Goal: Task Accomplishment & Management: Complete application form

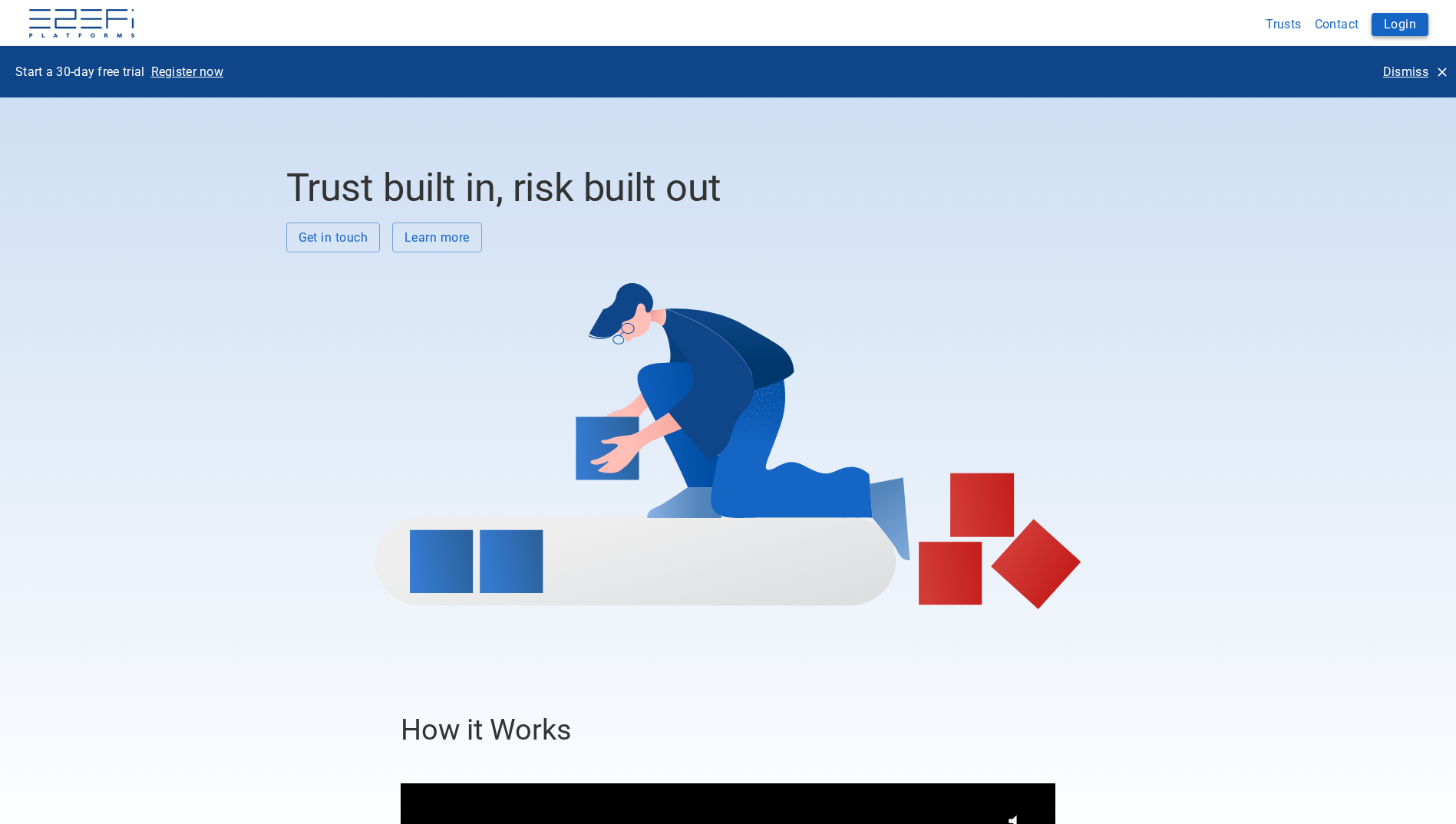
click at [1400, 27] on button "Login" at bounding box center [1399, 24] width 57 height 23
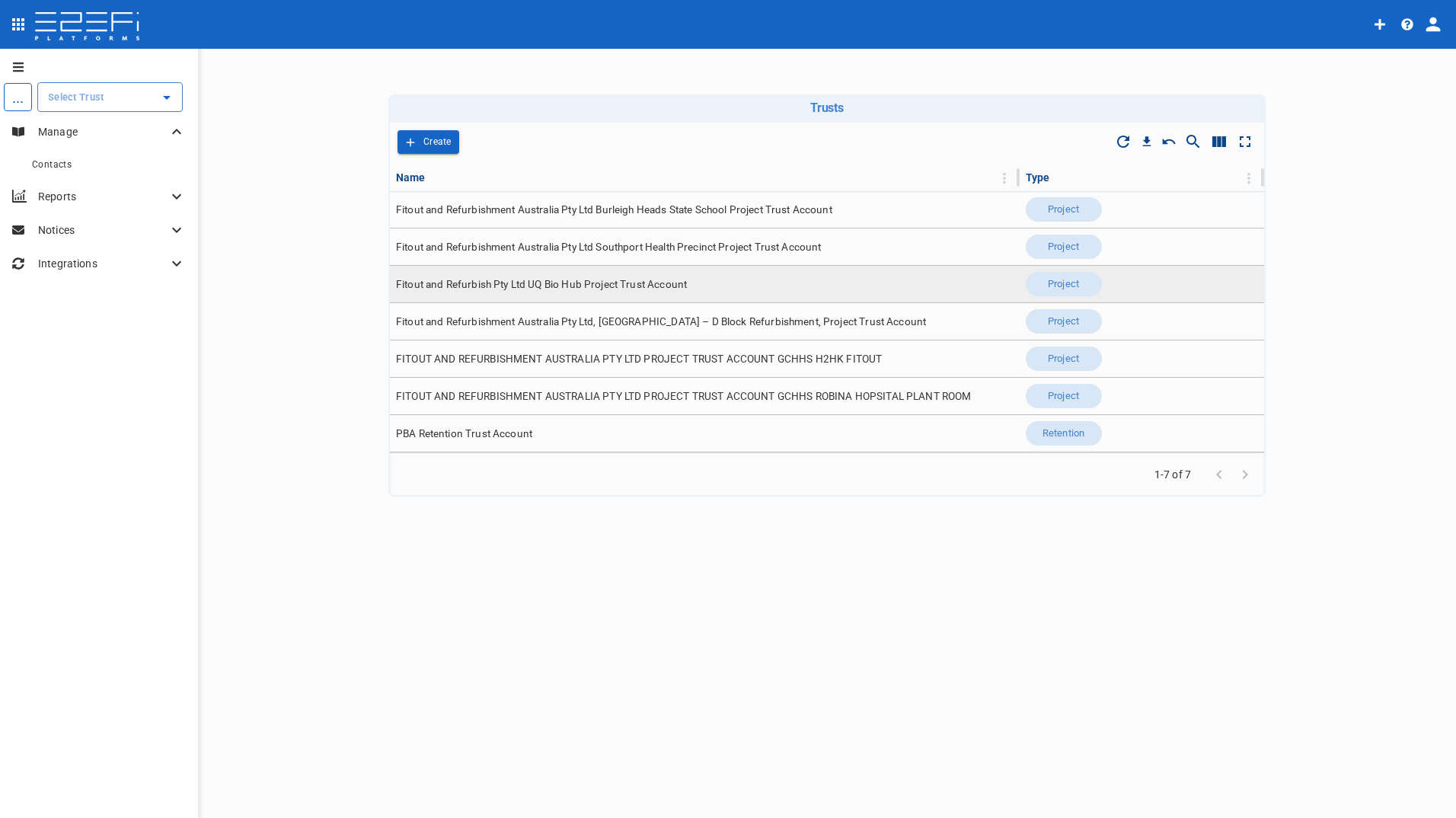
click at [617, 285] on span "Fitout and Refurbish Pty Ltd UQ Bio Hub Project Trust Account" at bounding box center [540, 284] width 291 height 15
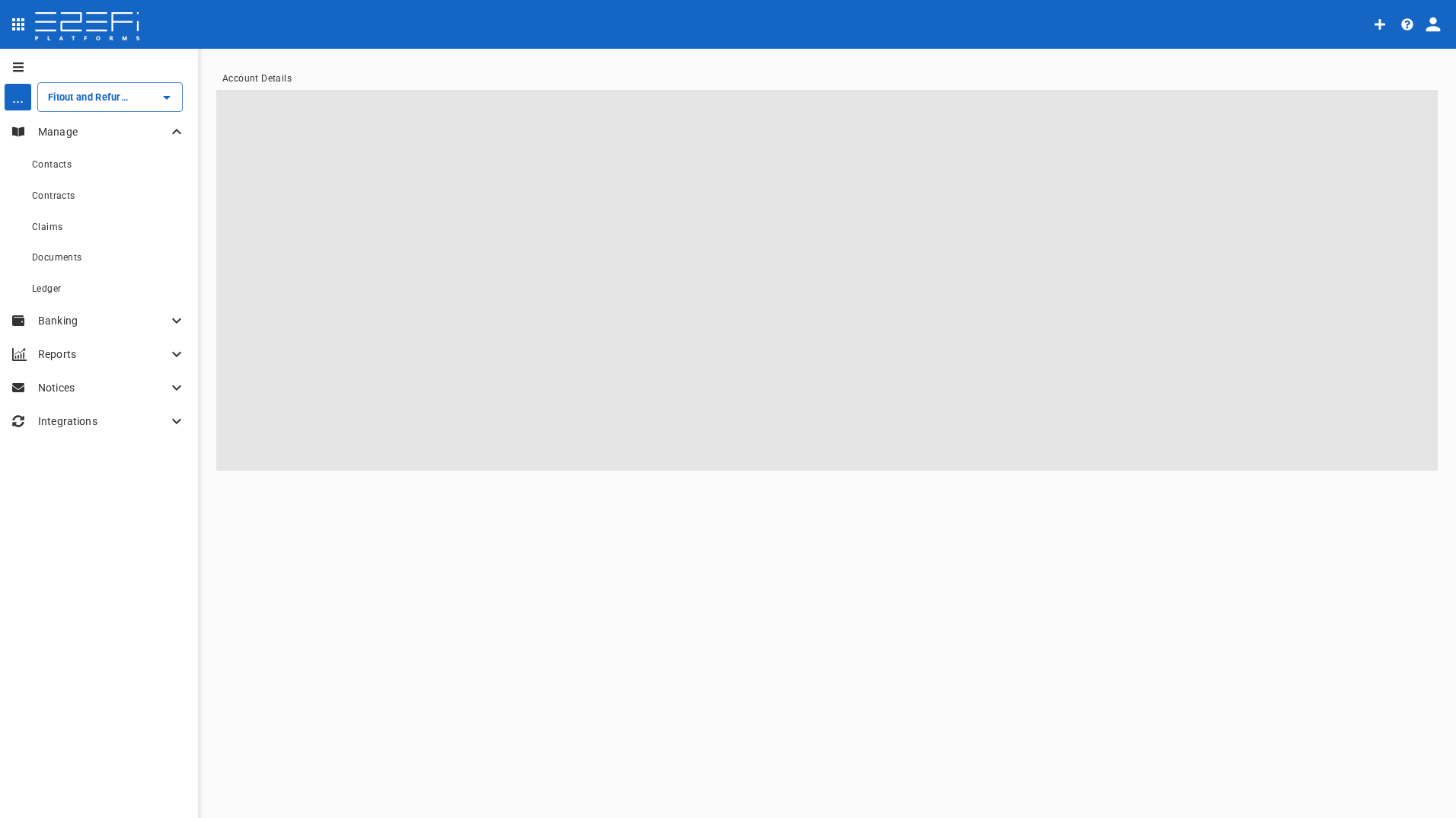
type input "Fitout and Refurbish Pty Ltd UQ Bio Hub Project Trust Account"
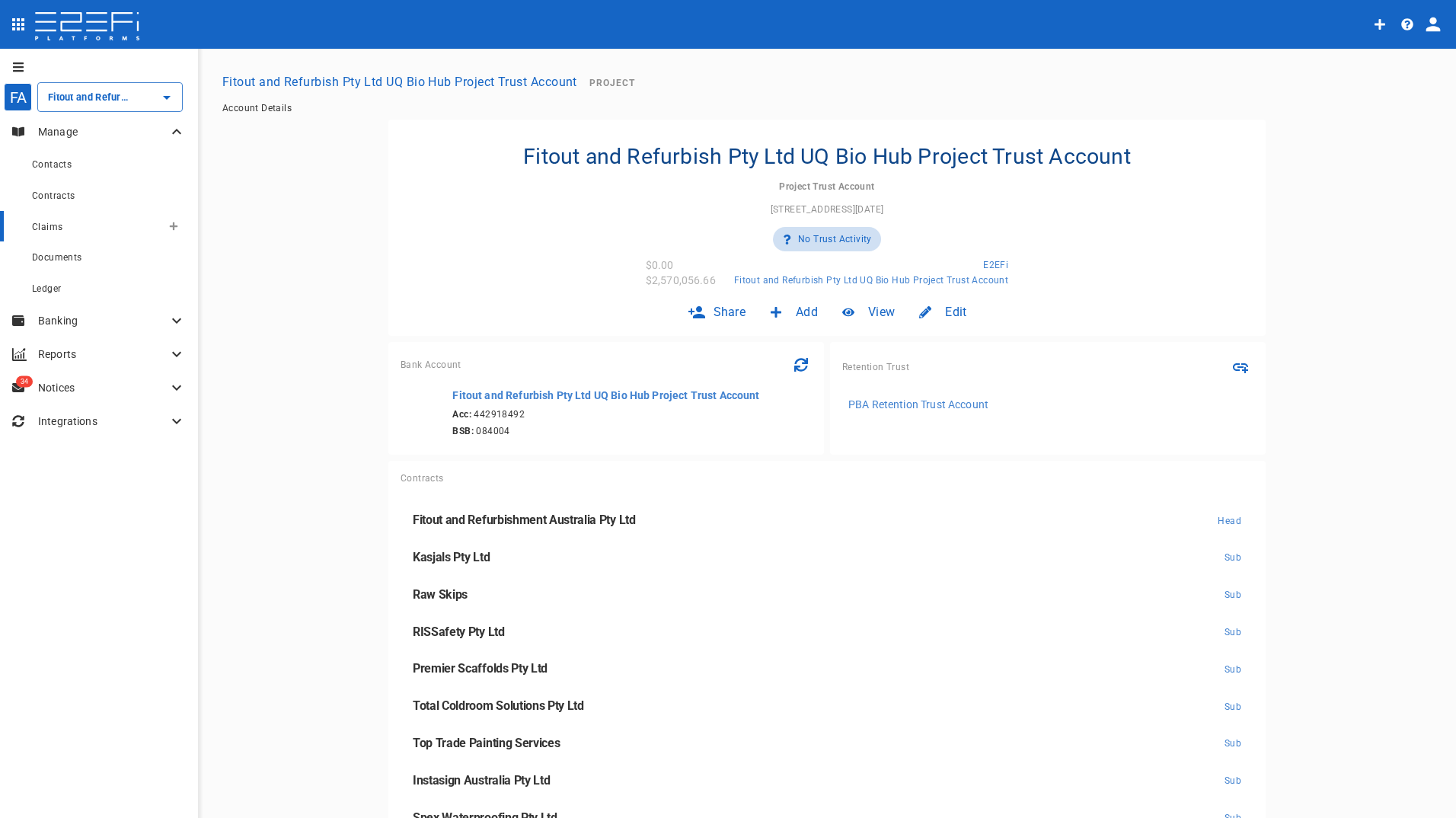
click at [40, 225] on span "Claims" at bounding box center [46, 227] width 31 height 10
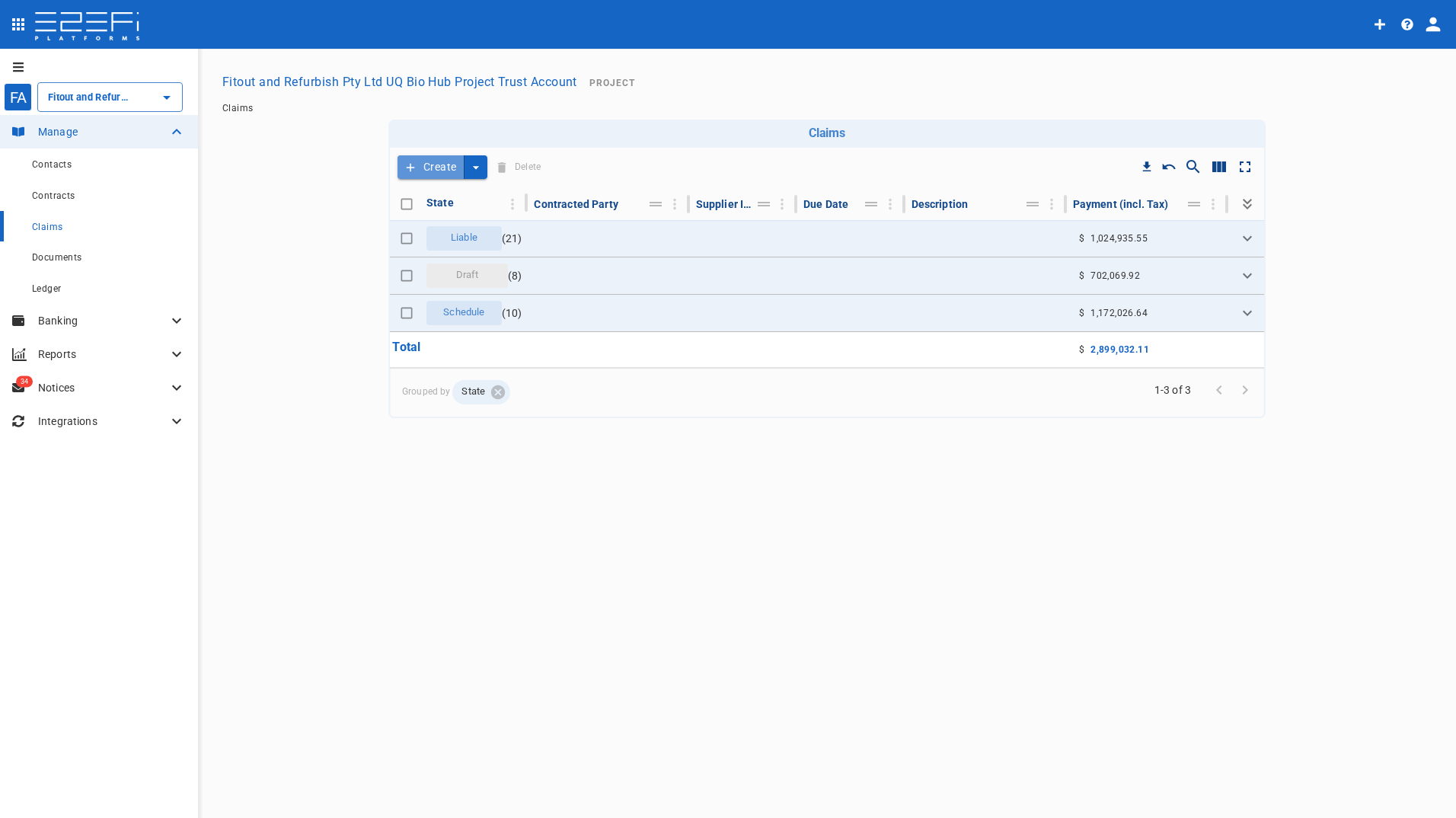
click at [437, 165] on button "Create" at bounding box center [431, 166] width 67 height 23
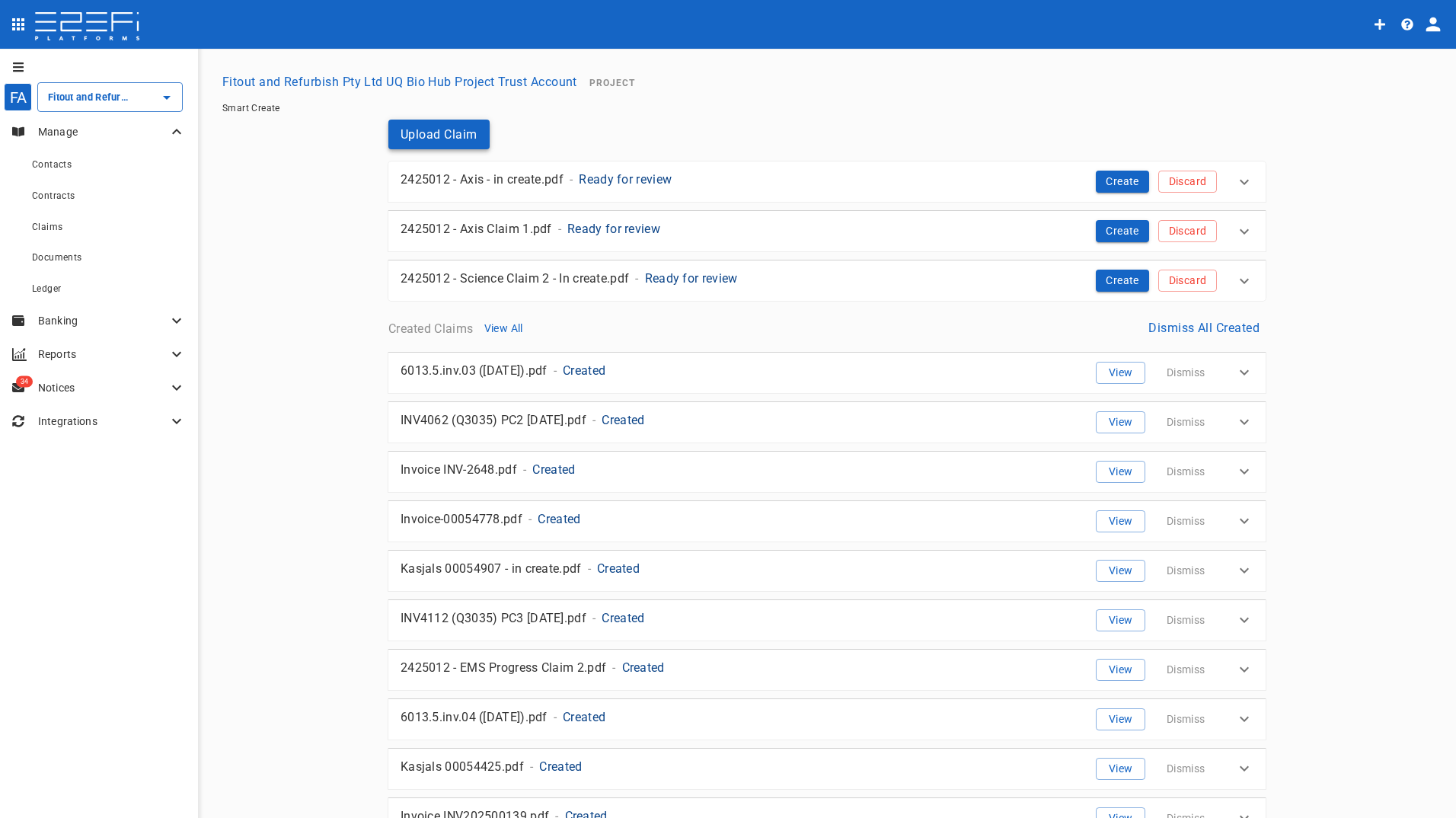
click at [428, 131] on button "Upload Claim" at bounding box center [438, 135] width 101 height 30
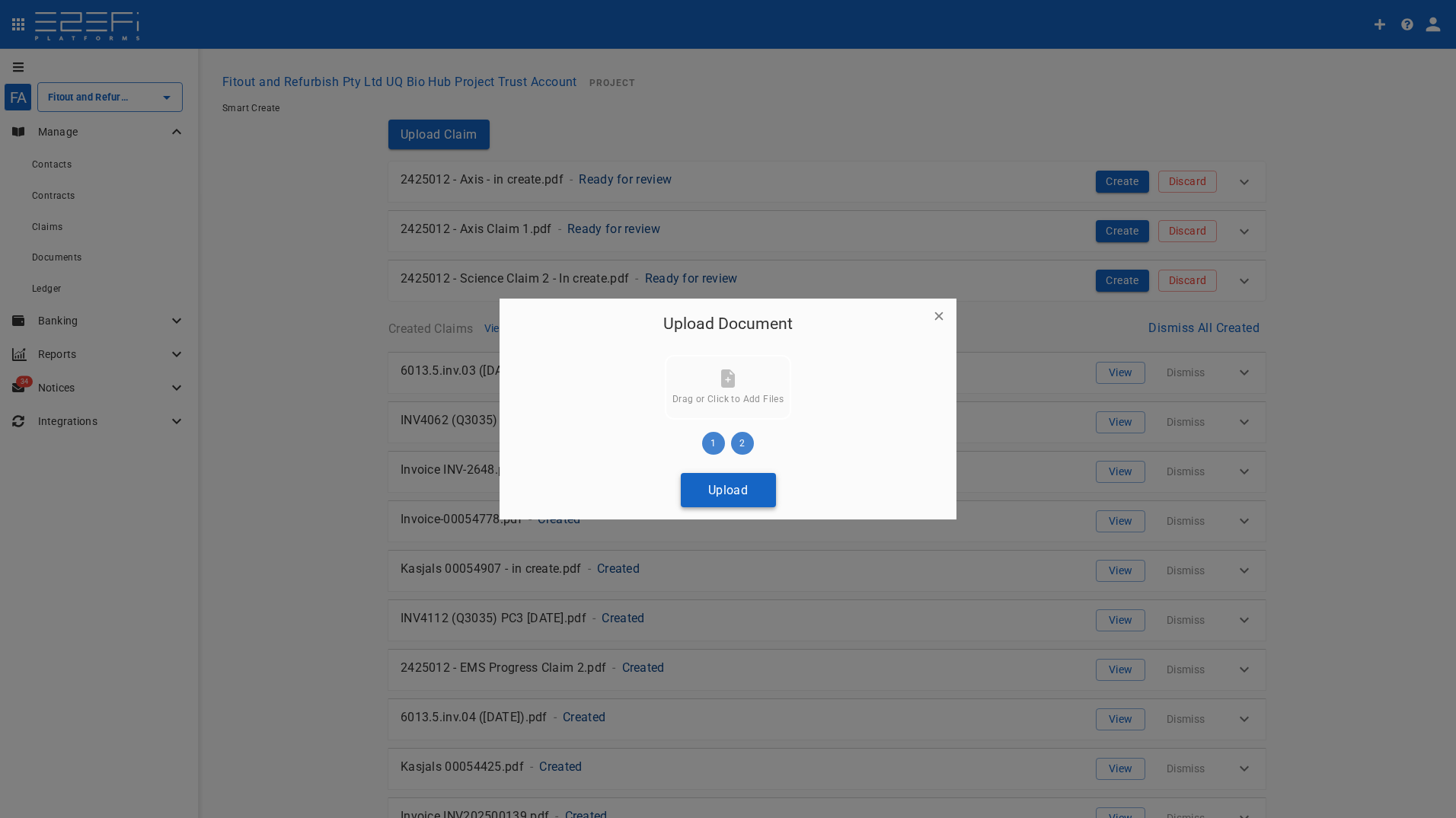
drag, startPoint x: 726, startPoint y: 492, endPoint x: 581, endPoint y: 472, distance: 146.4
click at [725, 491] on button "Upload" at bounding box center [728, 489] width 95 height 34
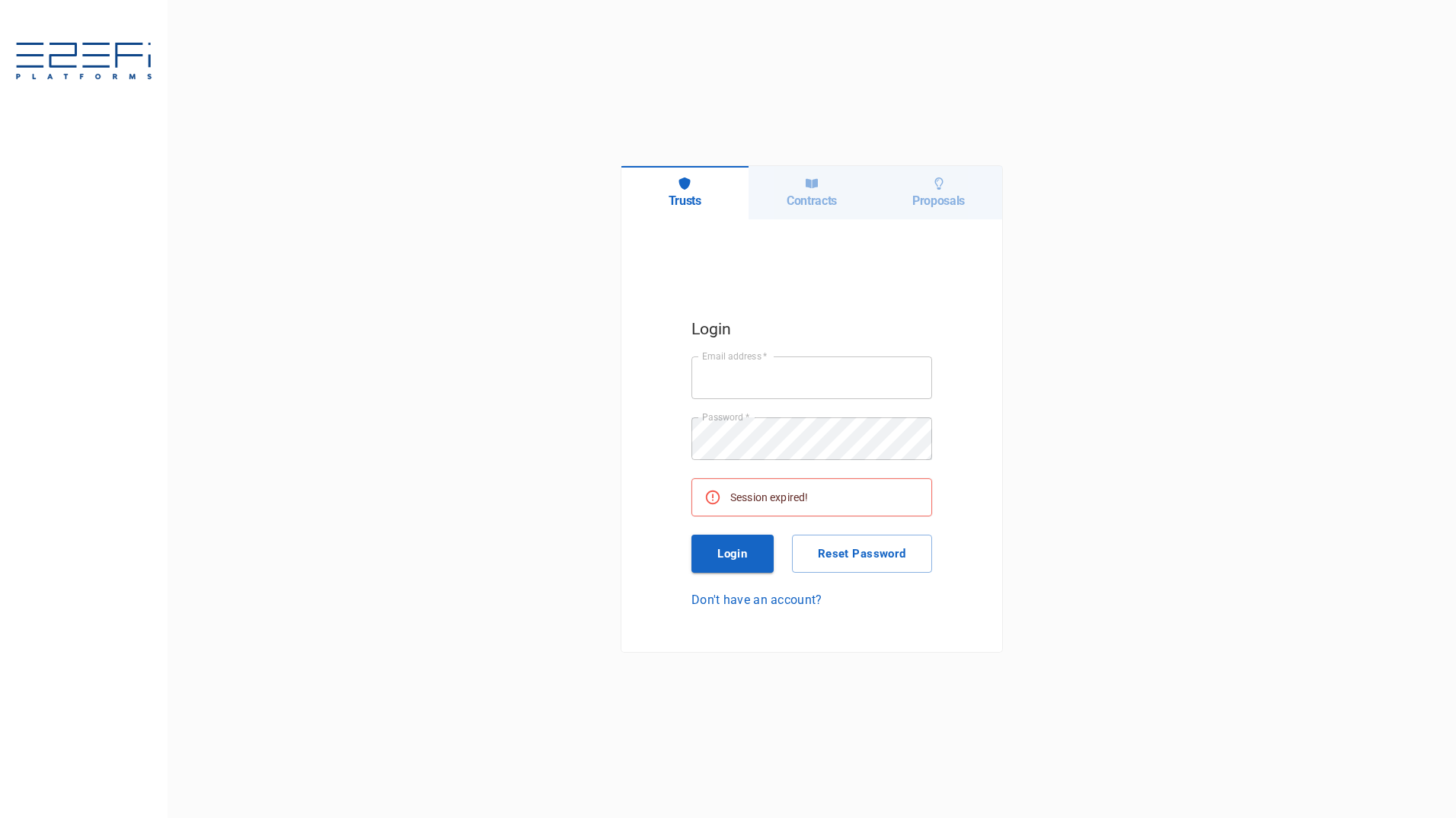
type input "[PERSON_NAME][EMAIL_ADDRESS][PERSON_NAME][DOMAIN_NAME]"
click at [738, 554] on button "Login" at bounding box center [733, 553] width 83 height 38
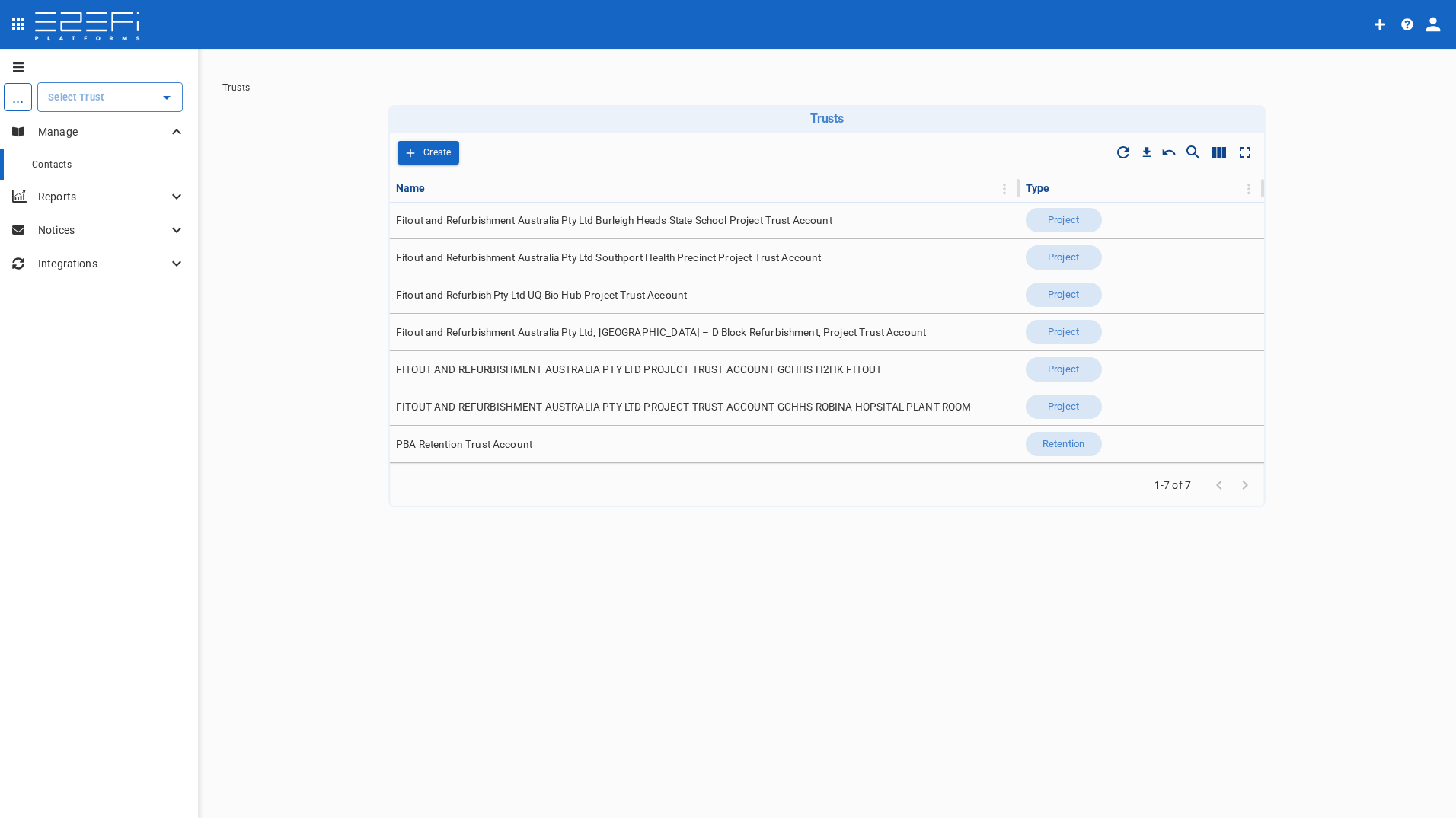
click at [58, 166] on span "Contacts" at bounding box center [51, 163] width 40 height 10
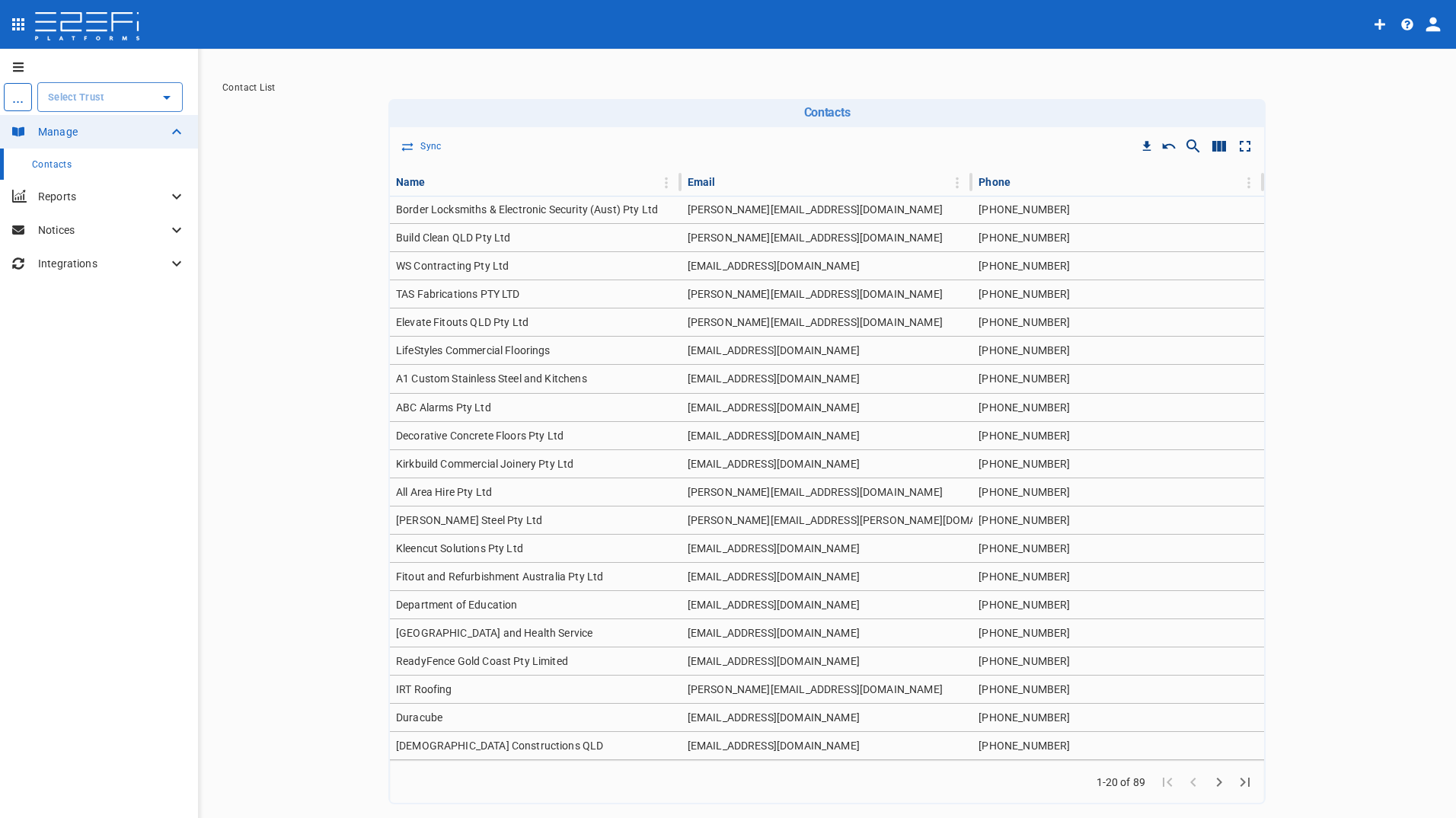
click at [112, 91] on input "text" at bounding box center [98, 97] width 109 height 16
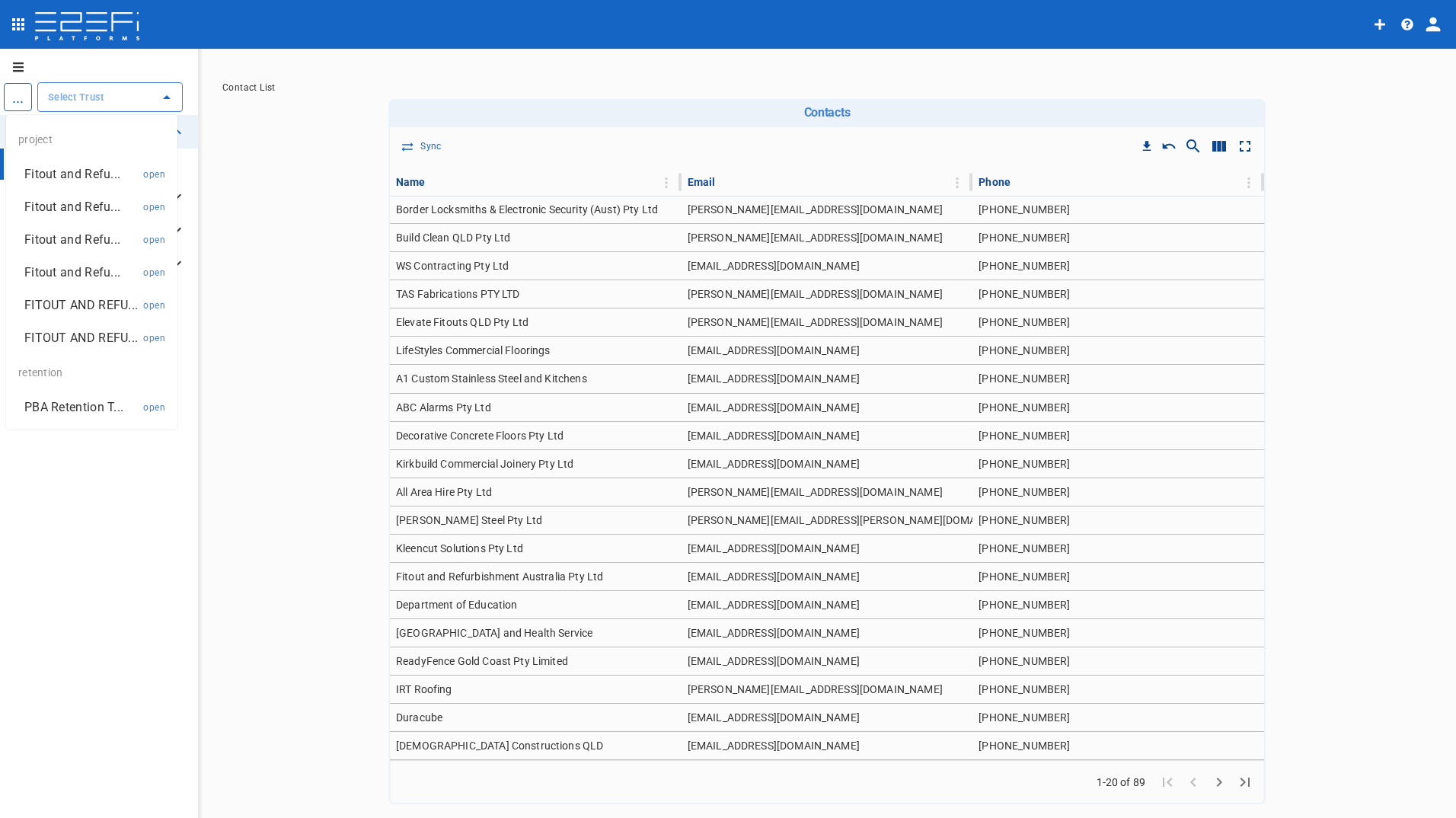
click at [59, 102] on input "text" at bounding box center [98, 97] width 109 height 16
click at [83, 175] on p "Fitout and Refu..." at bounding box center [72, 174] width 96 height 18
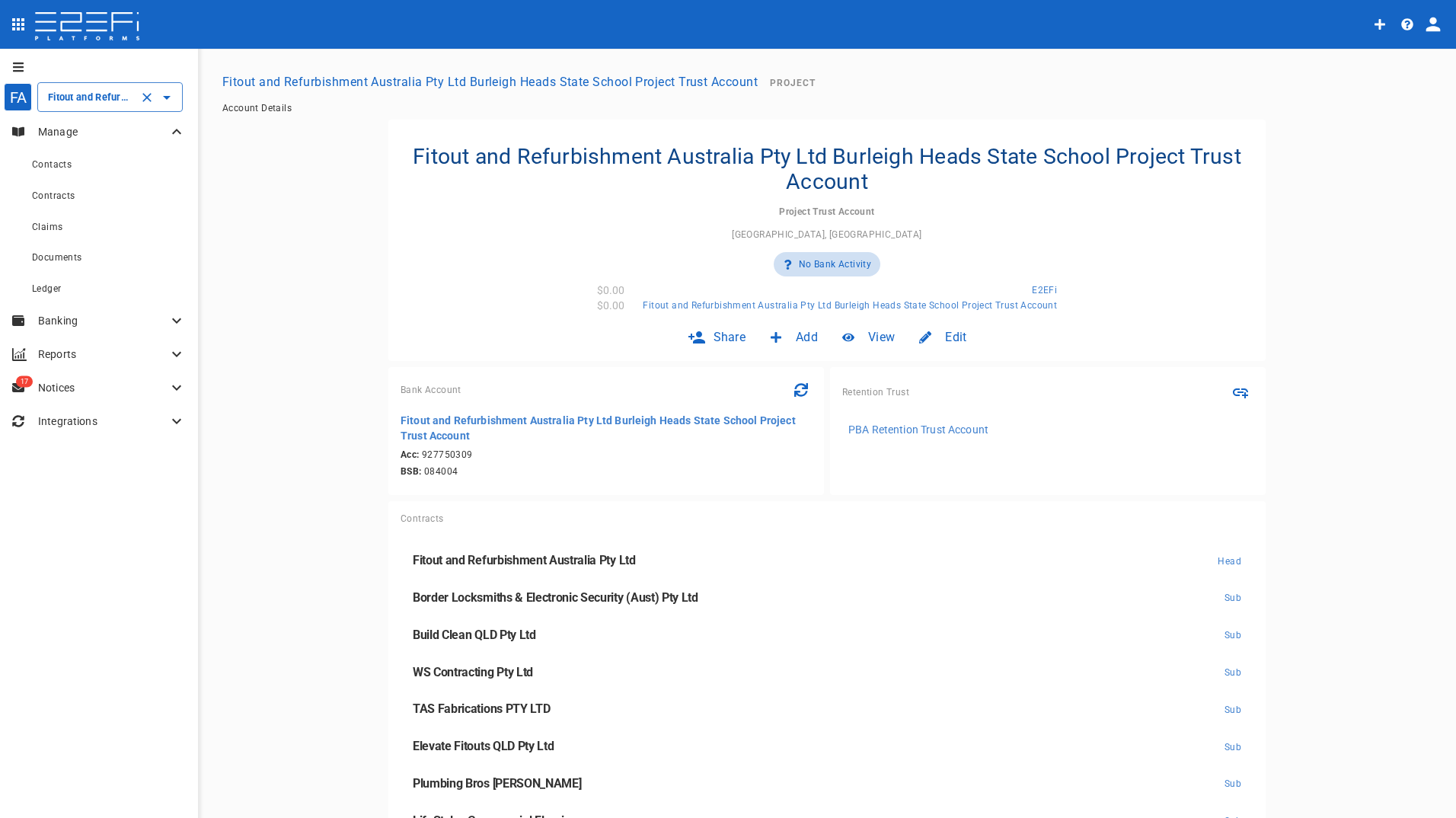
click at [97, 86] on div "Fitout and Refurbishment Australia Pty Ltd Burleigh Heads State School Project …" at bounding box center [110, 97] width 146 height 30
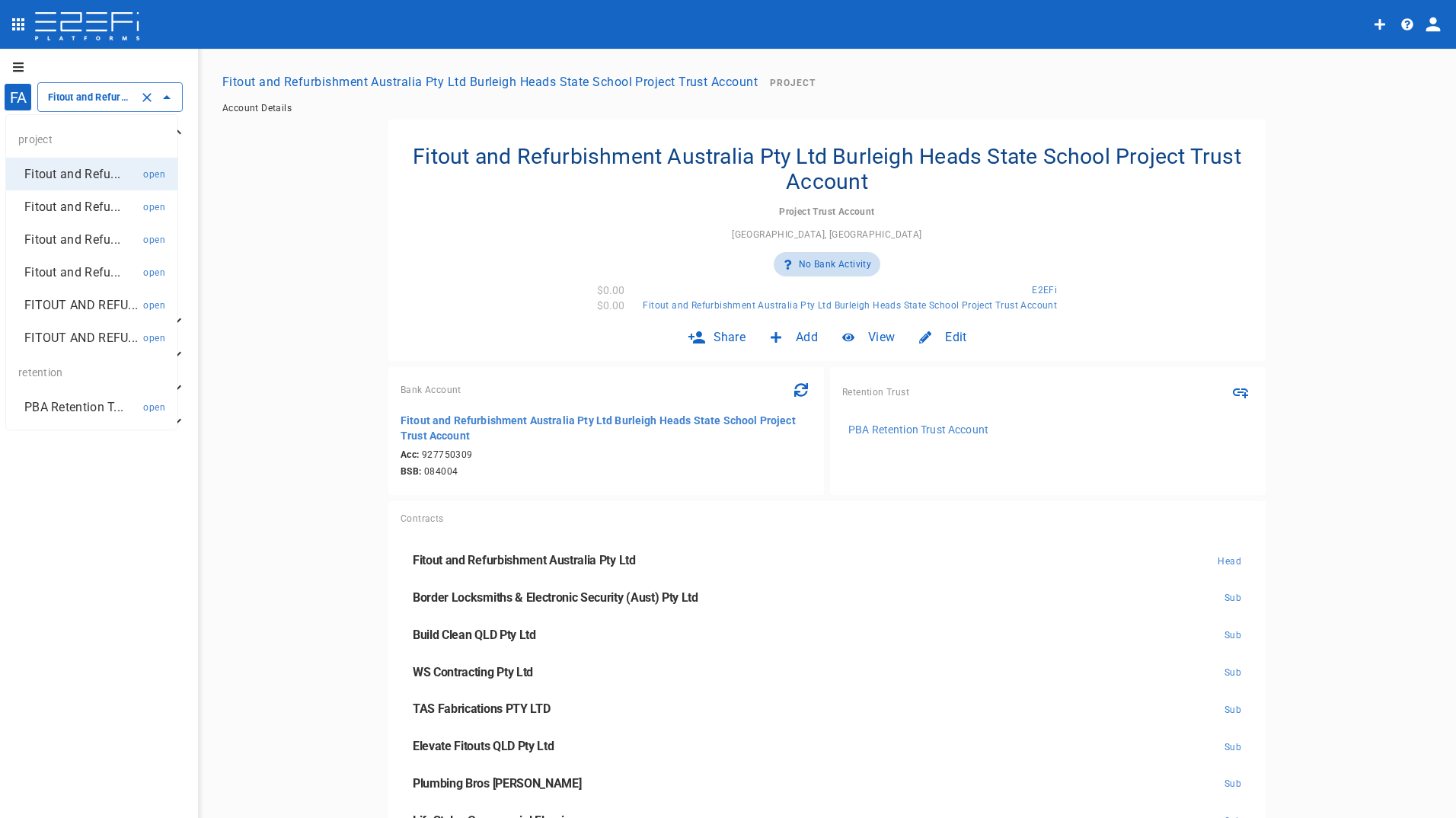
scroll to position [0, 350]
click at [69, 204] on p "Fitout and Refu..." at bounding box center [72, 206] width 96 height 18
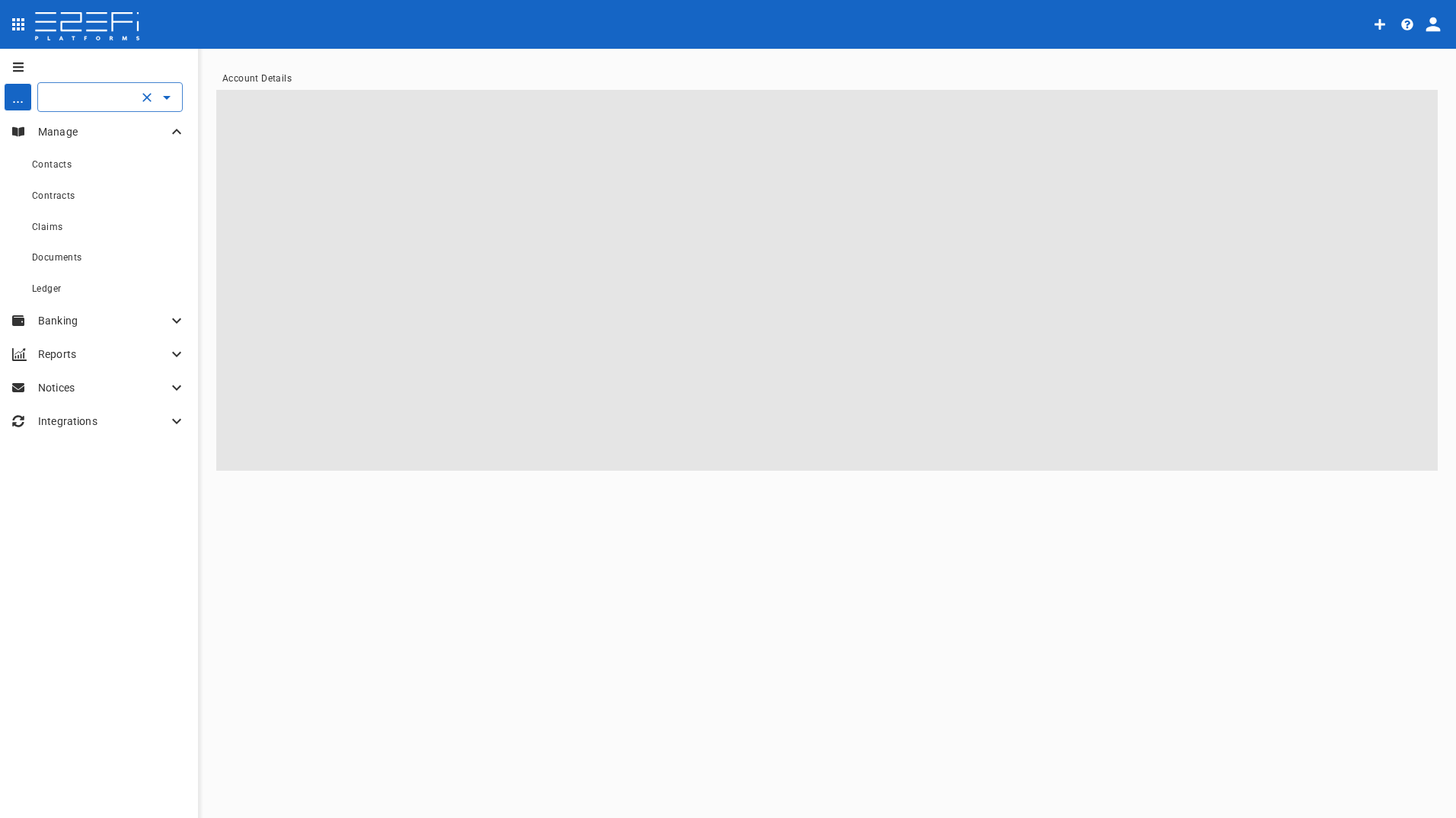
scroll to position [0, 339]
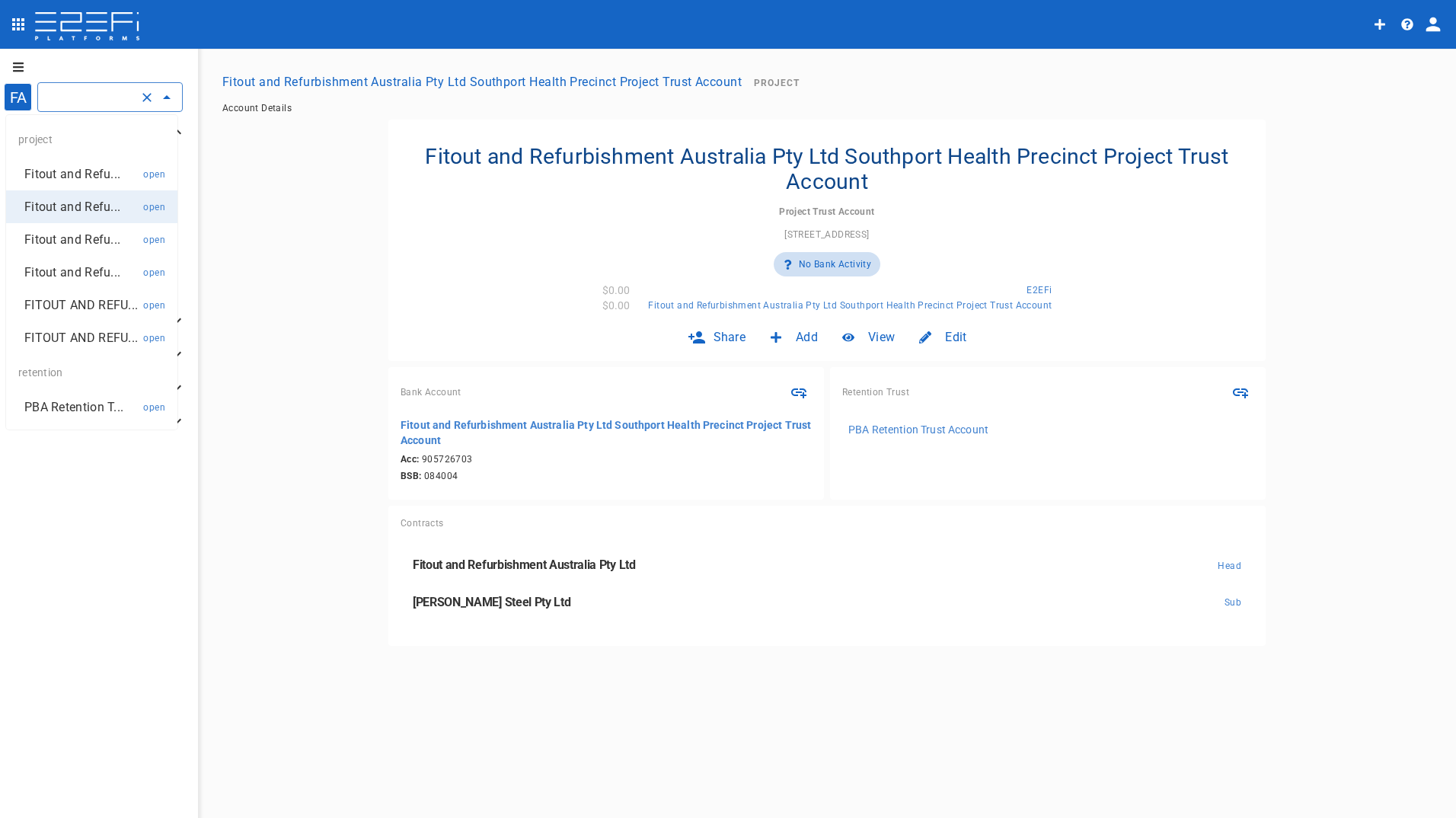
click at [68, 99] on input "Fitout and Refurbishment Australia Pty Ltd Southport Health Precinct Project Tr…" at bounding box center [89, 97] width 89 height 16
click at [78, 241] on p "Fitout and Refu..." at bounding box center [72, 239] width 96 height 18
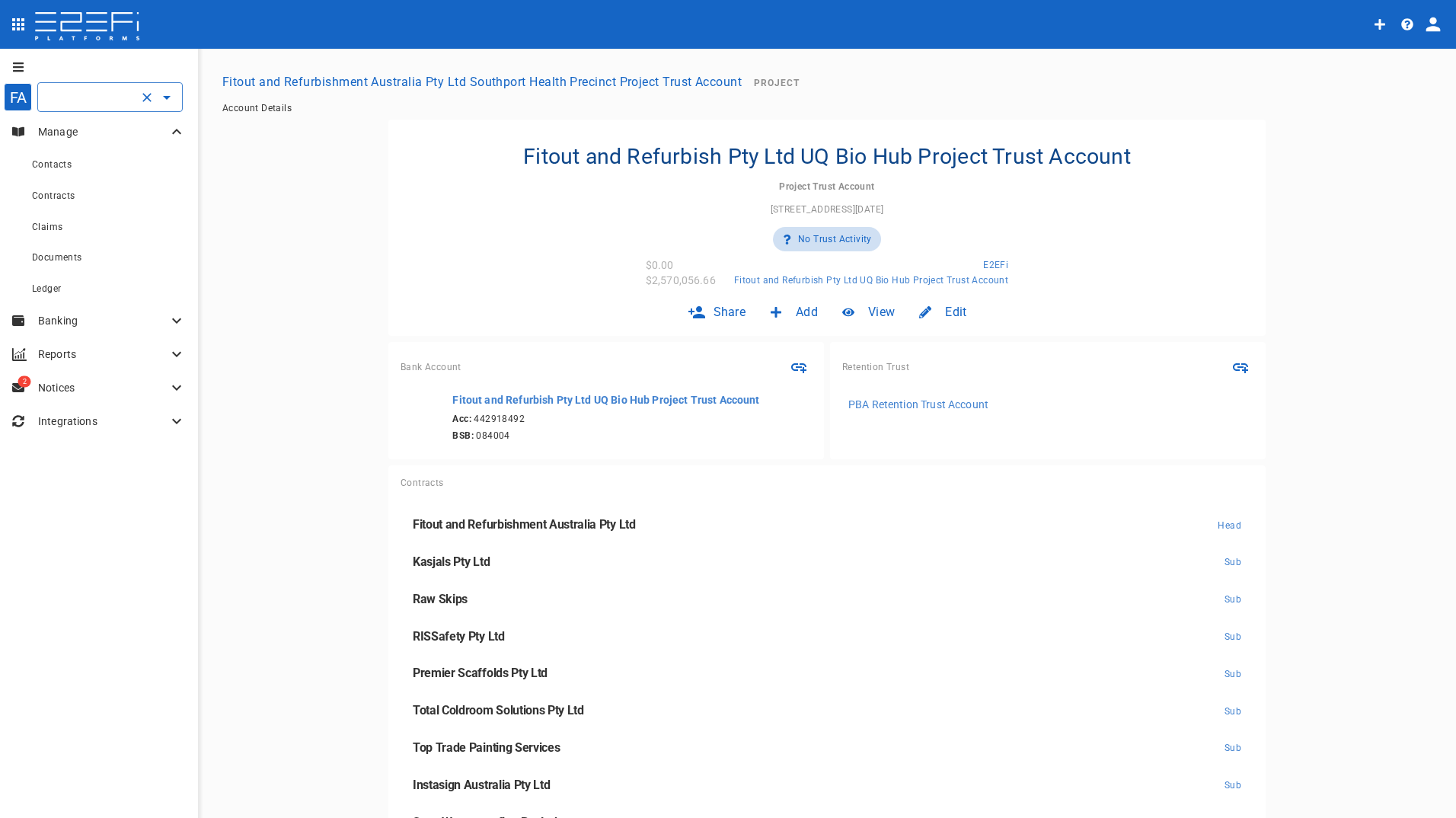
scroll to position [0, 205]
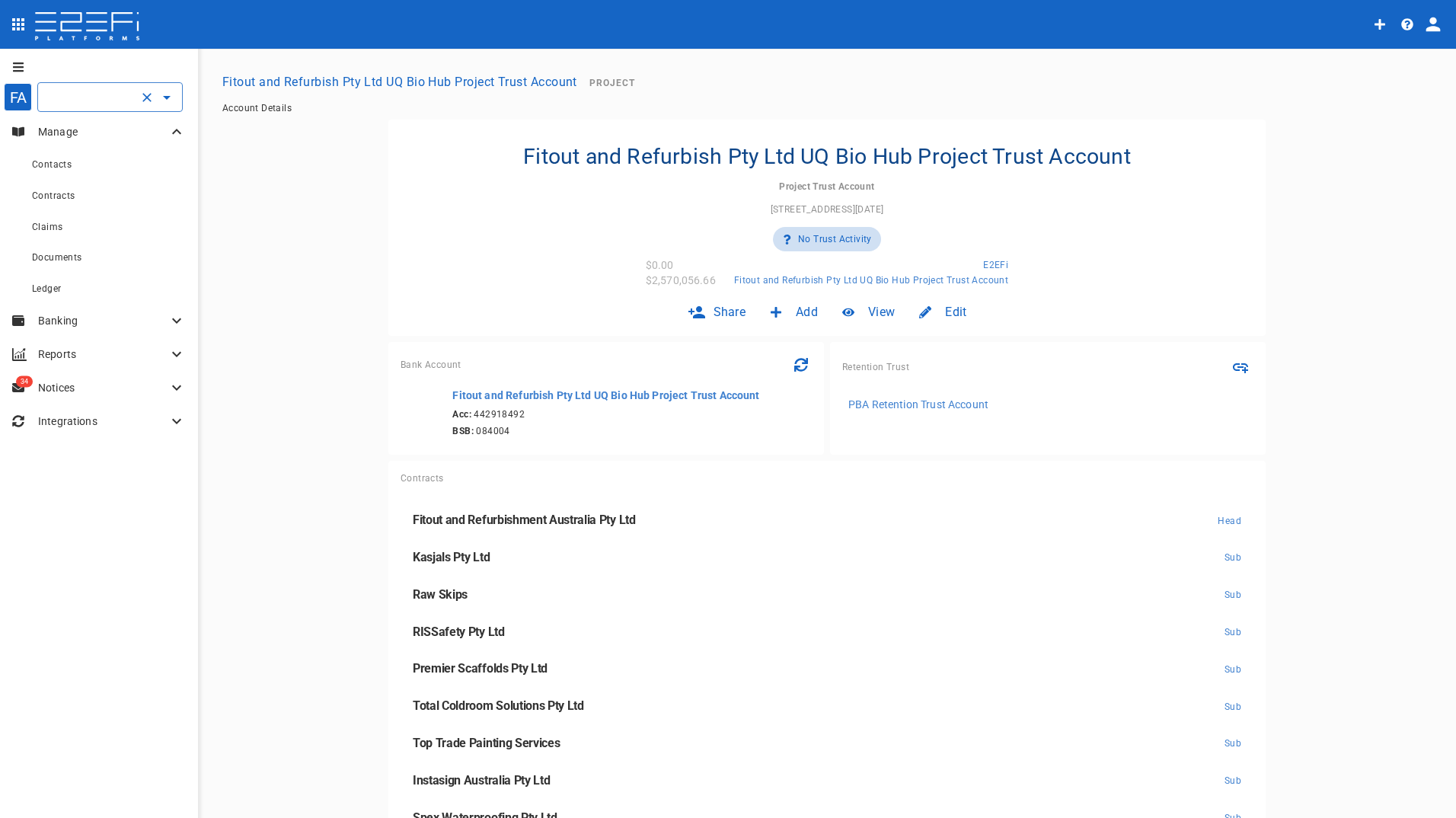
click at [89, 98] on input "Fitout and Refurbish Pty Ltd UQ Bio Hub Project Trust Account" at bounding box center [89, 97] width 89 height 16
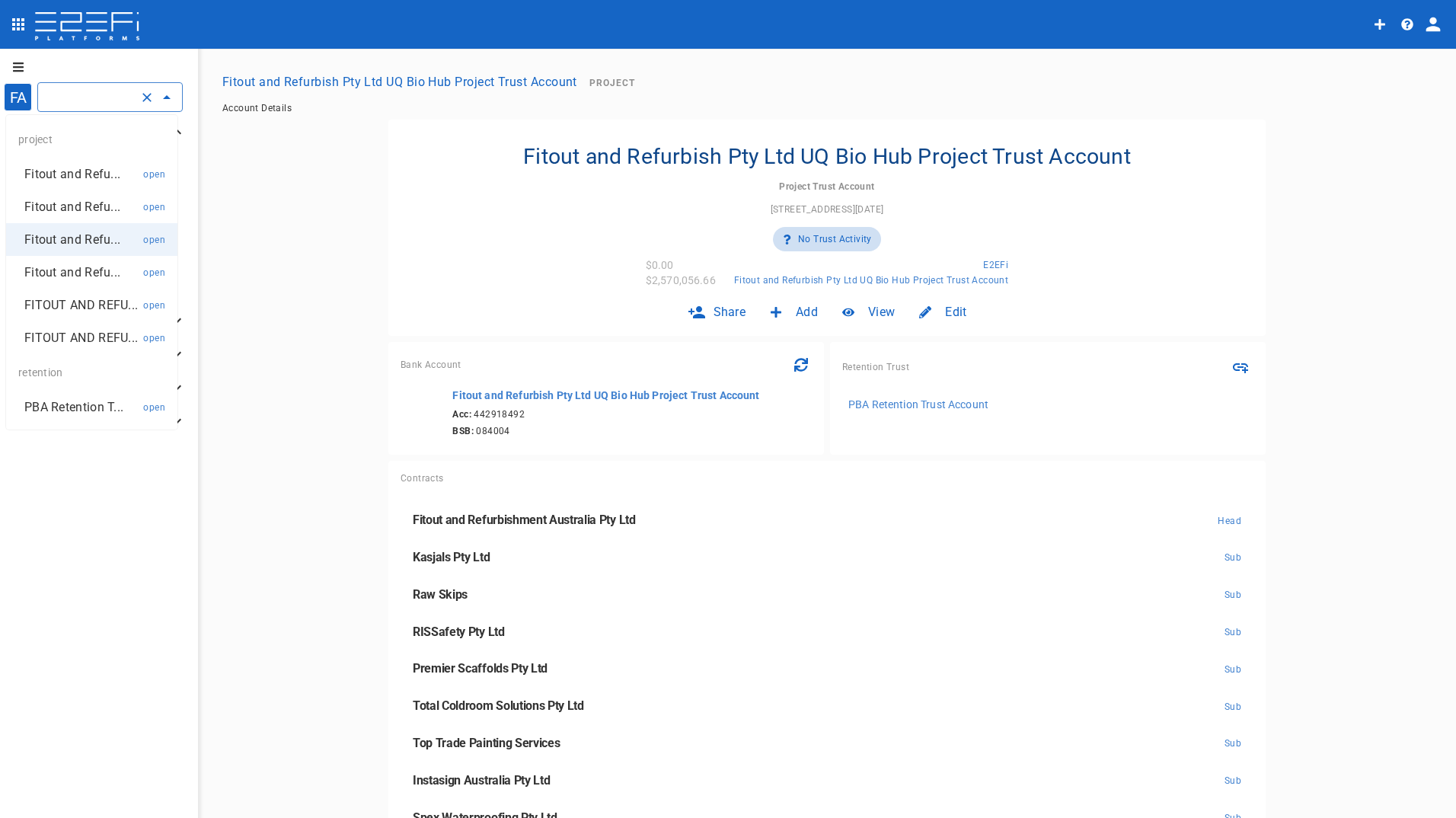
click at [61, 277] on p "Fitout and Refu..." at bounding box center [72, 272] width 96 height 18
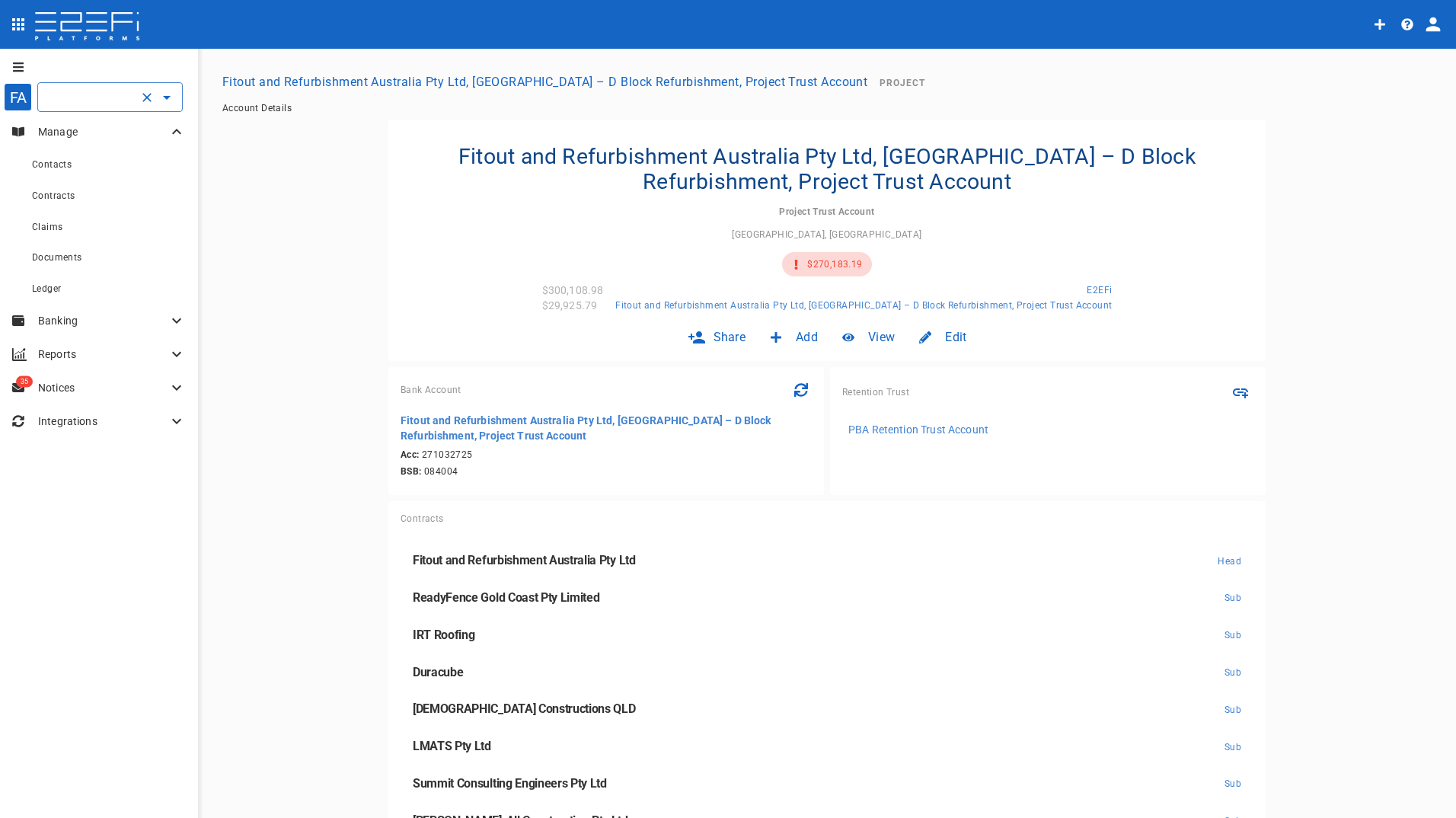
click at [92, 92] on input "Fitout and Refurbishment Australia Pty Ltd, [GEOGRAPHIC_DATA] – D Block Refurbi…" at bounding box center [89, 97] width 89 height 16
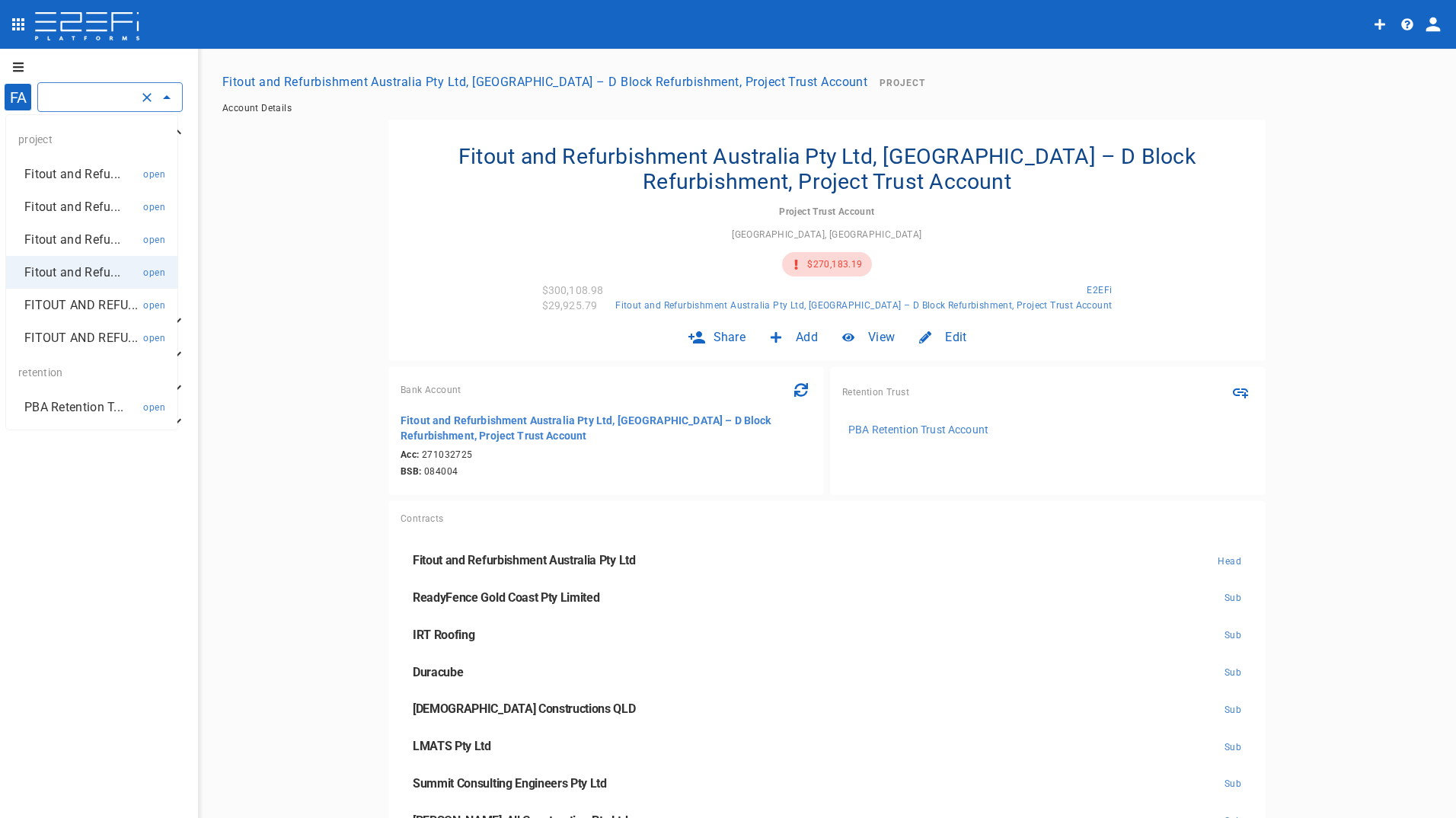
click at [87, 314] on li "FITOUT AND REFU... open" at bounding box center [92, 305] width 171 height 32
type input "FITOUT AND REFURBISHMENT AUSTRALIA PTY LTD PROJECT TRUST ACCOUNT GCHHS H2HK FIT…"
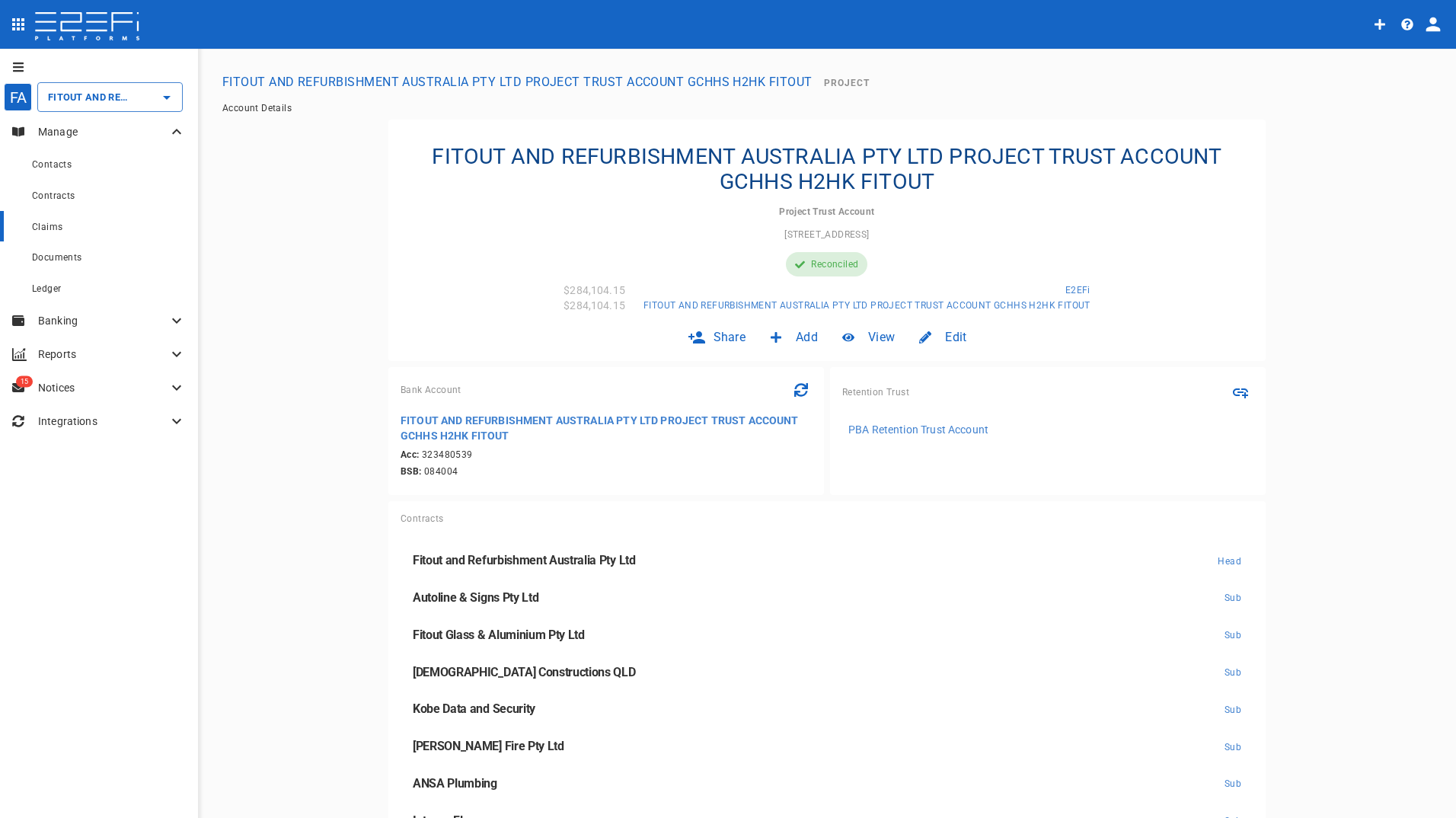
click at [58, 226] on span "Claims" at bounding box center [46, 227] width 31 height 10
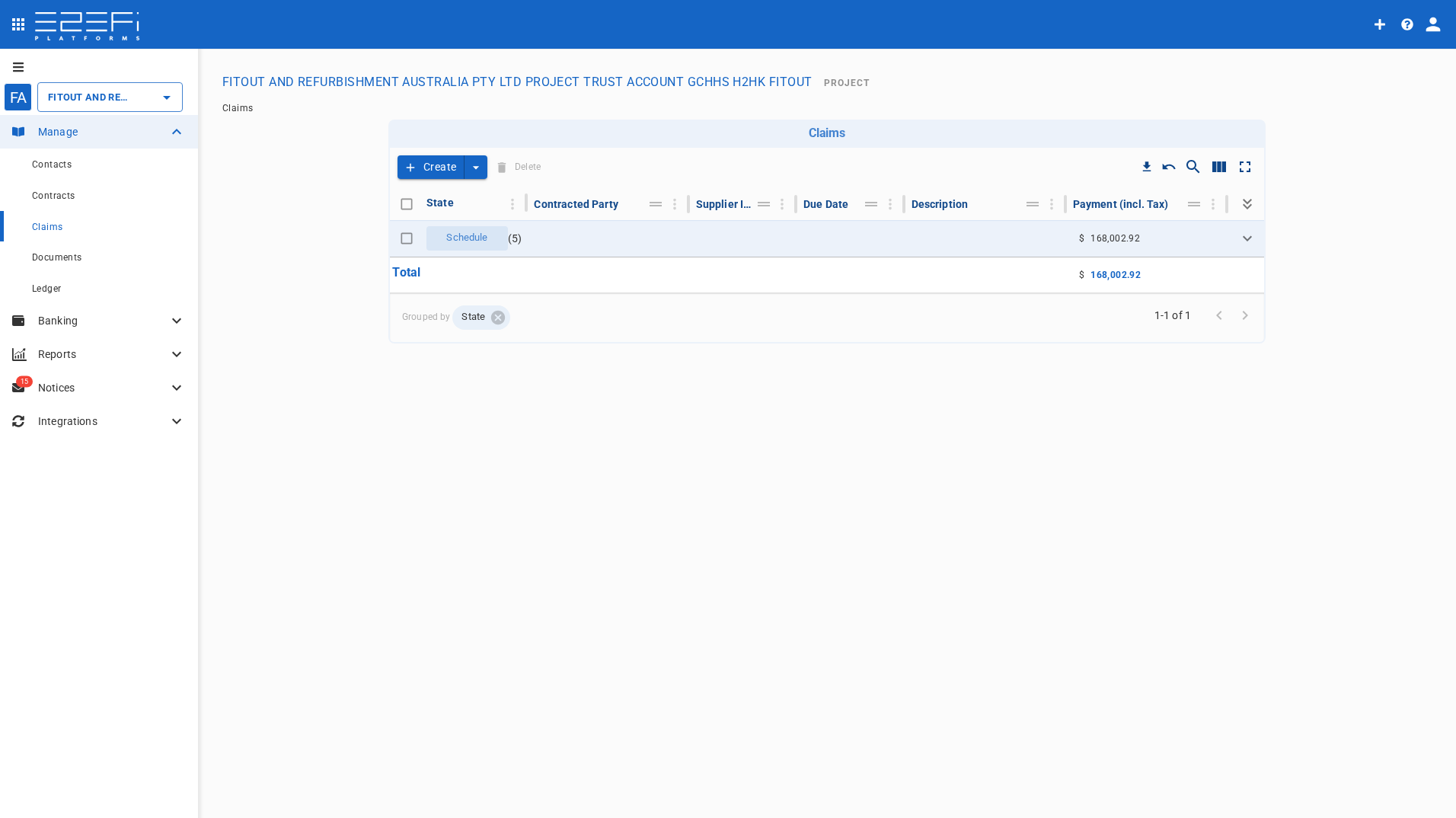
click at [434, 165] on button "Create" at bounding box center [431, 166] width 67 height 23
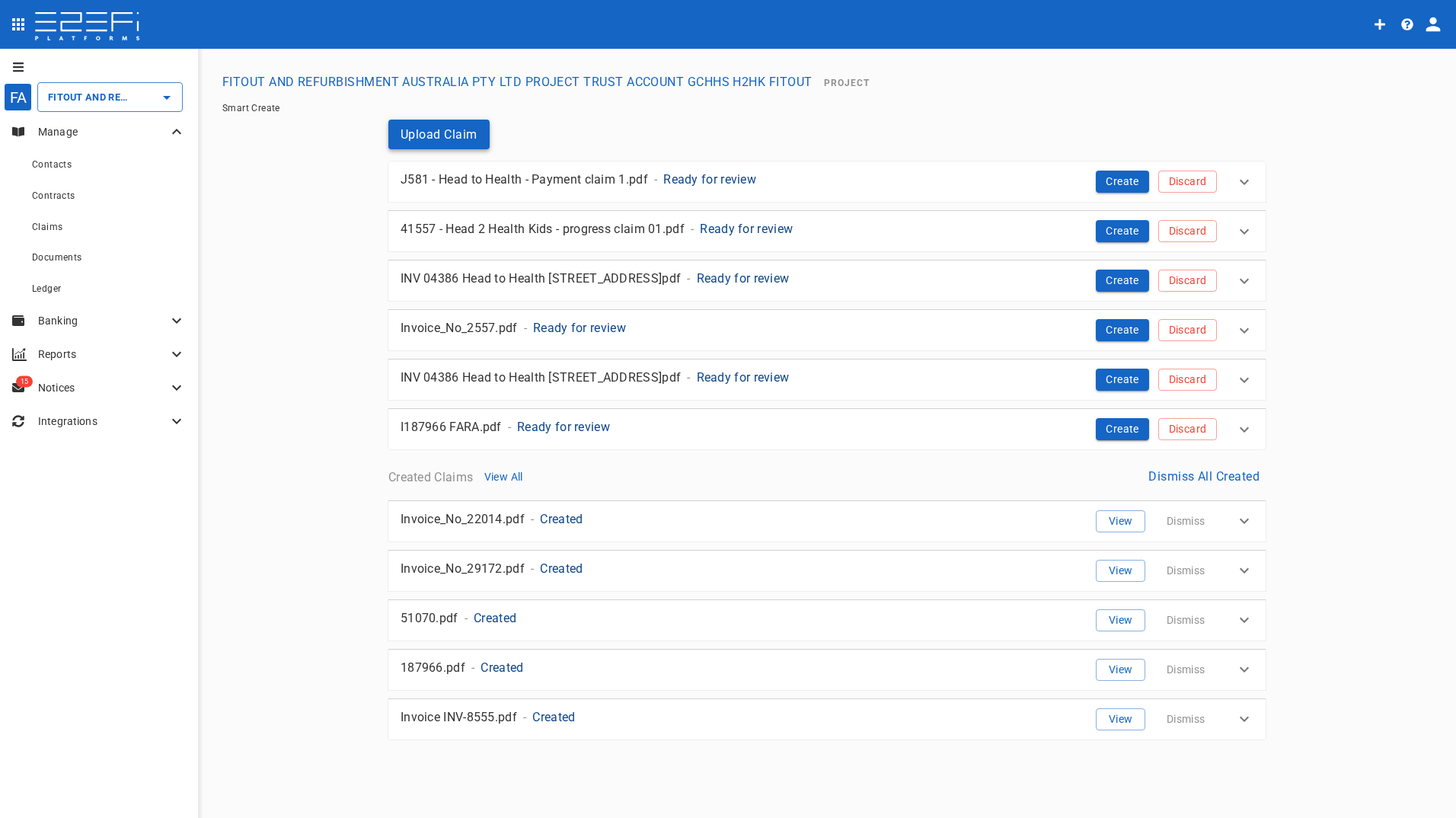
click at [418, 132] on button "Upload Claim" at bounding box center [438, 135] width 101 height 30
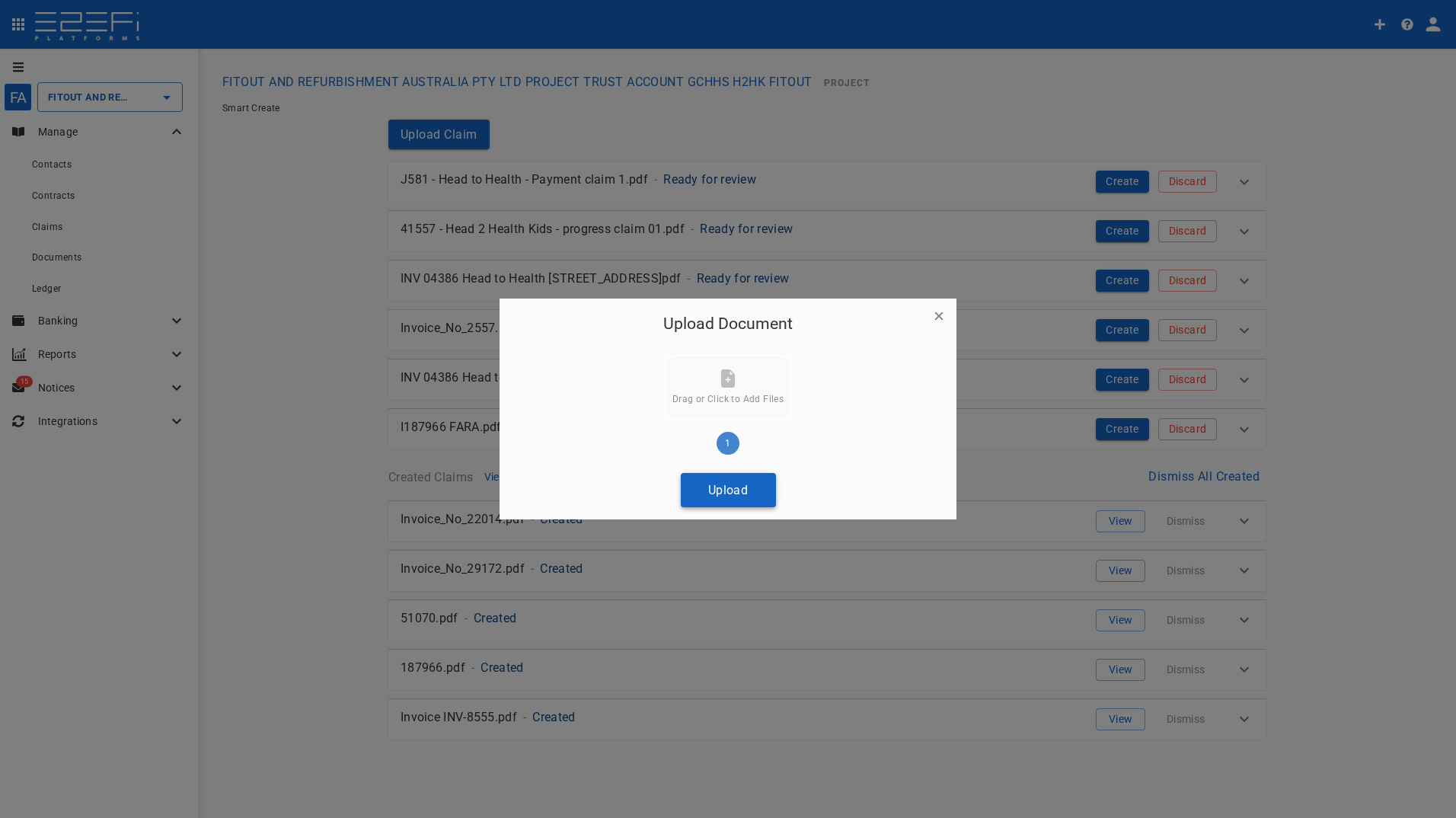
click at [730, 495] on button "Upload" at bounding box center [728, 489] width 95 height 34
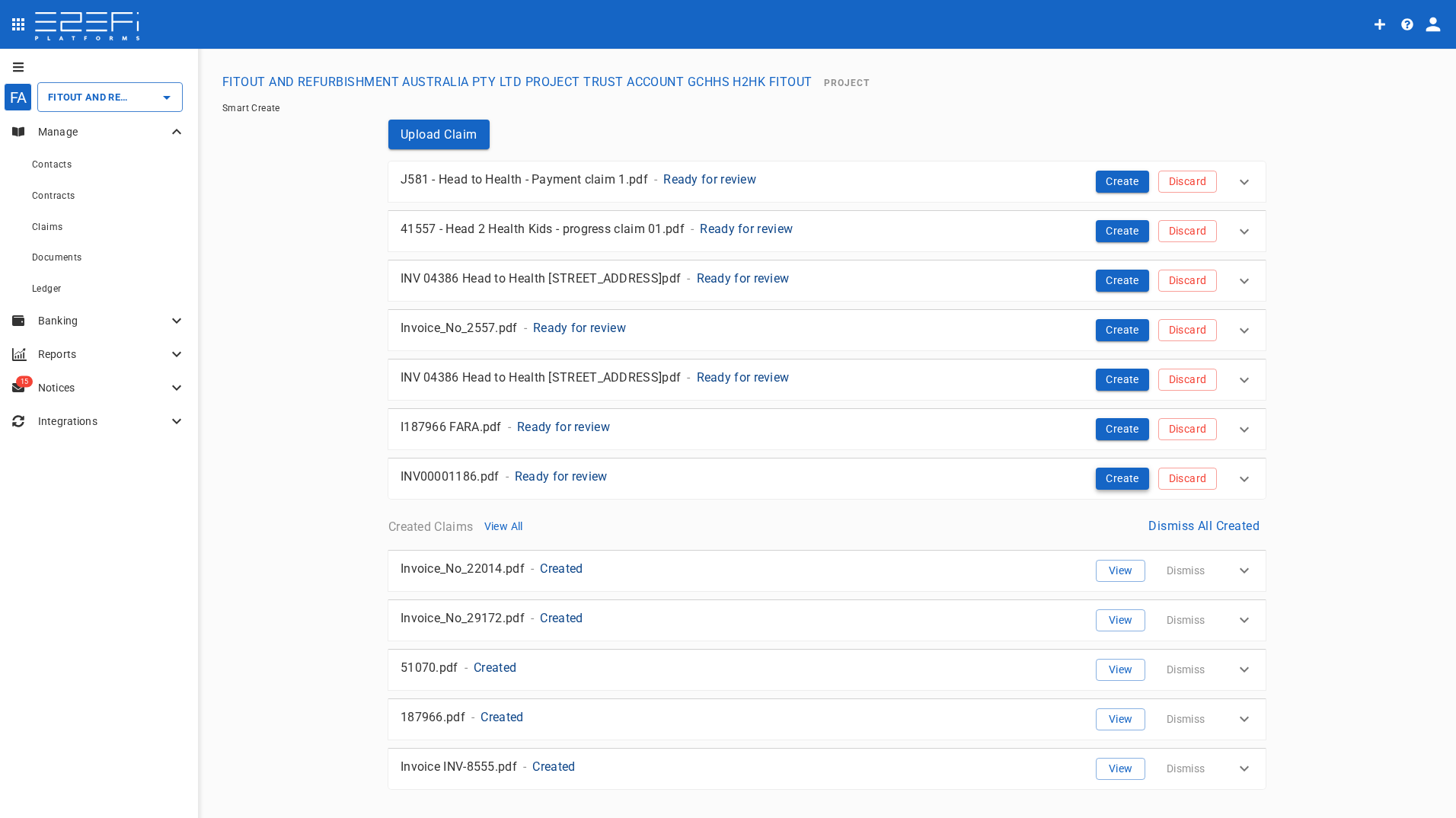
click at [1112, 476] on button "Create" at bounding box center [1122, 478] width 53 height 22
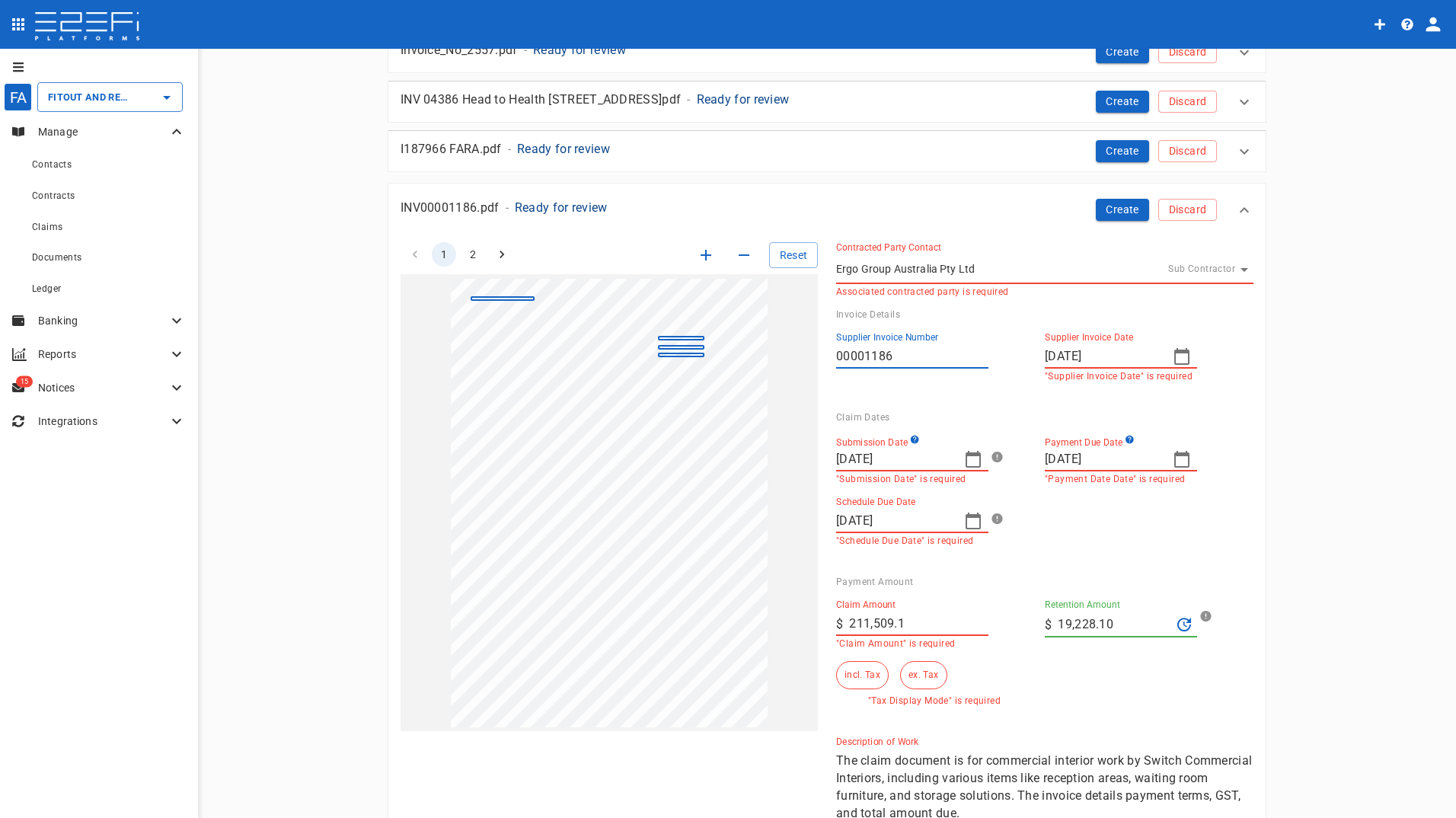
scroll to position [305, 0]
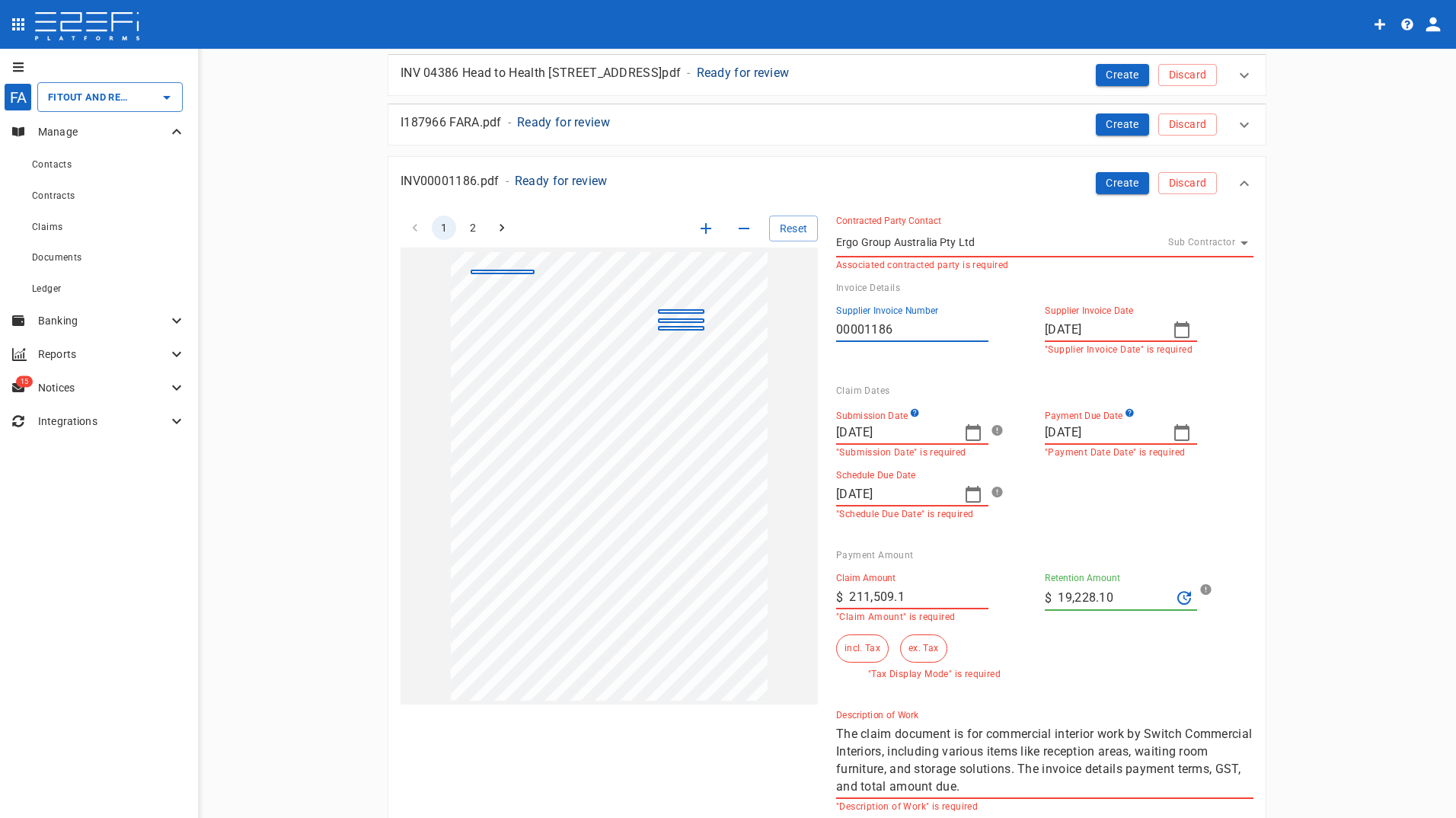
click at [969, 495] on icon "button" at bounding box center [973, 494] width 19 height 19
click at [874, 713] on div "30" at bounding box center [876, 713] width 12 height 17
type input "[DATE]"
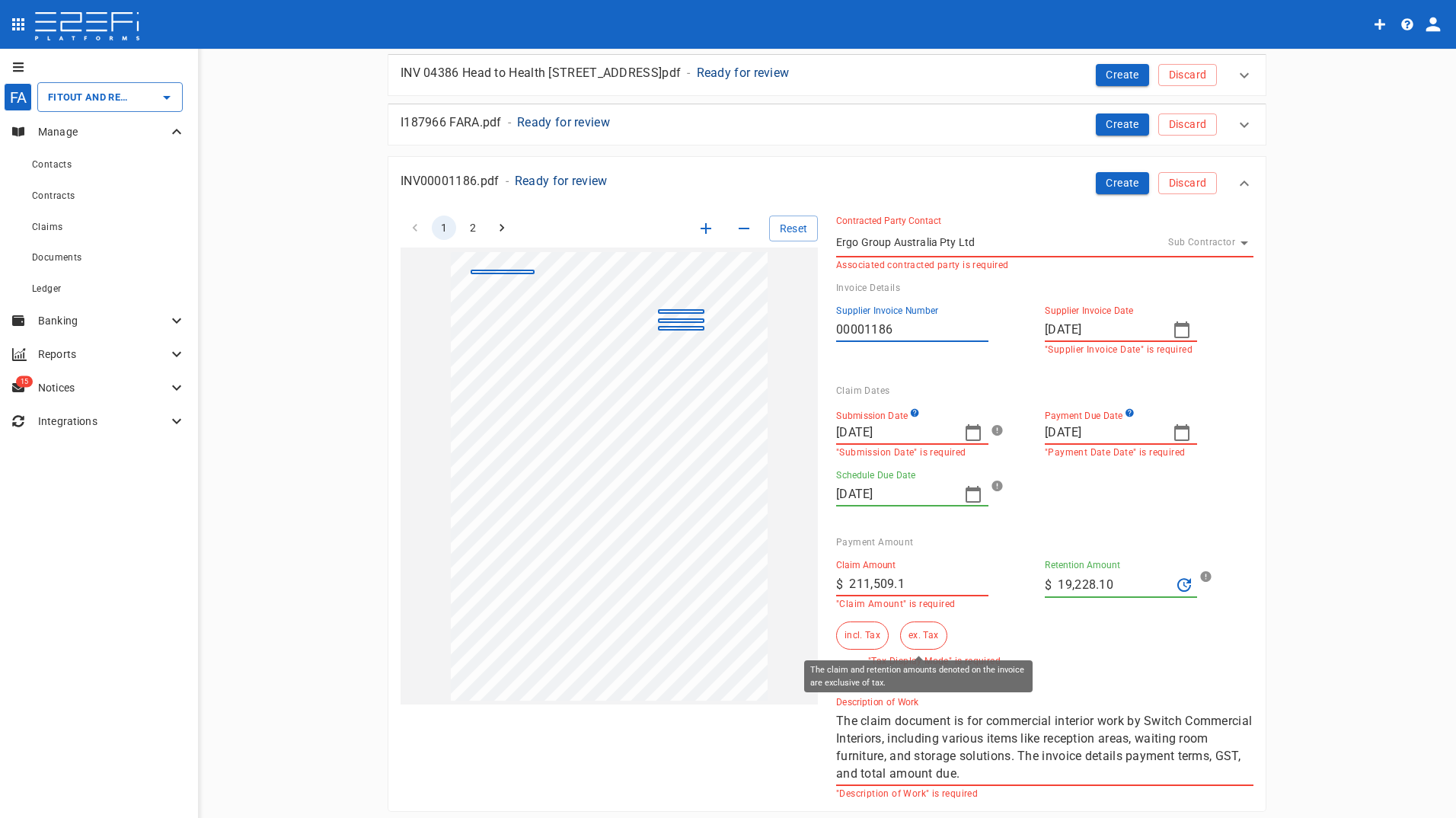
click at [917, 638] on button "ex. Tax" at bounding box center [923, 635] width 46 height 28
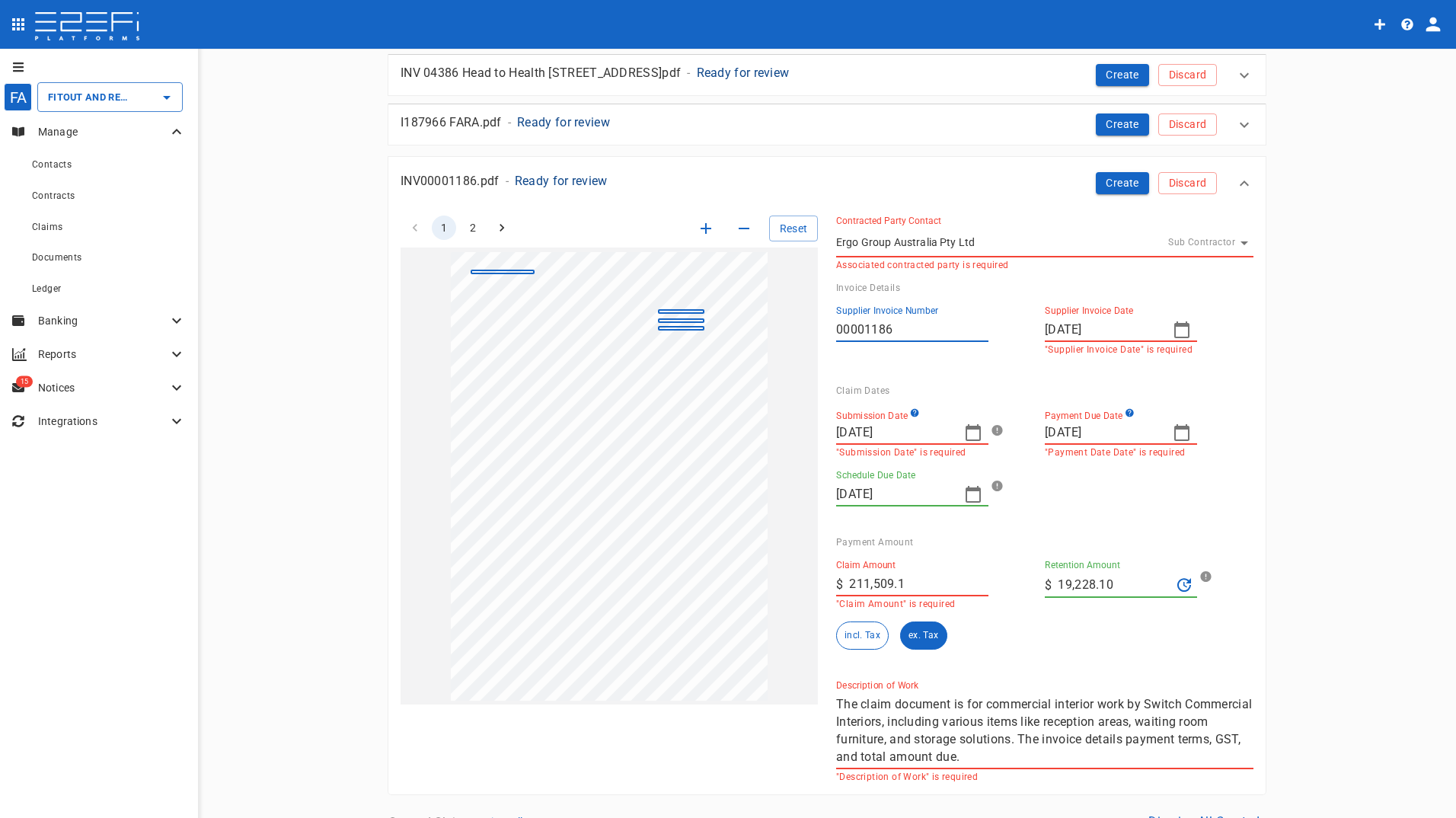
click at [760, 582] on div "1 2 Reset SupplierInvoiceNumber: 00001186 SupplierName: Ergo Group Australia Pt…" at bounding box center [818, 489] width 871 height 585
type input "192,281"
click at [1131, 591] on input "19,228.10" at bounding box center [1114, 585] width 113 height 24
drag, startPoint x: 1120, startPoint y: 579, endPoint x: 867, endPoint y: 555, distance: 254.1
click at [930, 581] on div "Claim Amount ​ $ 192,281 "Claim Amount" is required Retention Amount ​ $ 19,228…" at bounding box center [1032, 599] width 417 height 102
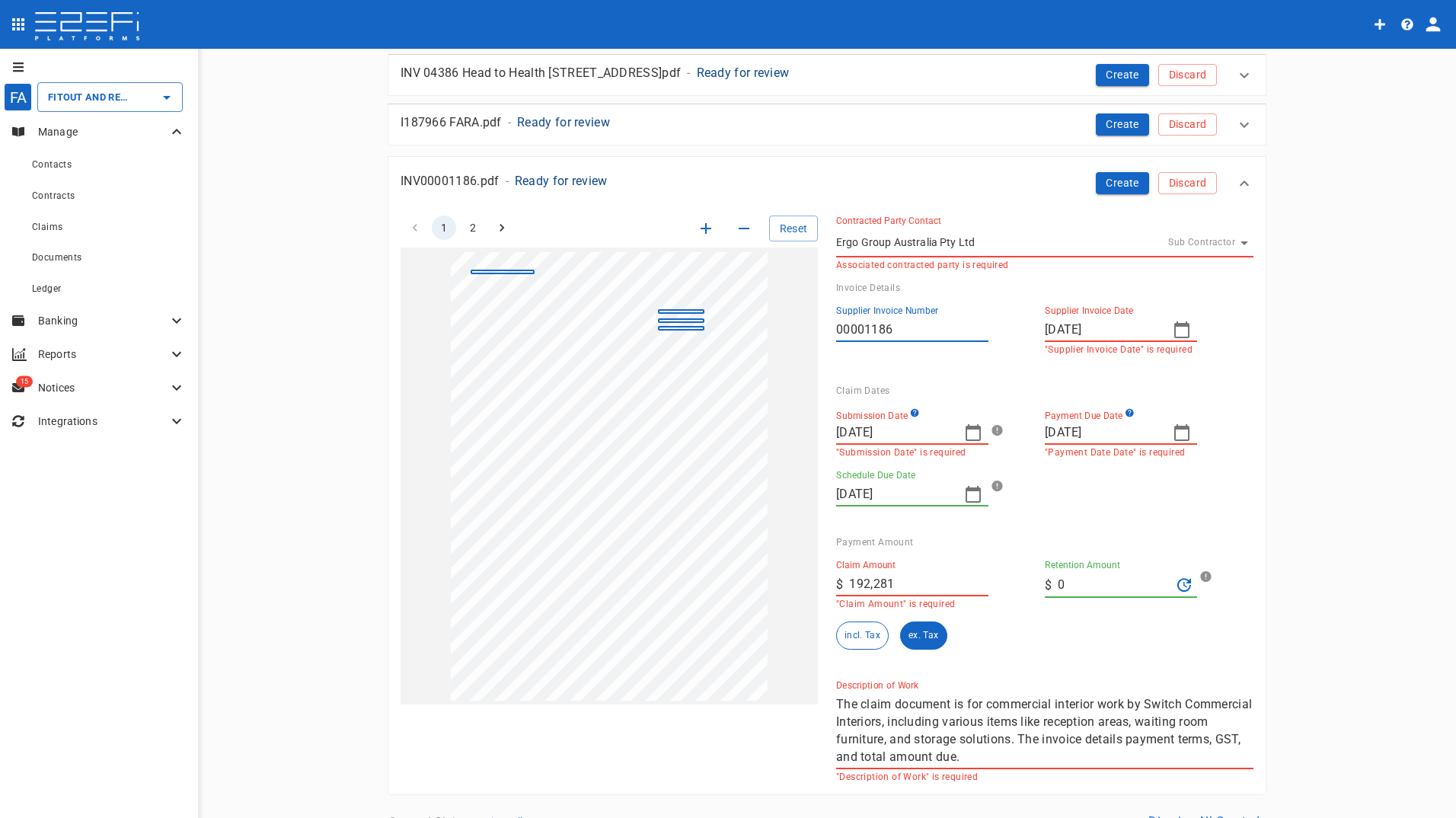
type input "0"
click at [978, 657] on div "Claim Amount ​ $ 192,281 "Claim Amount" is required Retention Amount ​ $ 0 incl…" at bounding box center [1038, 608] width 405 height 121
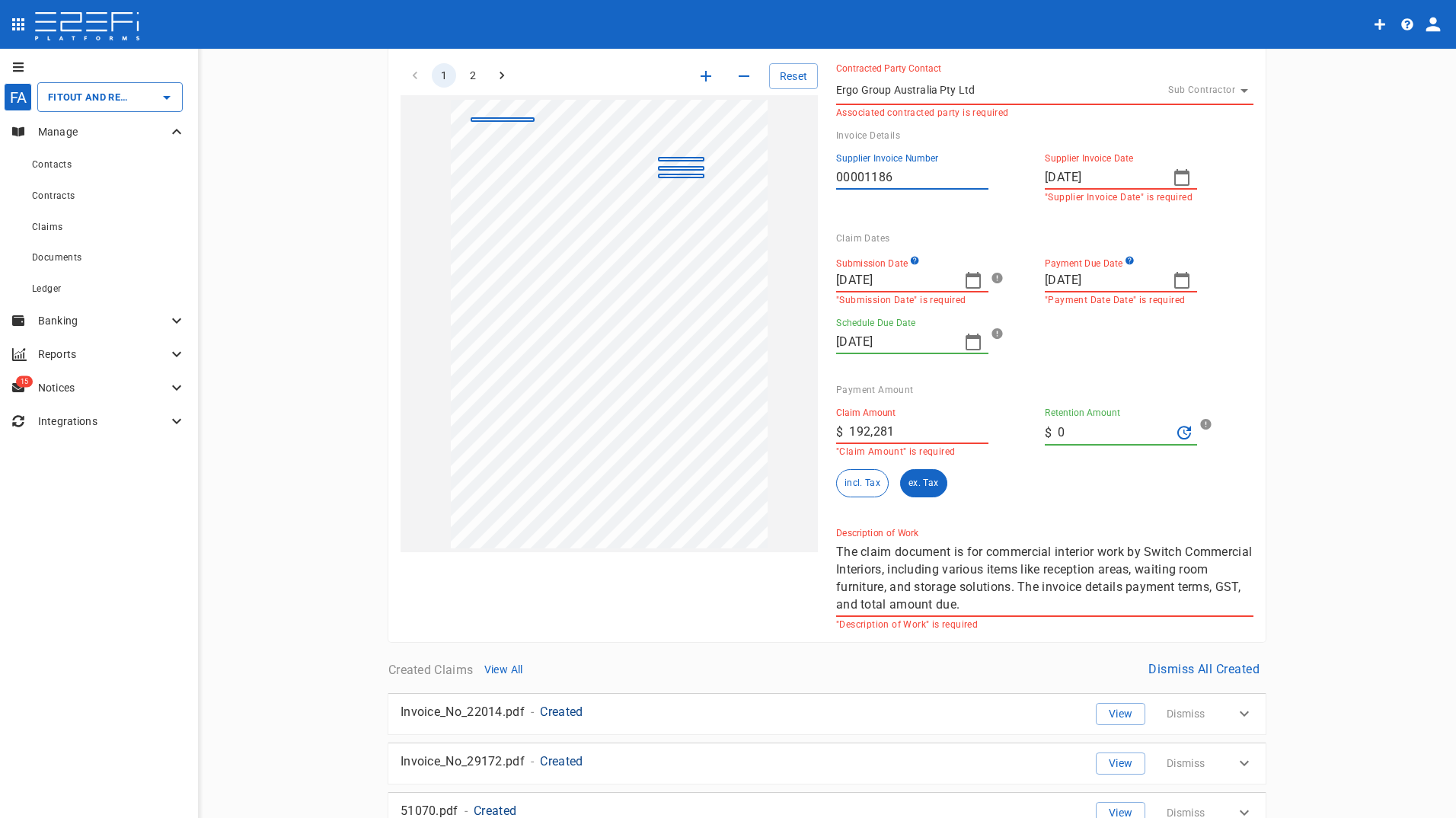
scroll to position [394, 0]
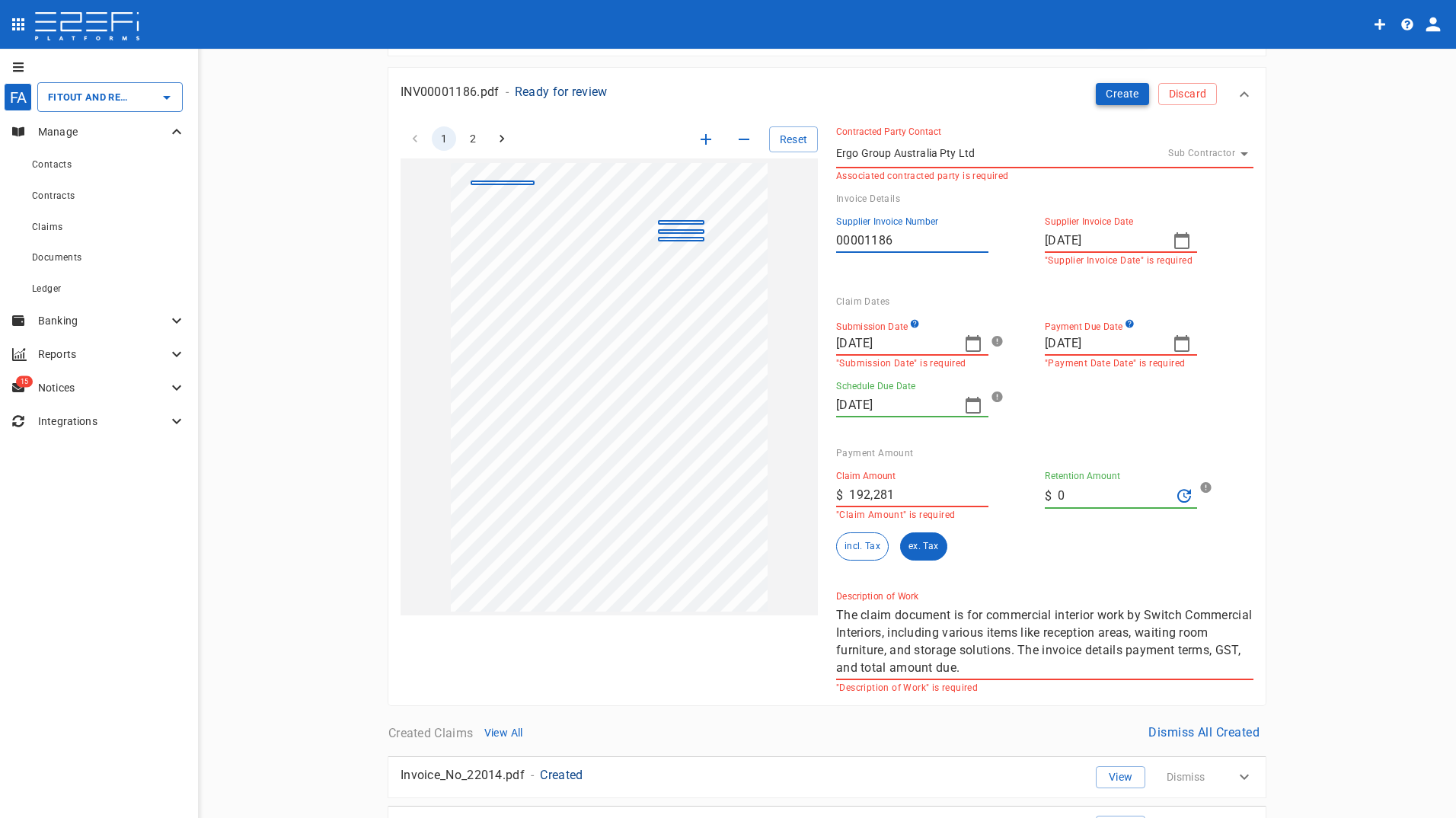
click at [1110, 93] on button "Create" at bounding box center [1122, 94] width 53 height 22
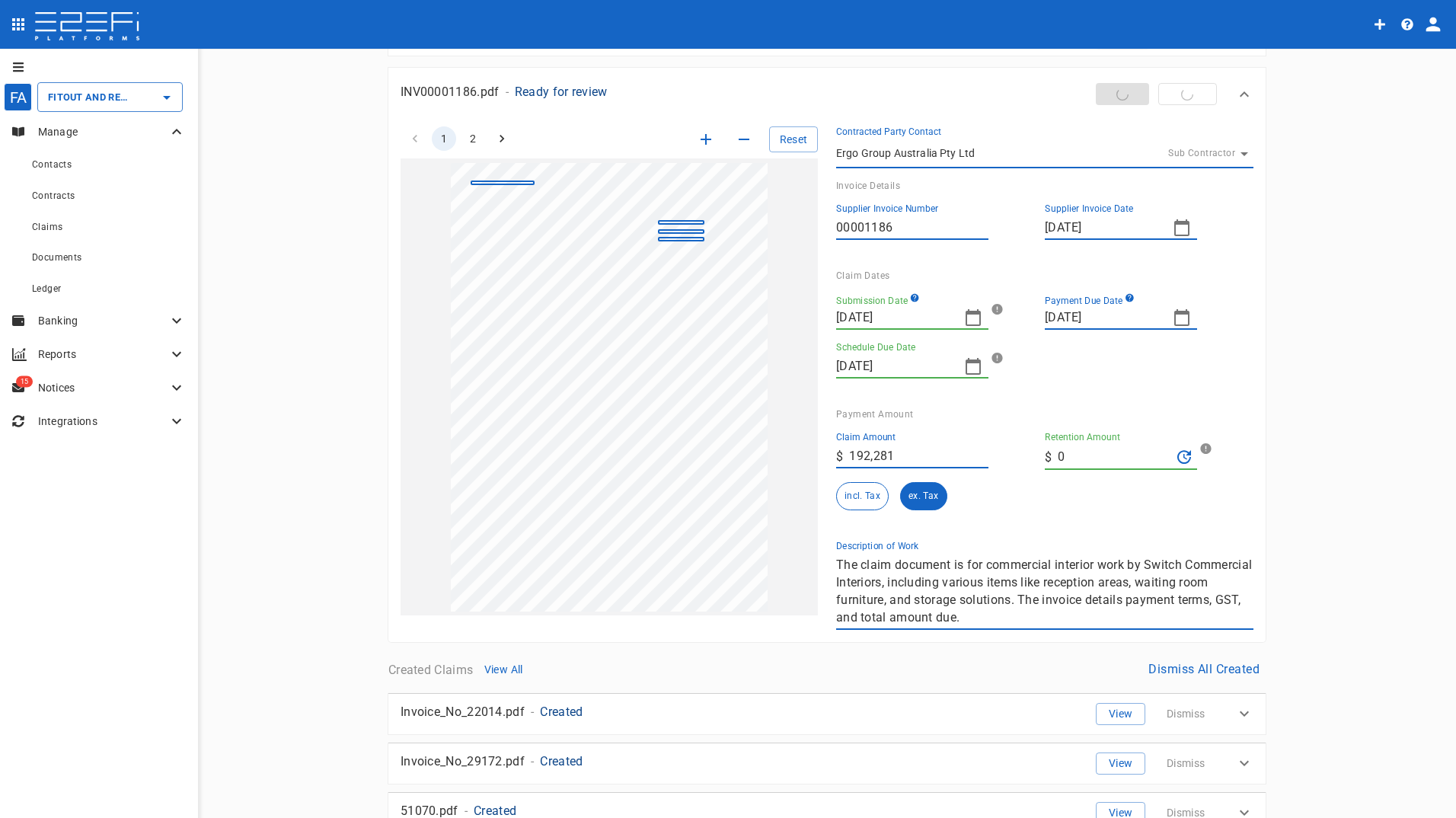
scroll to position [22, 0]
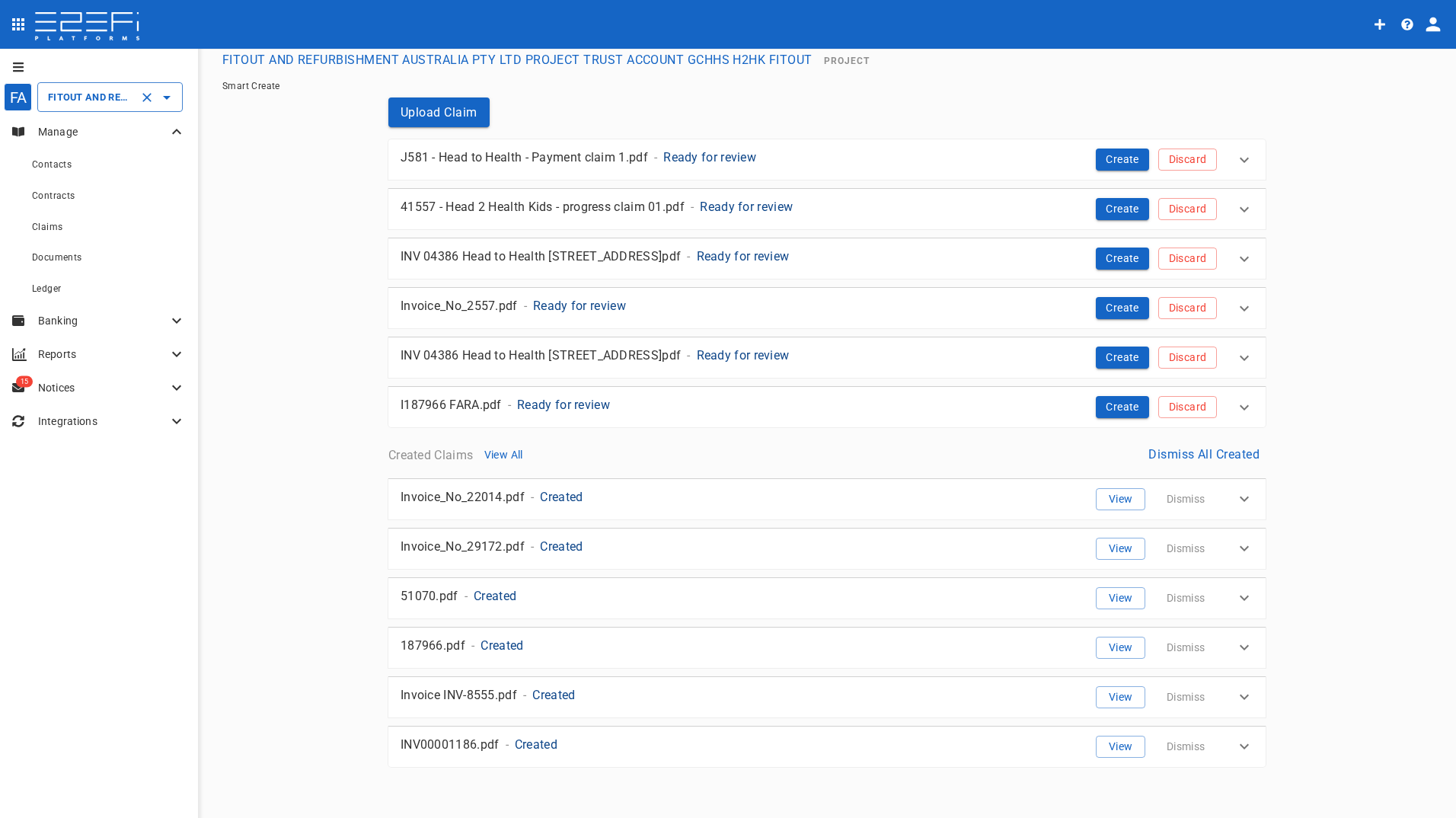
click at [118, 102] on input "FITOUT AND REFURBISHMENT AUSTRALIA PTY LTD PROJECT TRUST ACCOUNT GCHHS H2HK FIT…" at bounding box center [89, 97] width 89 height 16
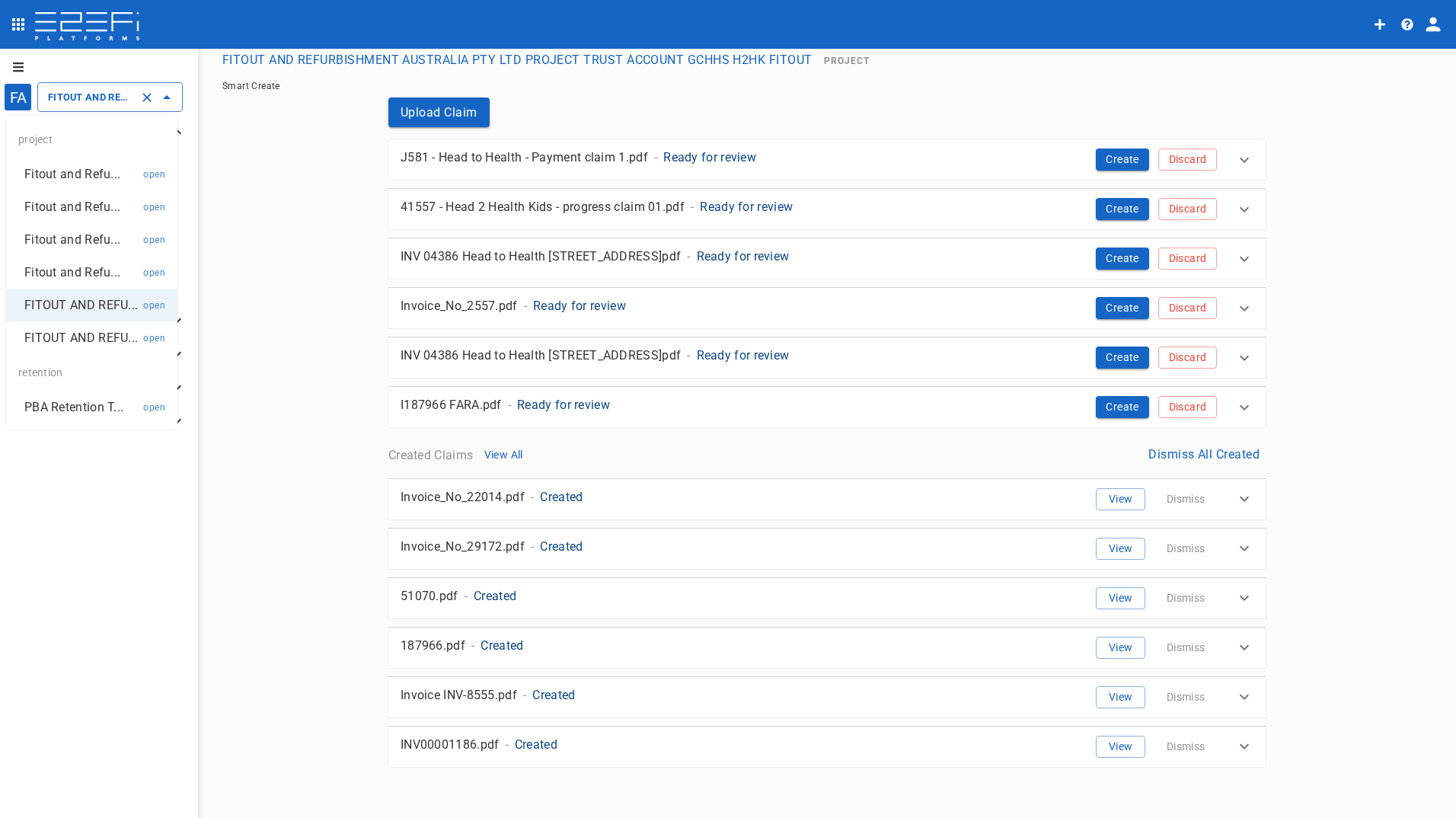
click at [67, 335] on p "FITOUT AND REFU..." at bounding box center [81, 337] width 113 height 18
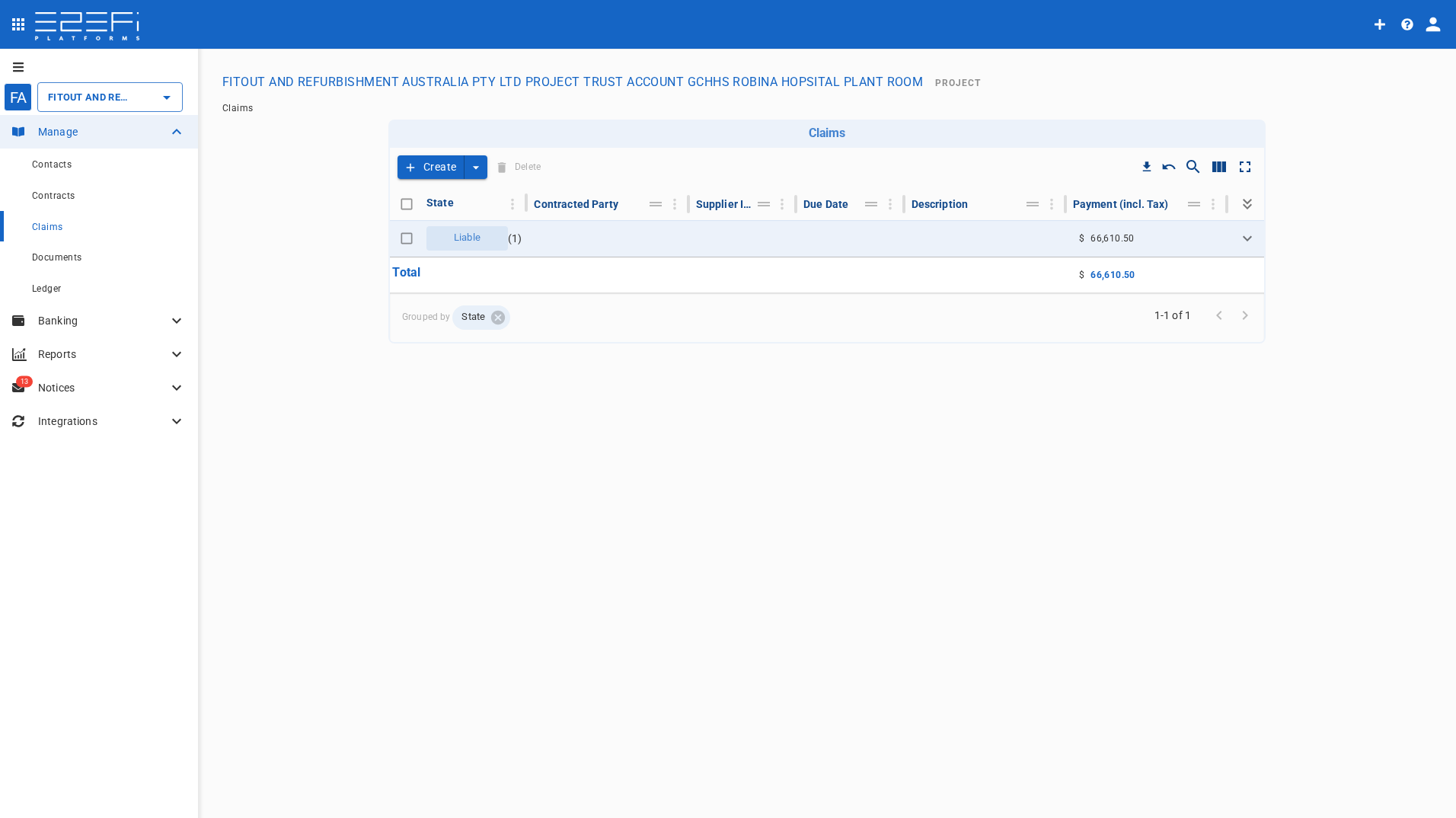
drag, startPoint x: 56, startPoint y: 234, endPoint x: 59, endPoint y: 241, distance: 7.6
click at [56, 235] on div "Claims" at bounding box center [109, 227] width 154 height 19
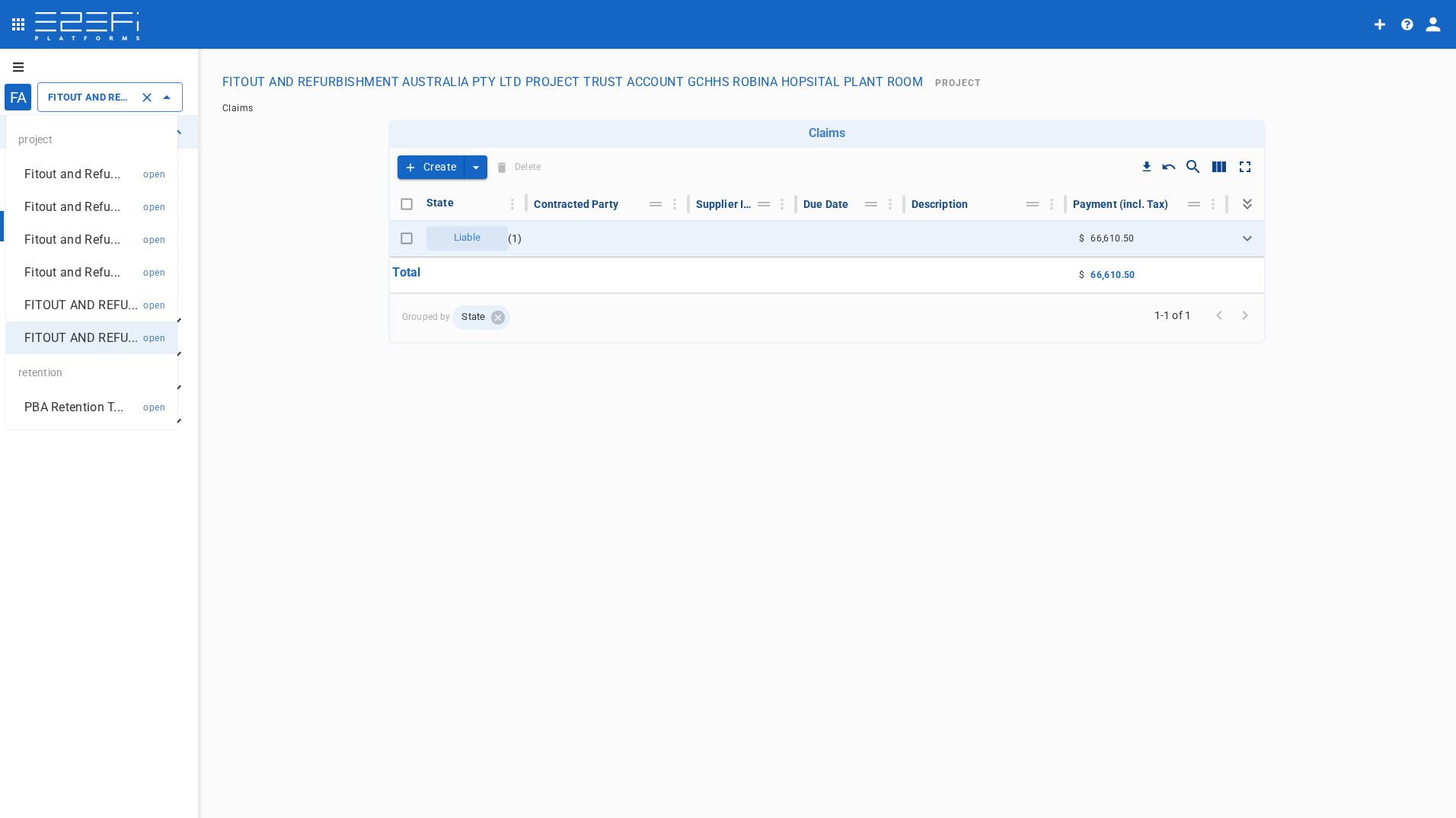
drag, startPoint x: 88, startPoint y: 92, endPoint x: 91, endPoint y: 104, distance: 12.4
click at [88, 91] on input "FITOUT AND REFURBISHMENT AUSTRALIA PTY LTD PROJECT TRUST ACCOUNT GCHHS ROBINA H…" at bounding box center [89, 97] width 89 height 16
click at [69, 303] on p "FITOUT AND REFU..." at bounding box center [81, 305] width 113 height 18
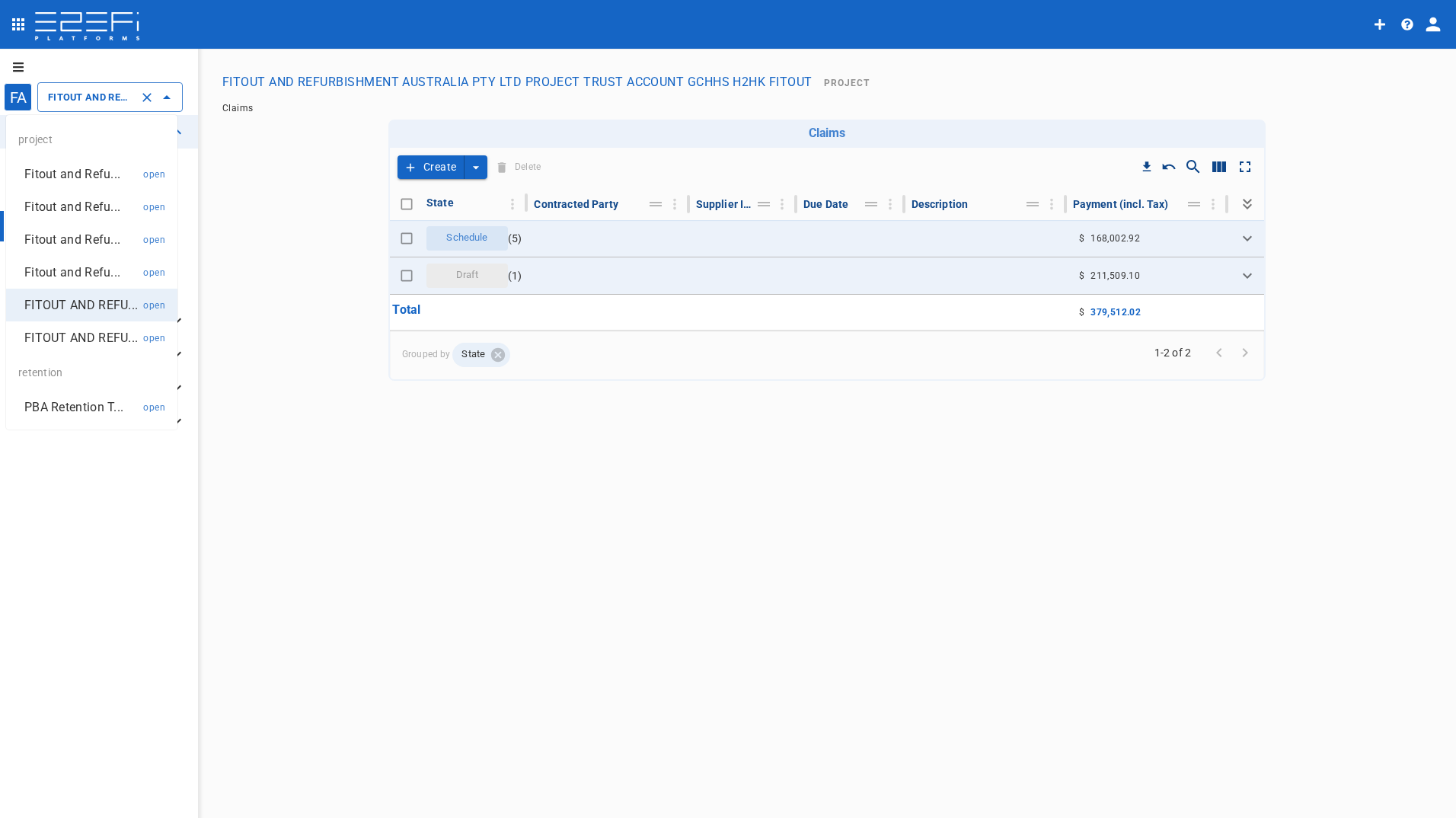
click at [104, 95] on input "FITOUT AND REFURBISHMENT AUSTRALIA PTY LTD PROJECT TRUST ACCOUNT GCHHS H2HK FIT…" at bounding box center [89, 97] width 89 height 16
click at [72, 305] on p "FITOUT AND REFU..." at bounding box center [81, 305] width 113 height 18
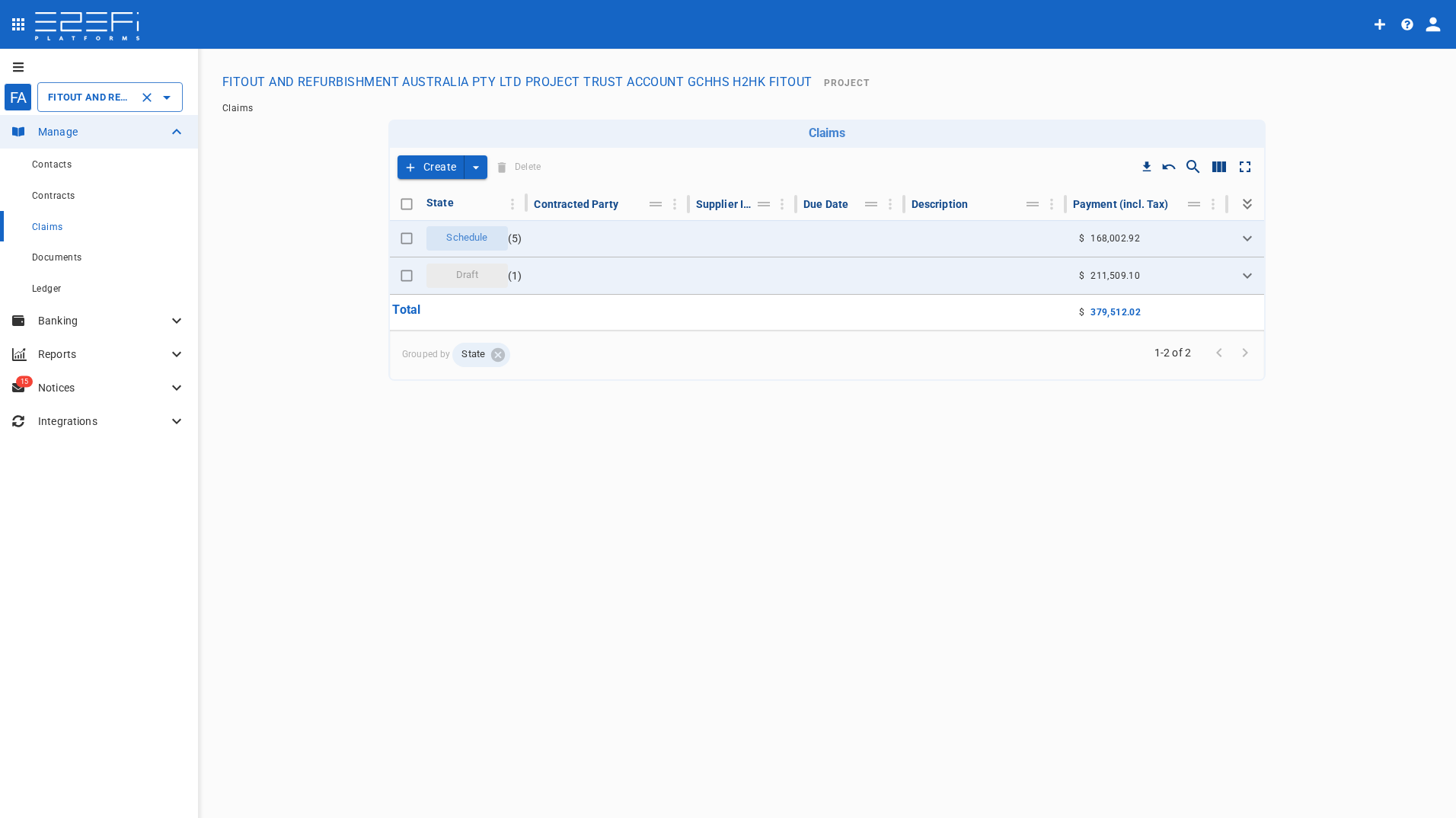
click at [104, 98] on input "FITOUT AND REFURBISHMENT AUSTRALIA PTY LTD PROJECT TRUST ACCOUNT GCHHS H2HK FIT…" at bounding box center [89, 97] width 89 height 16
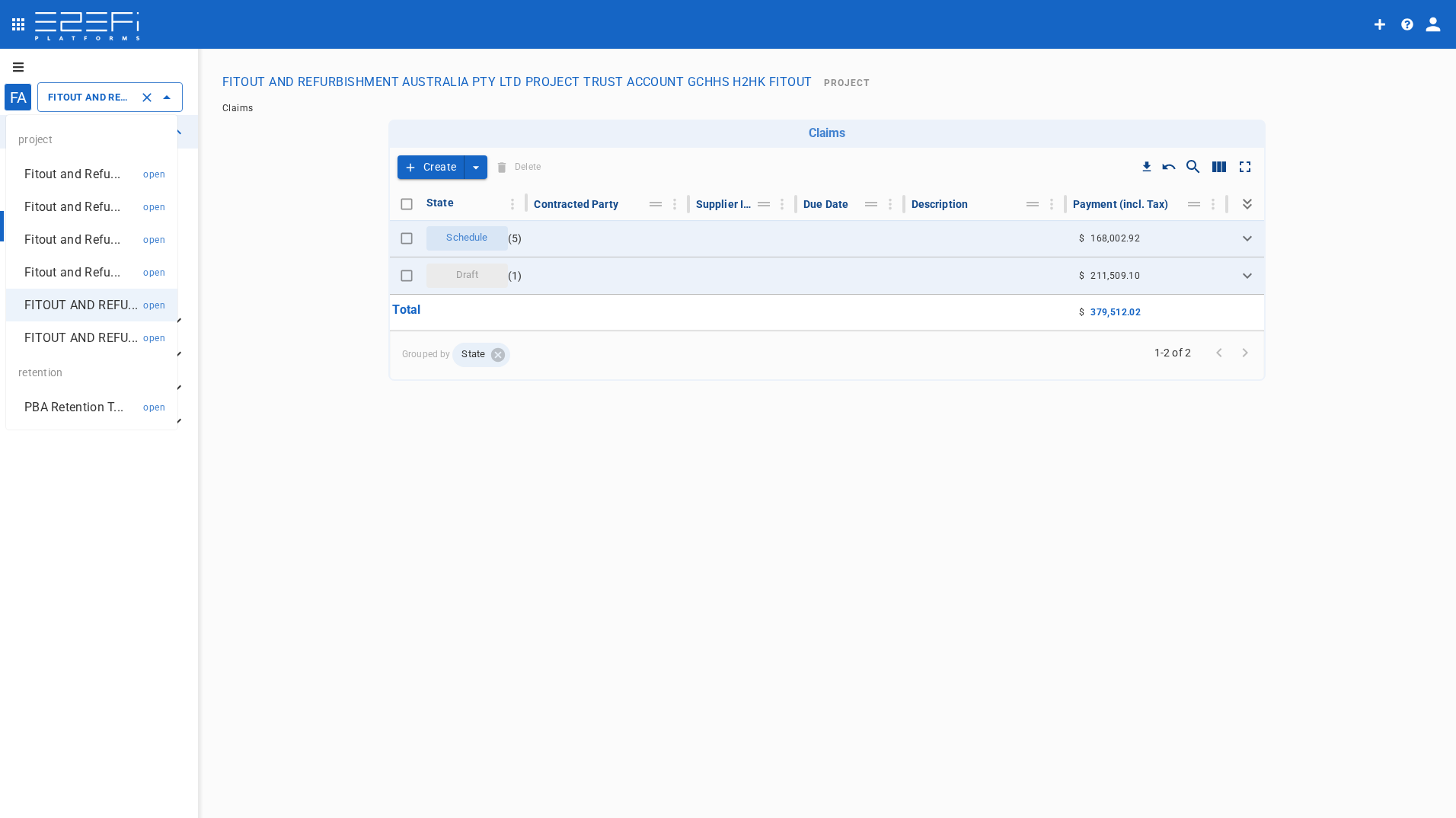
click at [72, 331] on p "FITOUT AND REFU..." at bounding box center [81, 337] width 113 height 18
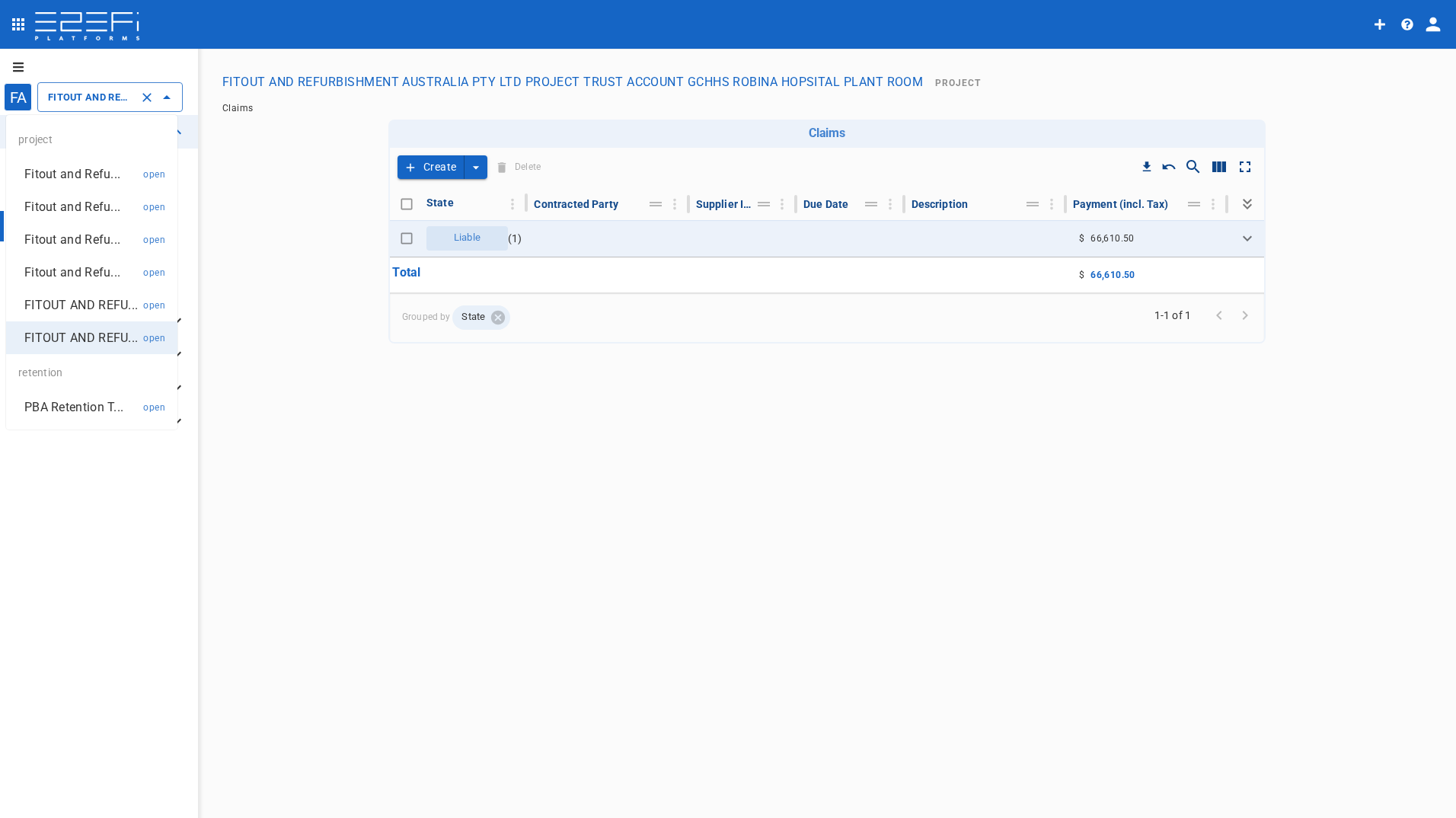
drag, startPoint x: 96, startPoint y: 95, endPoint x: 84, endPoint y: 134, distance: 40.8
click at [96, 94] on input "FITOUT AND REFURBISHMENT AUSTRALIA PTY LTD PROJECT TRUST ACCOUNT GCHHS ROBINA H…" at bounding box center [89, 97] width 89 height 16
click at [74, 269] on p "Fitout and Refu..." at bounding box center [72, 272] width 96 height 18
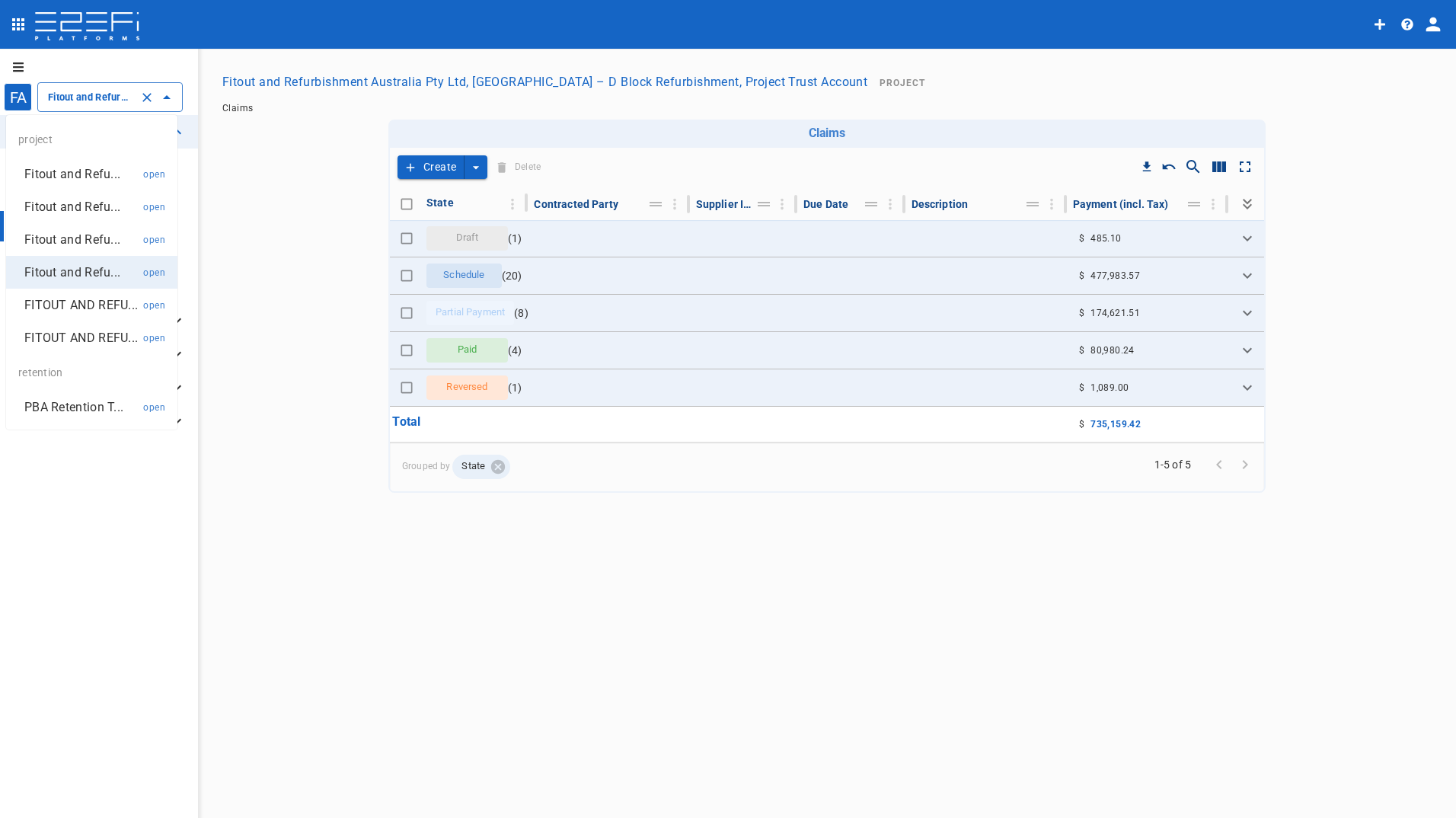
click at [90, 91] on input "Fitout and Refurbishment Australia Pty Ltd, [GEOGRAPHIC_DATA] – D Block Refurbi…" at bounding box center [89, 97] width 89 height 16
click at [63, 239] on p "Fitout and Refu..." at bounding box center [72, 239] width 96 height 18
type input "Fitout and Refurbish Pty Ltd UQ Bio Hub Project Trust Account"
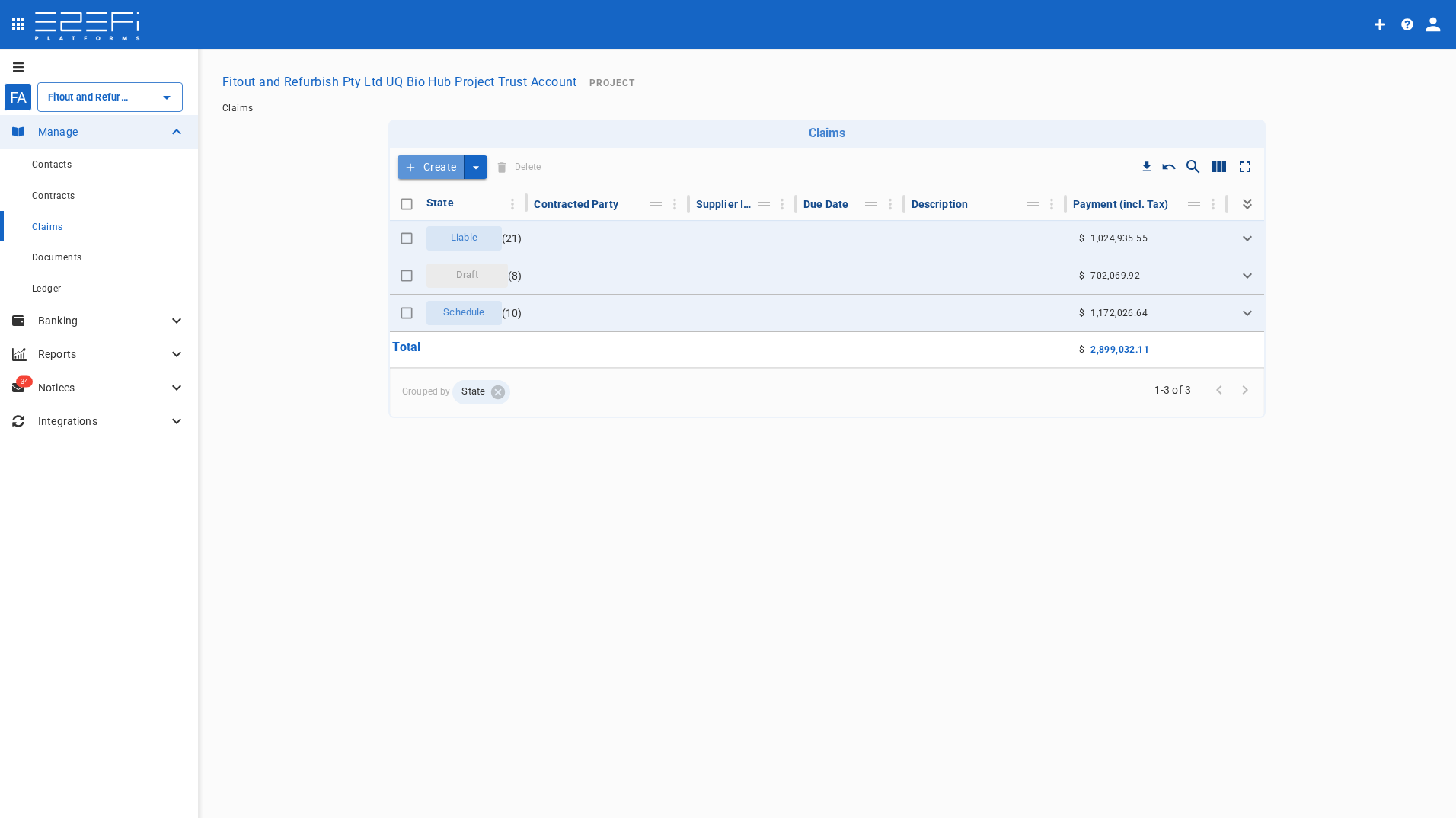
click at [435, 165] on button "Create" at bounding box center [431, 166] width 67 height 23
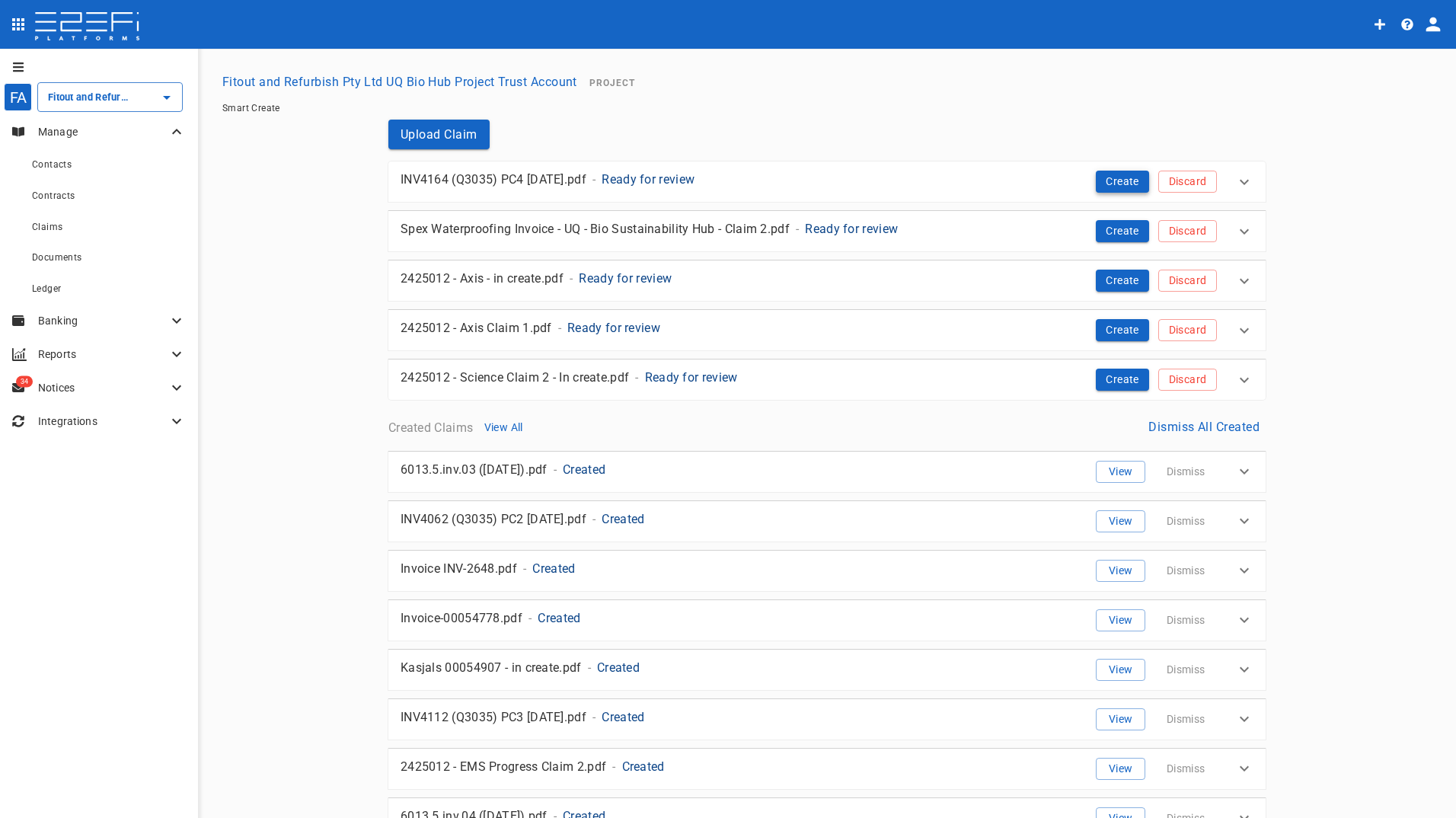
click at [1113, 176] on button "Create" at bounding box center [1122, 182] width 53 height 22
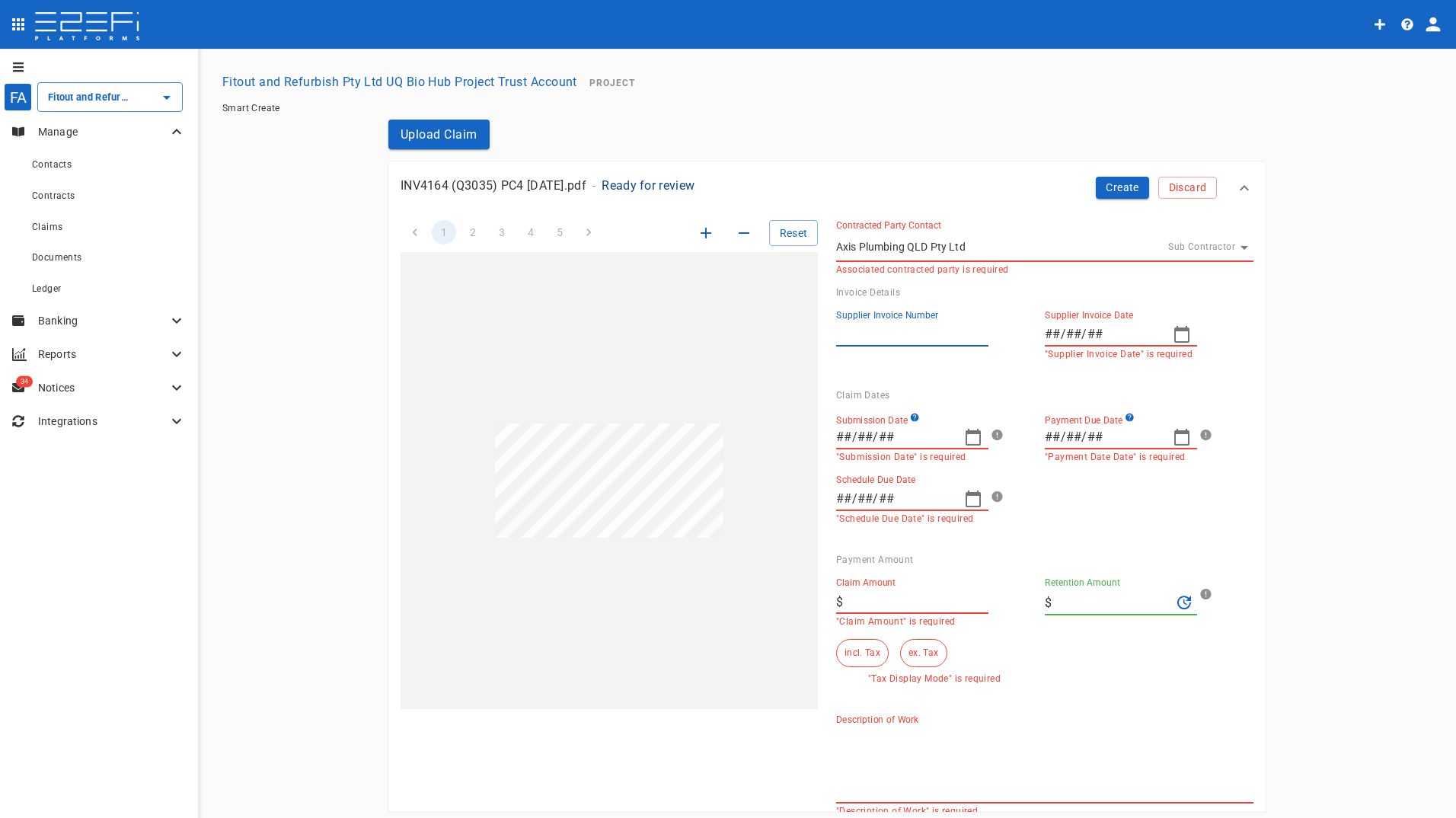
type input "4164"
type input "[DATE]"
type textarea "Progress Claim 4 for hydraulic services by Axis Plumbing QLD Pty Ltd, including…"
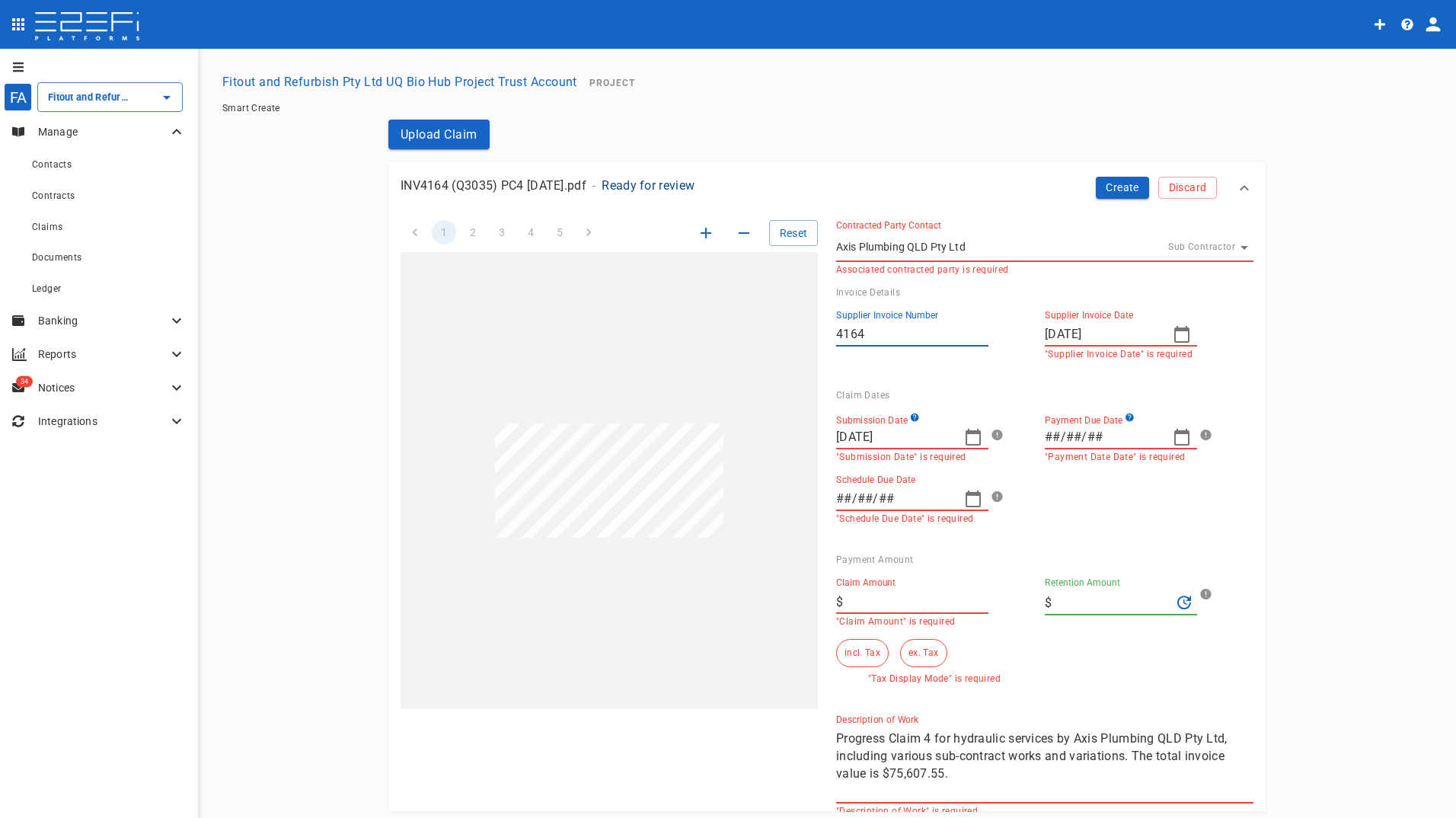
type input "[DATE]"
type input "75,607.55"
type input "6,873.41"
drag, startPoint x: 966, startPoint y: 603, endPoint x: 945, endPoint y: 601, distance: 21.1
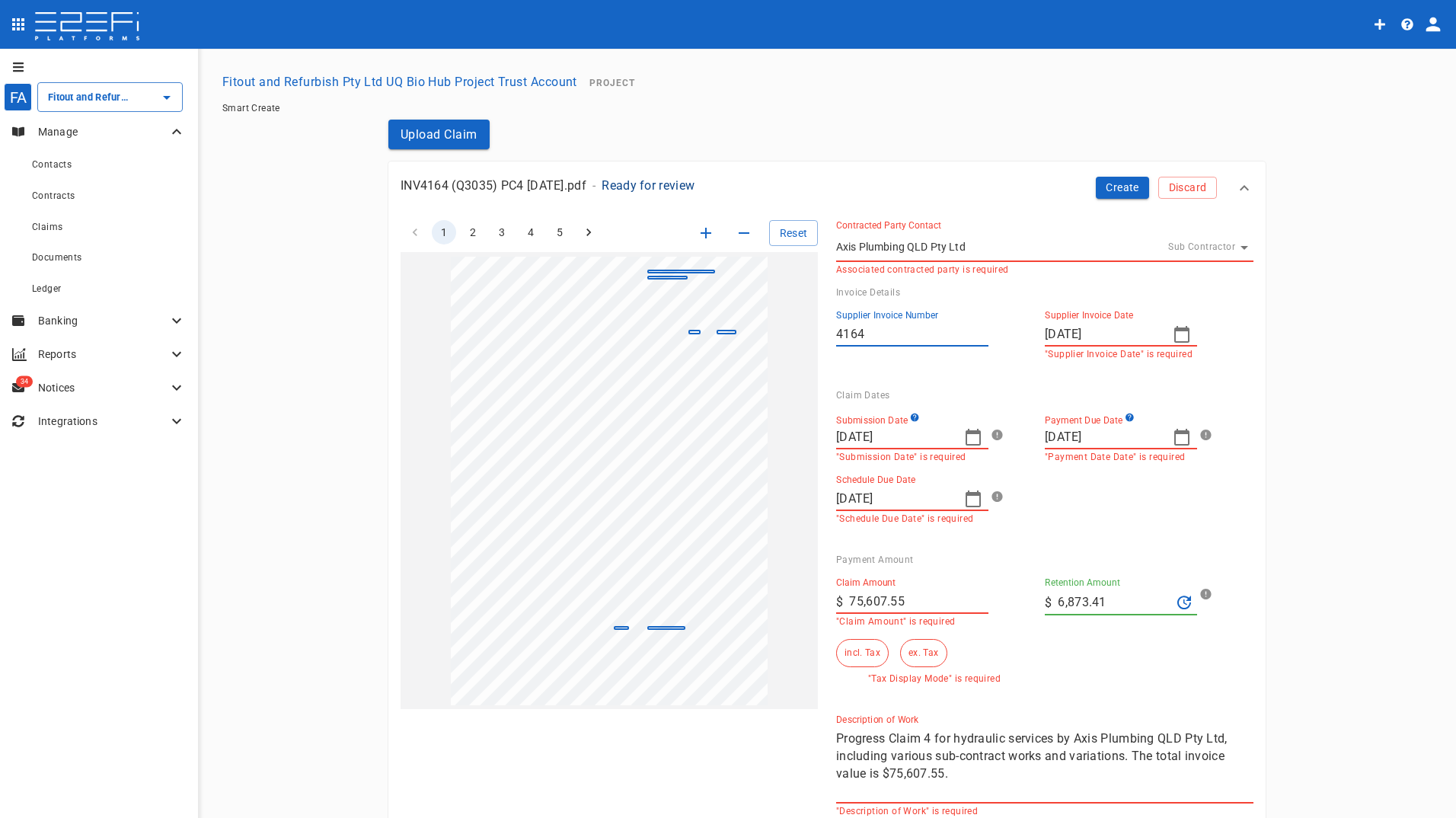
click at [961, 603] on input "75,607.55" at bounding box center [918, 602] width 139 height 24
click at [680, 595] on div "1 2 3 4 5 Reset SupplierInvoiceNumber: 4164 SupplierName: Axis Plumbing QLD Pty…" at bounding box center [818, 509] width 871 height 615
type input "68,734.14"
drag, startPoint x: 1046, startPoint y: 565, endPoint x: 1054, endPoint y: 569, distance: 8.9
click at [1050, 567] on div "Retention Amount ​ $ 6,873.41" at bounding box center [1137, 595] width 209 height 61
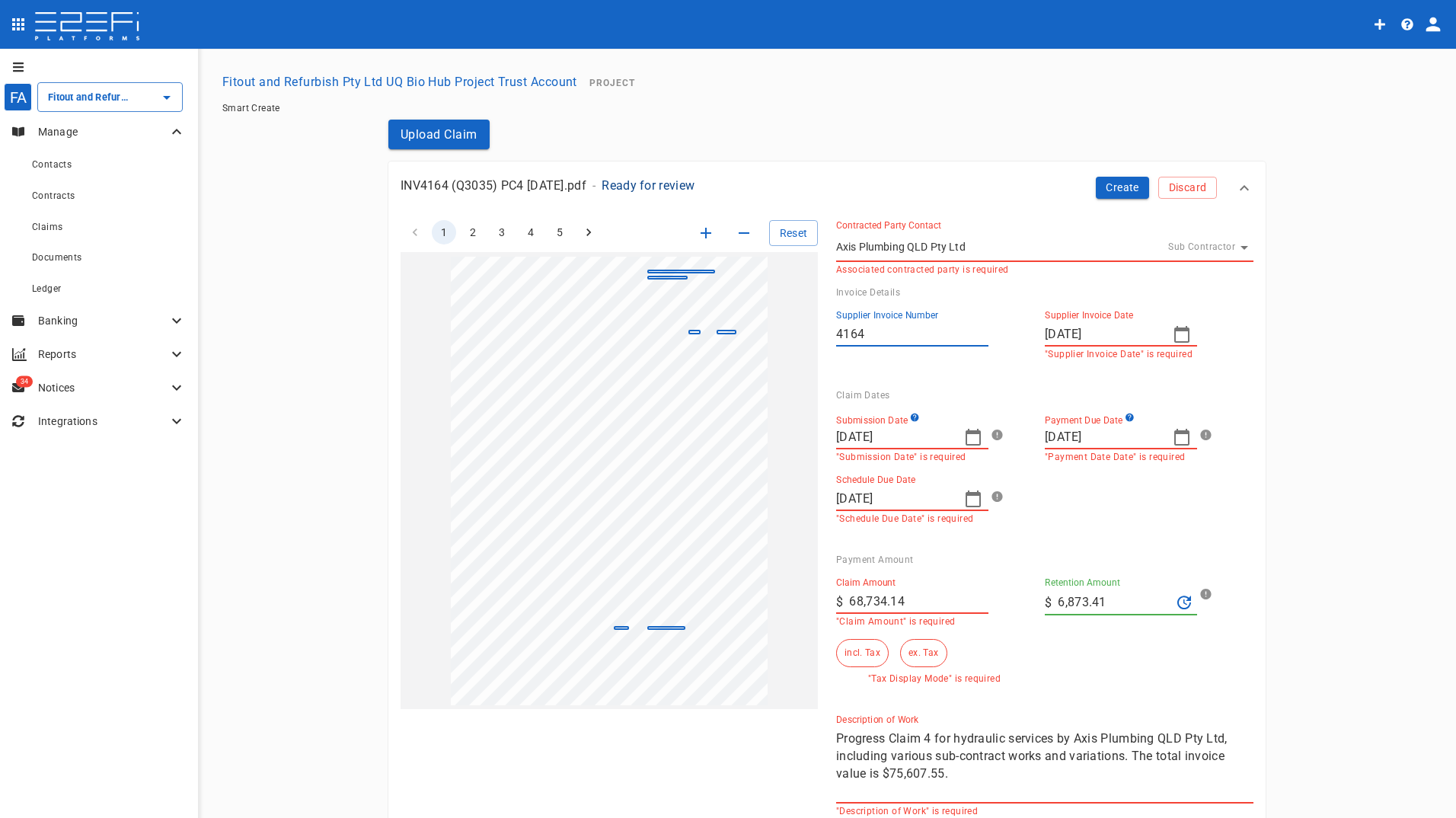
drag, startPoint x: 1111, startPoint y: 593, endPoint x: 785, endPoint y: 573, distance: 326.6
click at [918, 613] on div "Claim Amount ​ $ 68,734.14 "Claim Amount" is required Retention Amount ​ $ 6,87…" at bounding box center [1032, 624] width 417 height 119
type input "0"
drag, startPoint x: 907, startPoint y: 652, endPoint x: 917, endPoint y: 656, distance: 10.8
click at [911, 654] on button "ex. Tax" at bounding box center [923, 653] width 46 height 28
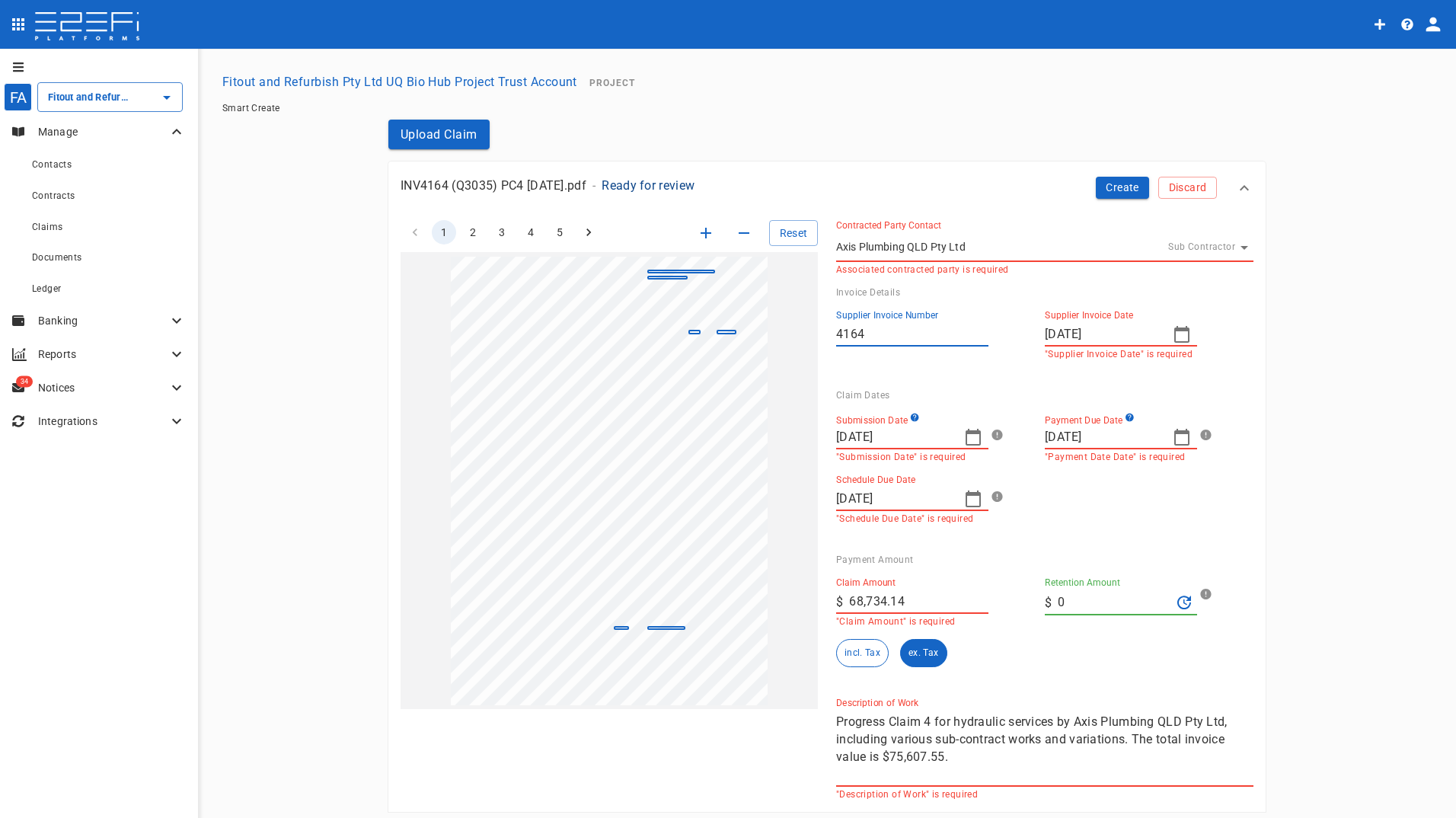
click at [966, 497] on icon "button" at bounding box center [973, 499] width 15 height 17
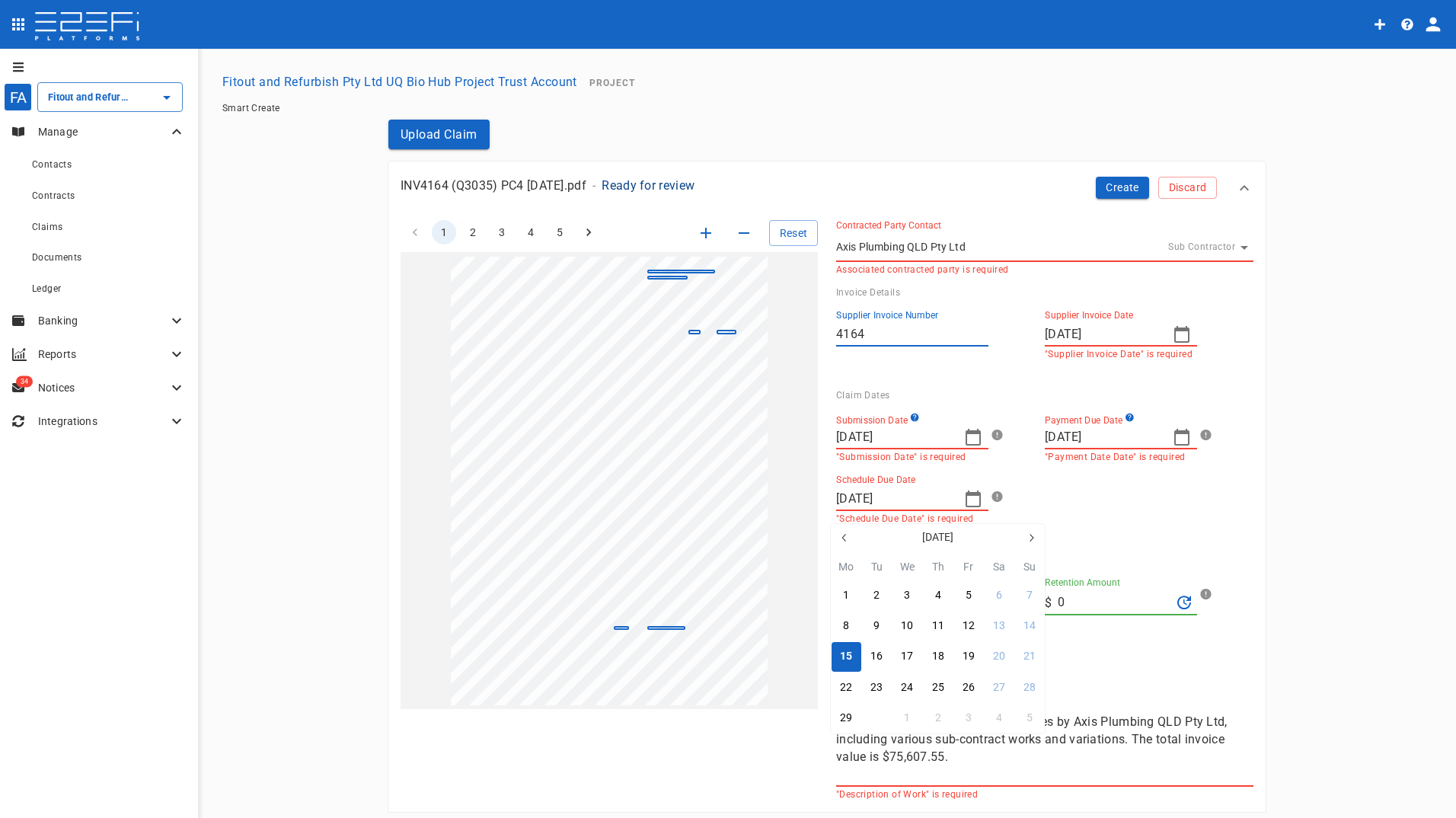
click at [877, 718] on div "30" at bounding box center [876, 718] width 12 height 17
type input "[DATE]"
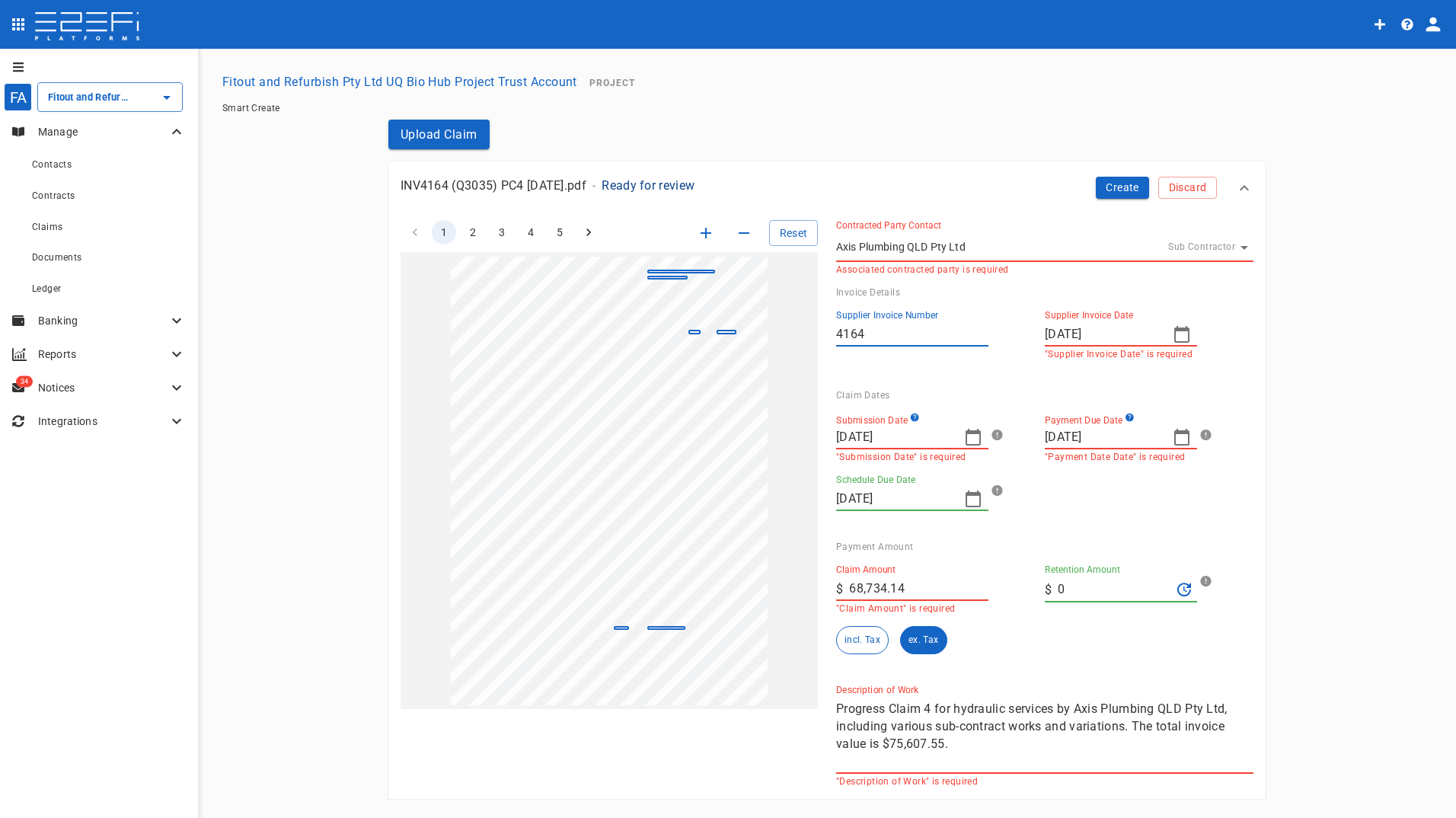
drag, startPoint x: 1106, startPoint y: 184, endPoint x: 1097, endPoint y: 185, distance: 9.1
click at [1106, 185] on button "Create" at bounding box center [1122, 188] width 53 height 22
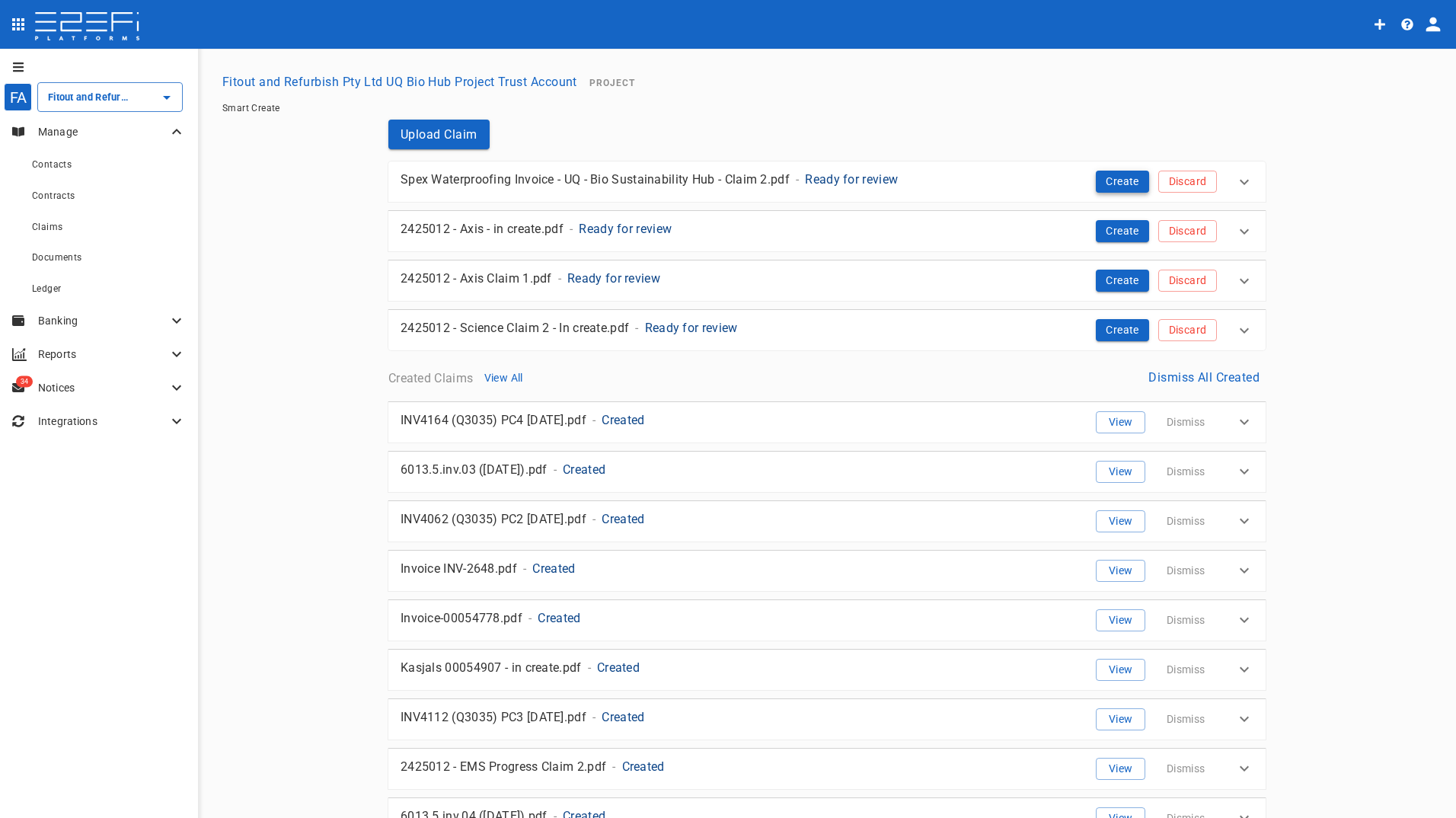
click at [1106, 175] on button "Create" at bounding box center [1122, 182] width 53 height 22
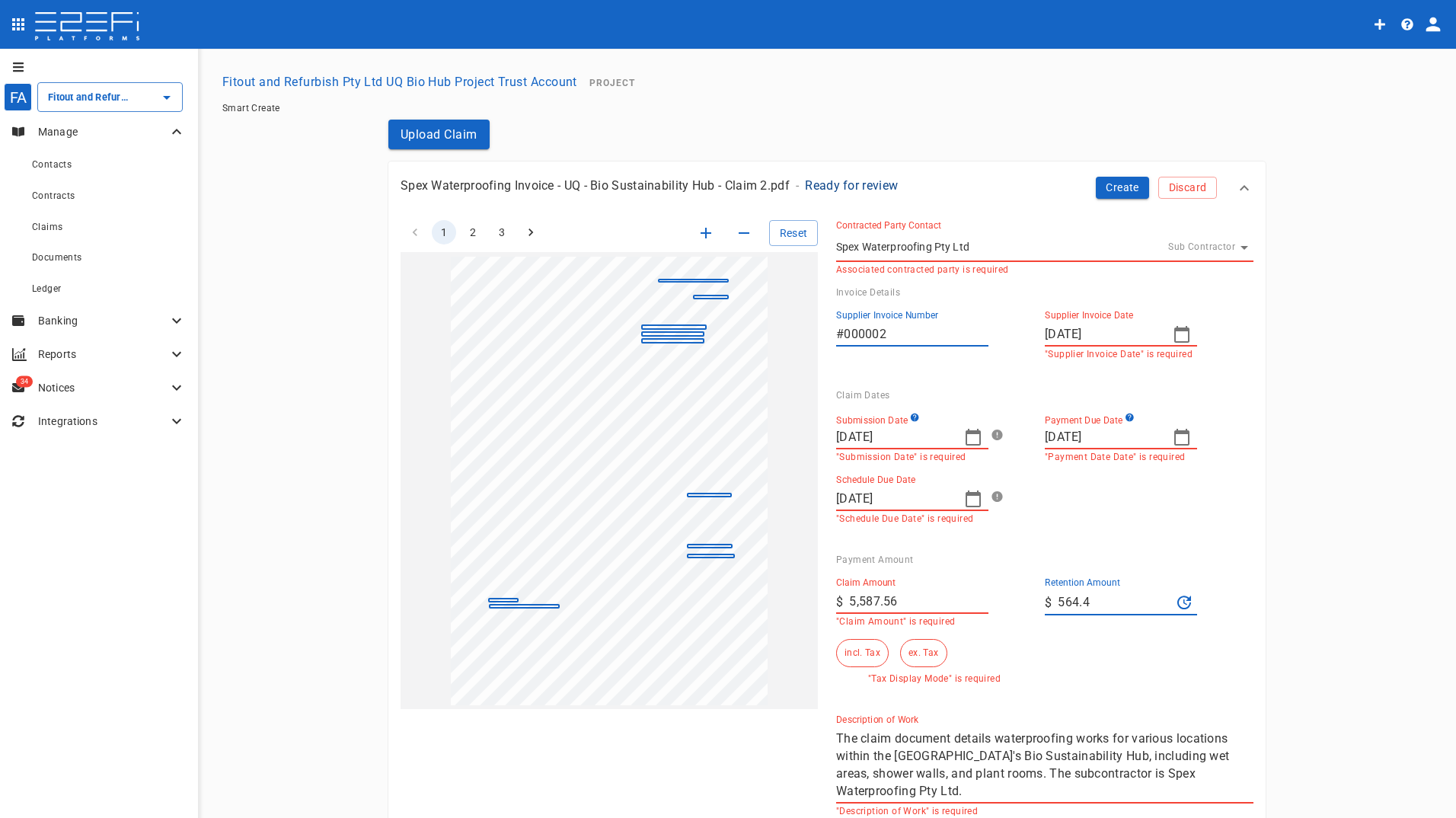
click at [964, 500] on icon "button" at bounding box center [973, 499] width 19 height 19
click at [878, 720] on div "30" at bounding box center [876, 718] width 12 height 17
type input "[DATE]"
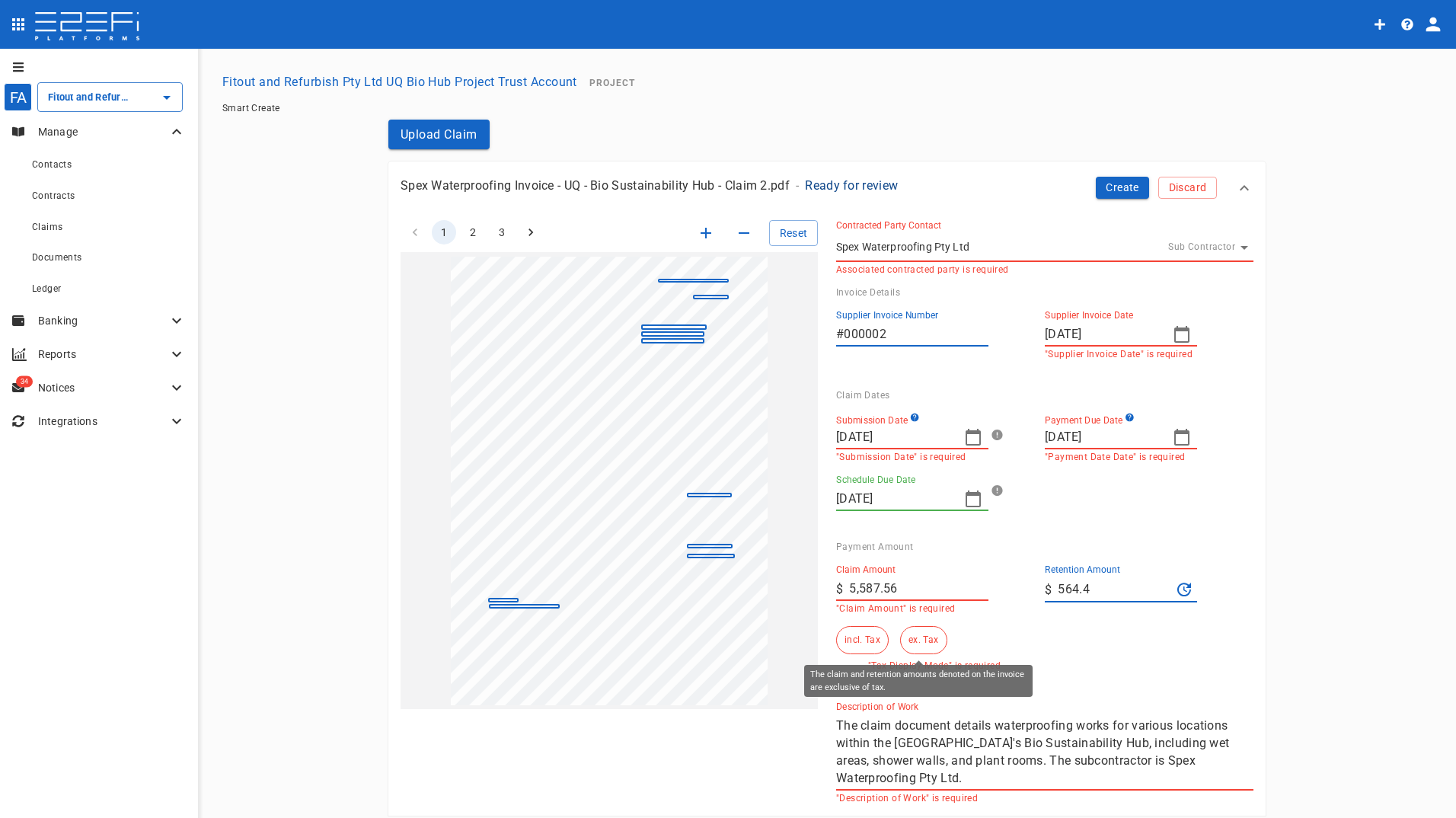
click at [915, 637] on button "ex. Tax" at bounding box center [923, 640] width 46 height 28
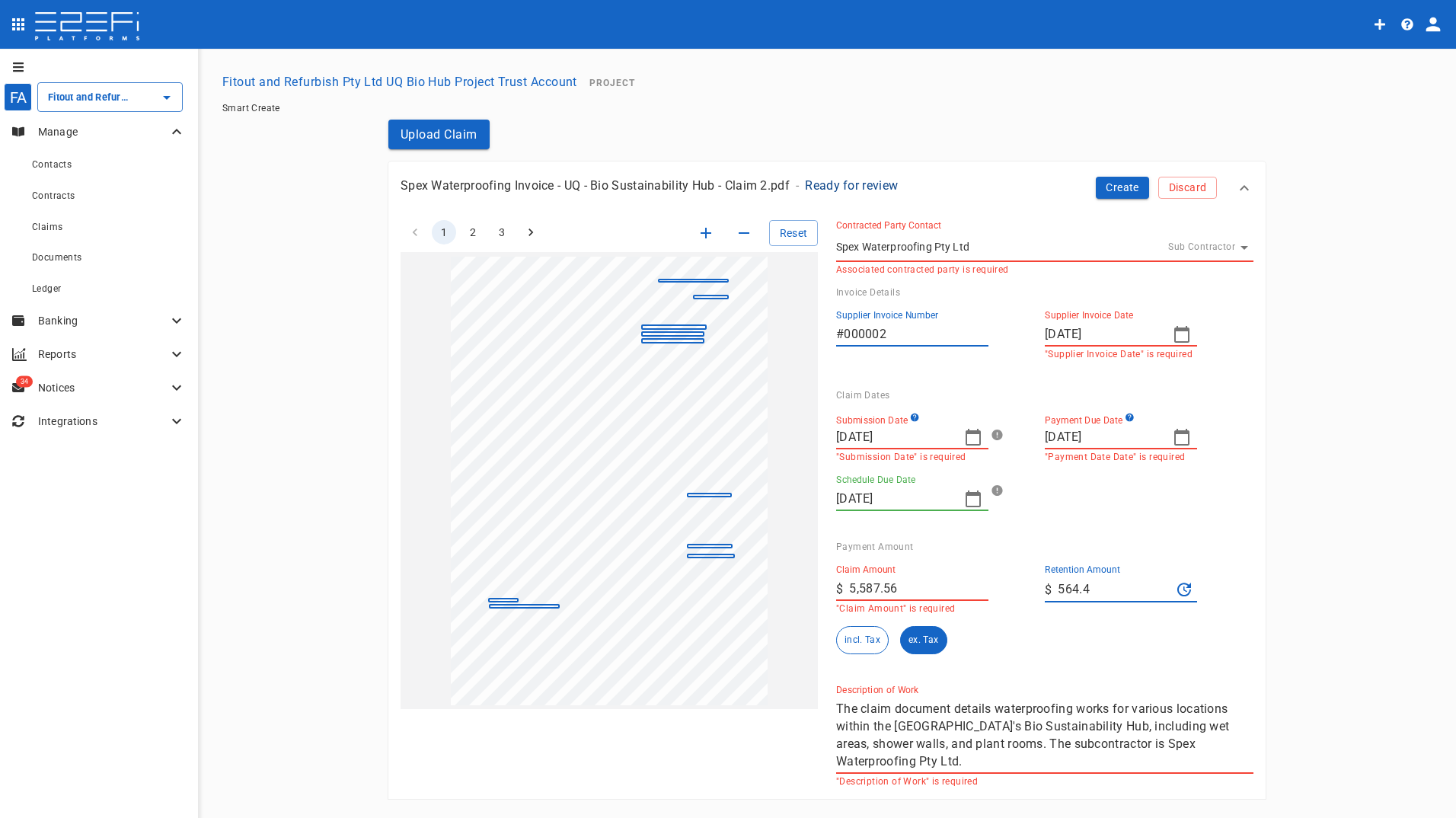
drag, startPoint x: 901, startPoint y: 581, endPoint x: 789, endPoint y: 586, distance: 112.1
click at [789, 586] on div "1 2 3 Reset SupplierInvoiceNumber: #000002 ClaimAmount: 5587.56 GSTAmount: 507.…" at bounding box center [818, 494] width 871 height 585
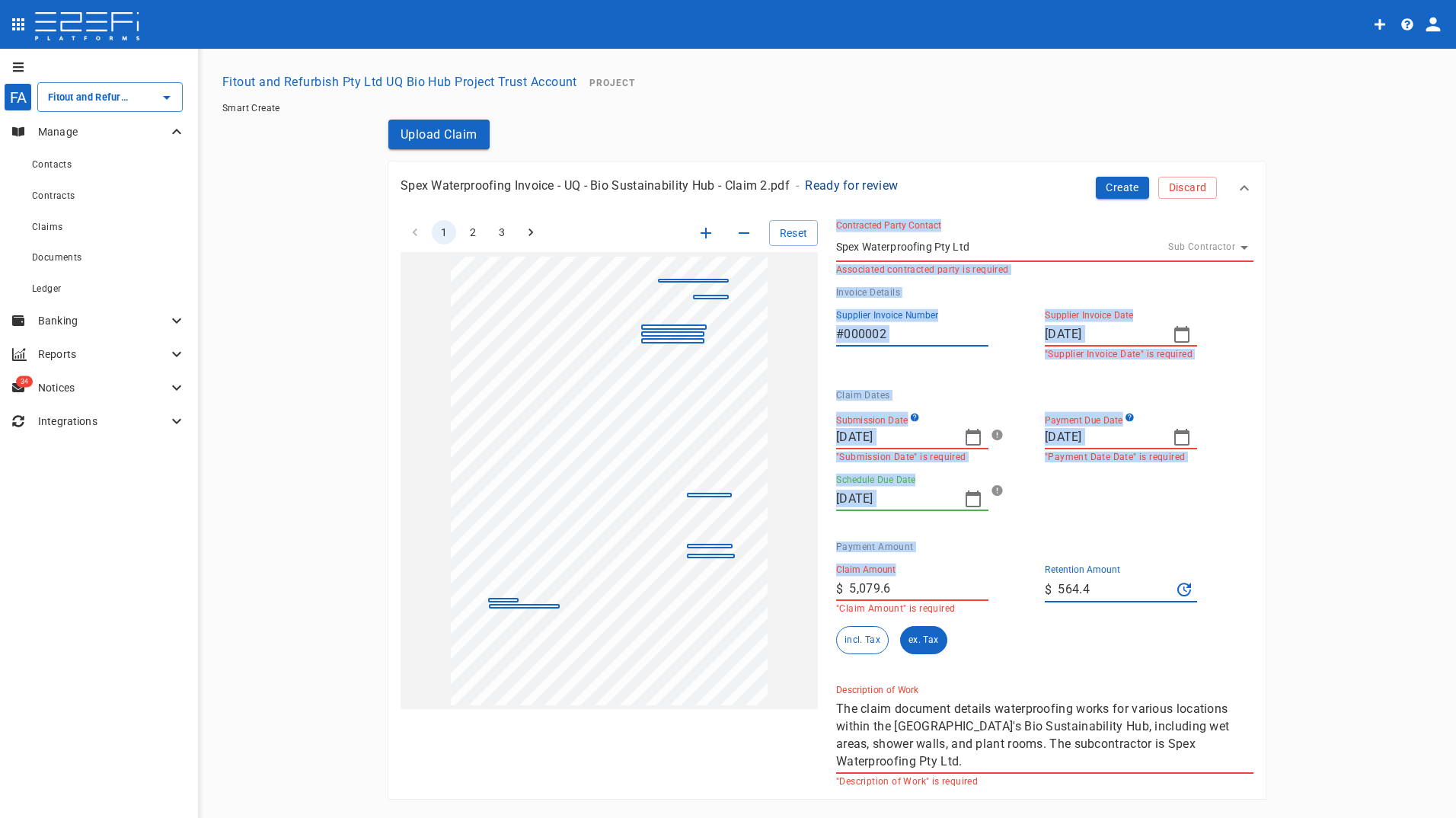
drag, startPoint x: 906, startPoint y: 571, endPoint x: 776, endPoint y: 586, distance: 130.9
click at [776, 586] on div "1 2 3 Reset SupplierInvoiceNumber: #000002 ClaimAmount: 5587.56 GSTAmount: 507.…" at bounding box center [818, 494] width 871 height 585
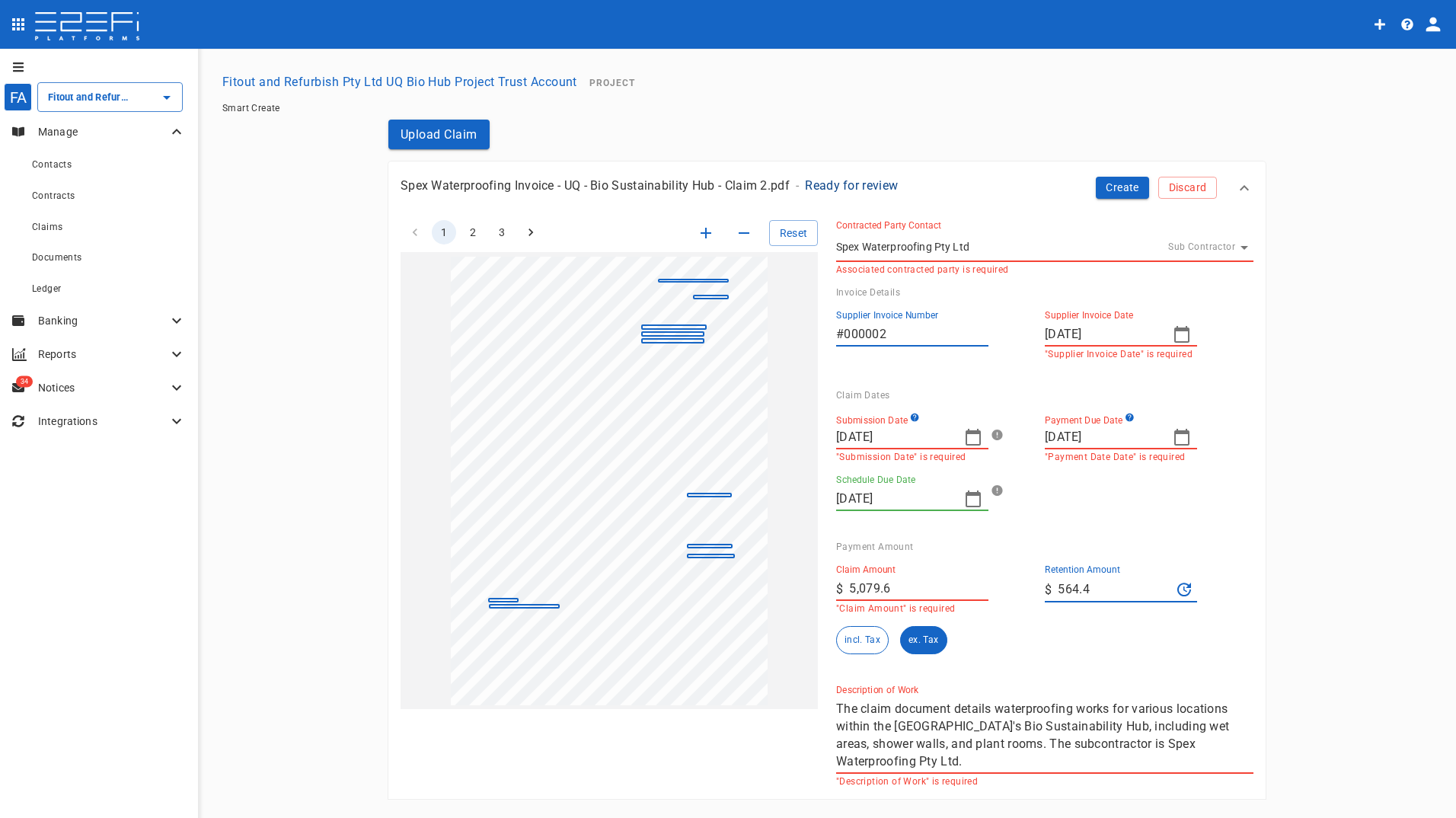
drag, startPoint x: 776, startPoint y: 586, endPoint x: 910, endPoint y: 588, distance: 134.0
click at [910, 588] on input "5,079.6" at bounding box center [918, 589] width 139 height 24
drag, startPoint x: 866, startPoint y: 593, endPoint x: 789, endPoint y: 594, distance: 77.0
click at [789, 594] on div "1 2 3 Reset SupplierInvoiceNumber: #000002 ClaimAmount: 5587.56 GSTAmount: 507.…" at bounding box center [818, 494] width 871 height 585
type input "5,644"
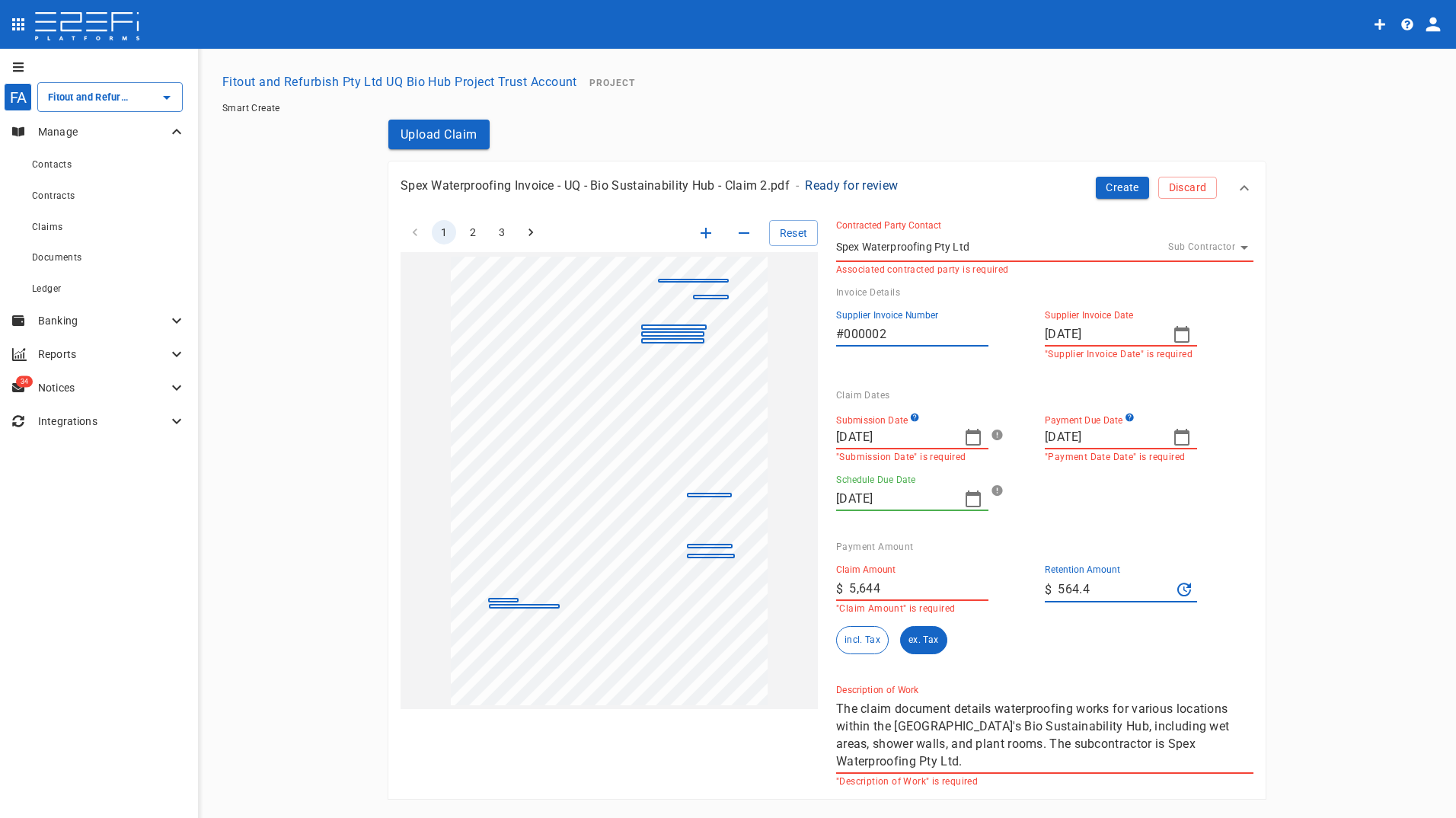
click at [1136, 597] on input "564.4" at bounding box center [1114, 590] width 113 height 24
click at [1114, 191] on button "Create" at bounding box center [1122, 188] width 53 height 22
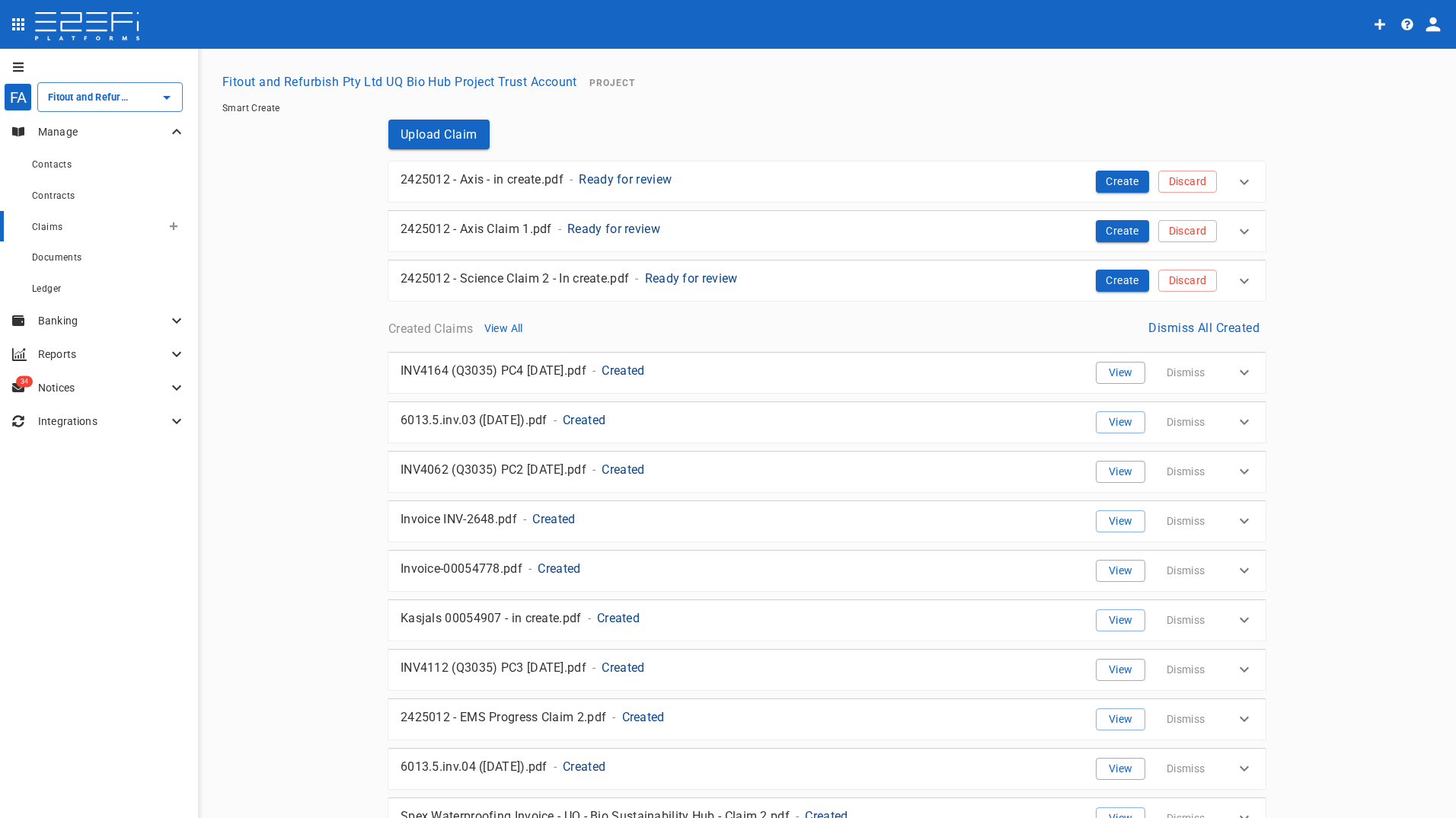
click at [66, 225] on div "Claims" at bounding box center [96, 227] width 129 height 19
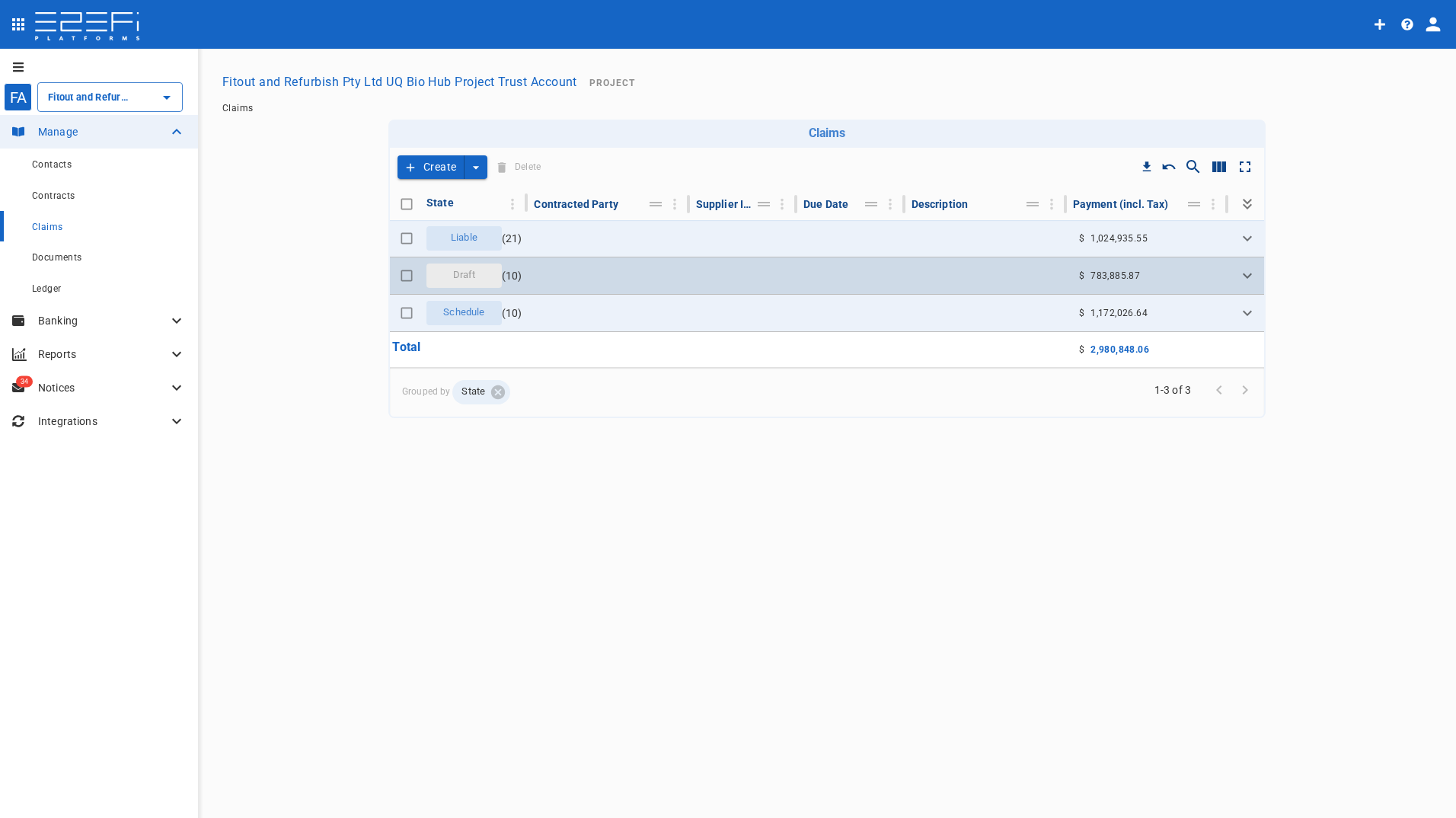
click at [458, 266] on div "Draft" at bounding box center [463, 276] width 75 height 24
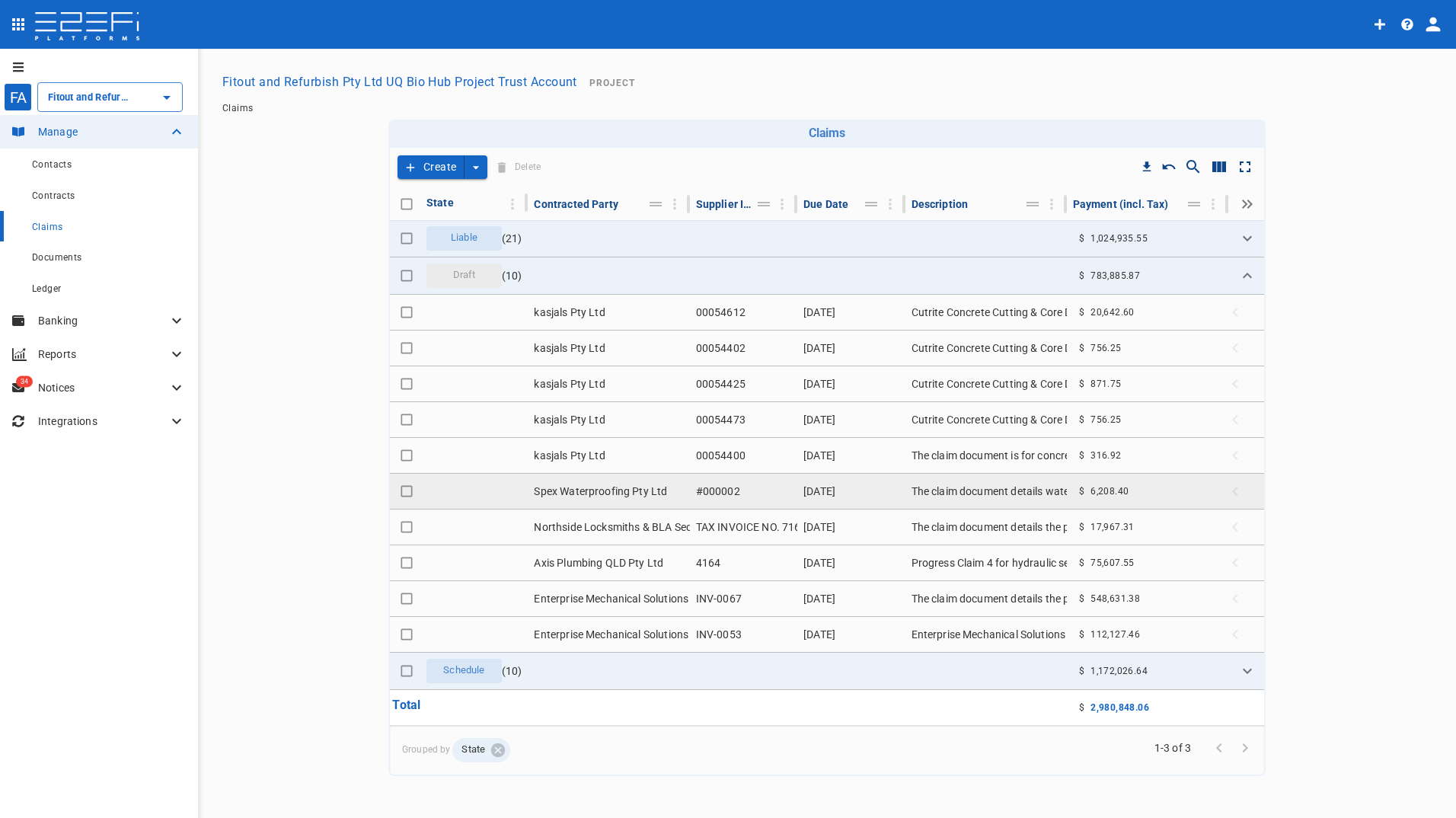
click at [862, 488] on td "[DATE]" at bounding box center [852, 491] width 108 height 35
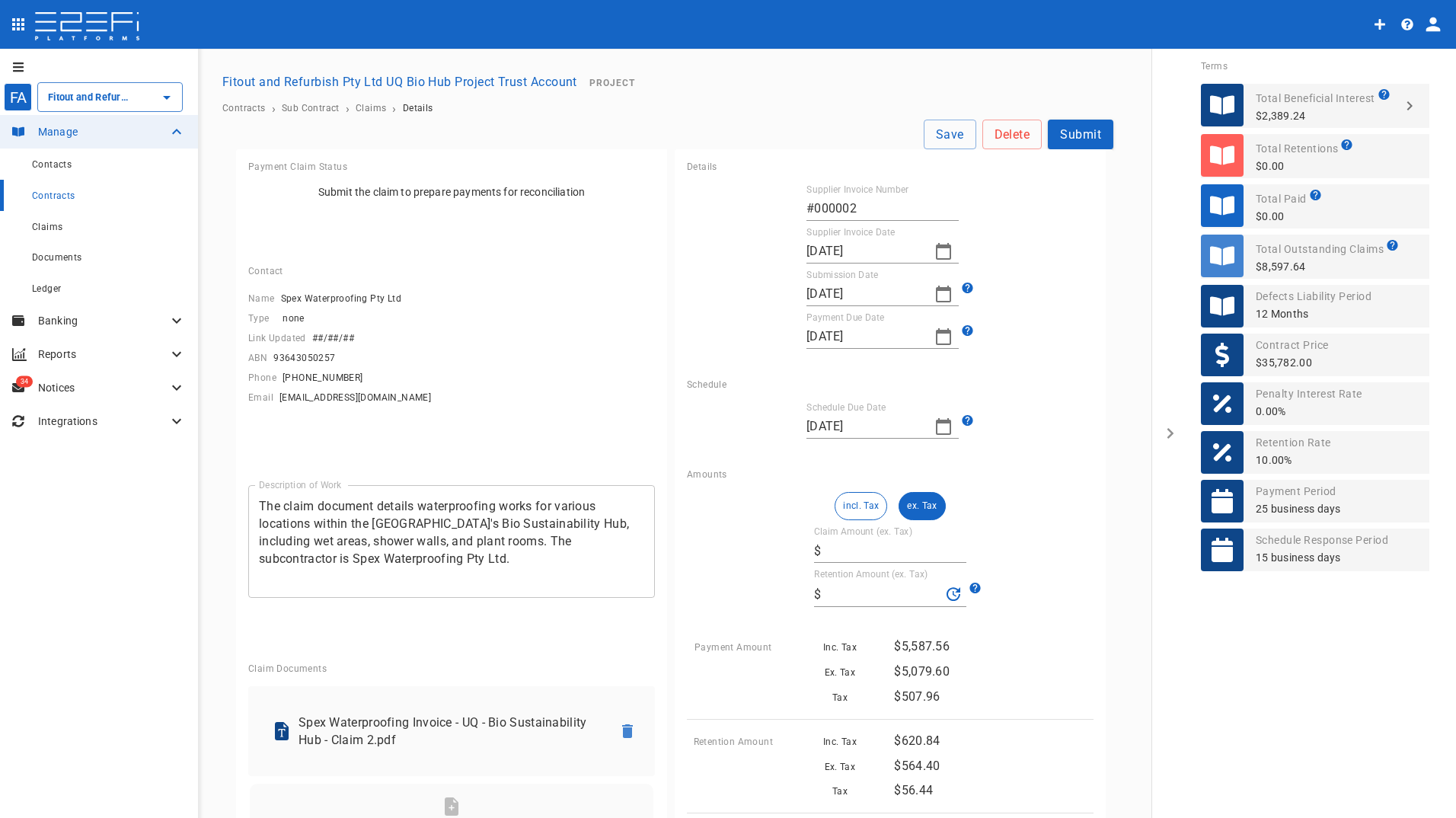
type input "5,644.00"
type input "564.4"
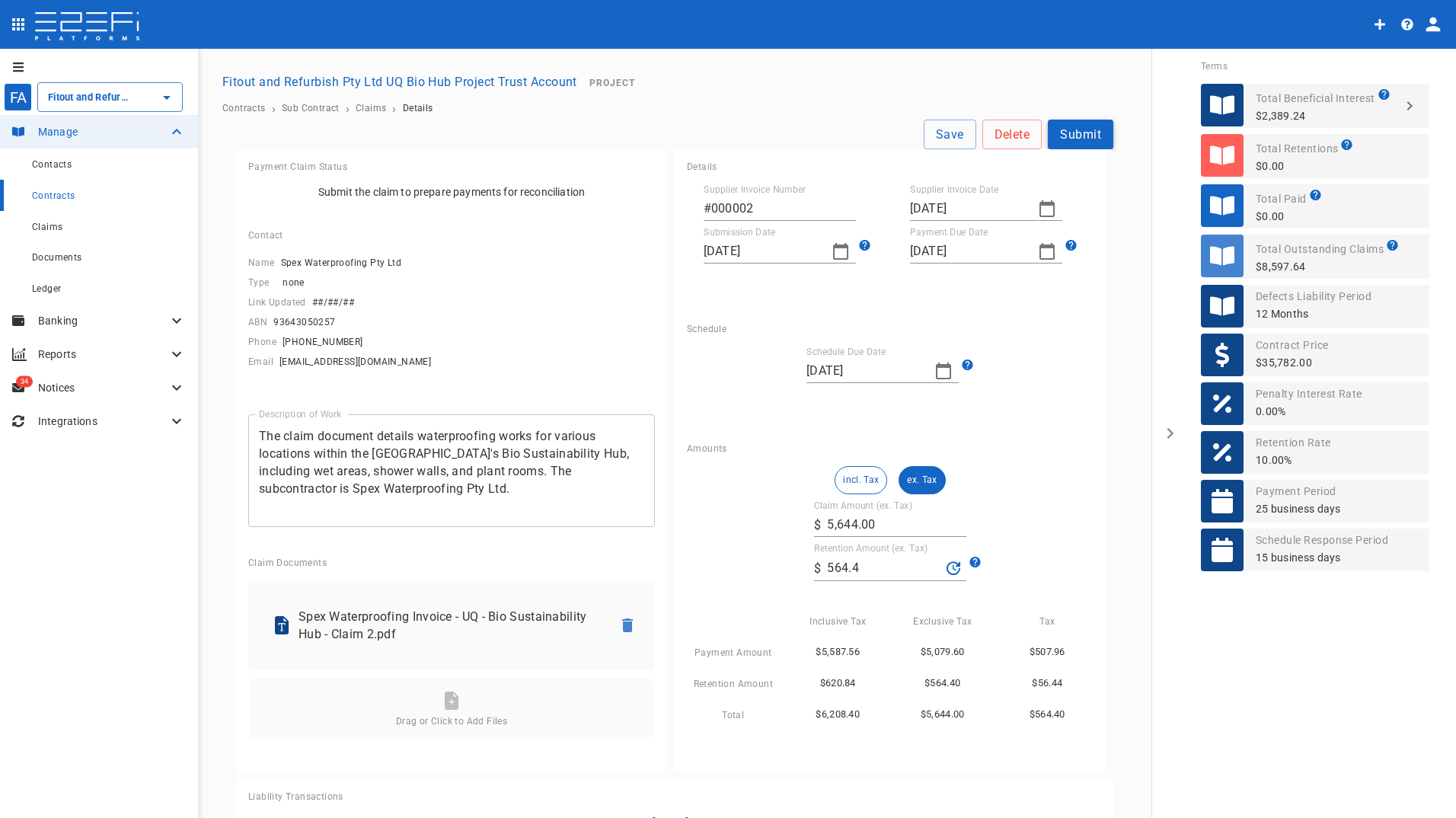
click at [1058, 129] on button "Submit" at bounding box center [1080, 135] width 66 height 30
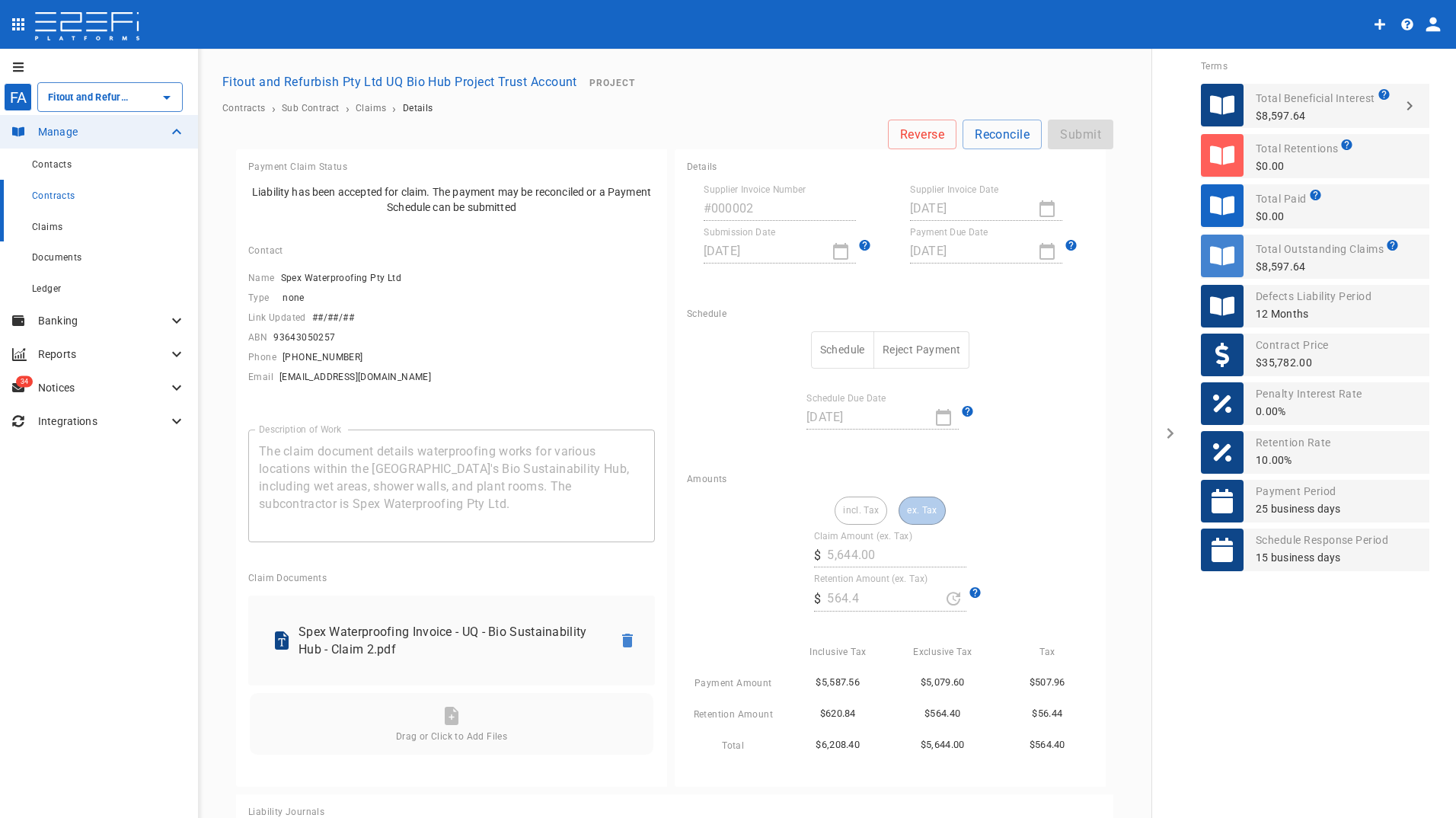
click at [53, 226] on span "Claims" at bounding box center [46, 227] width 31 height 10
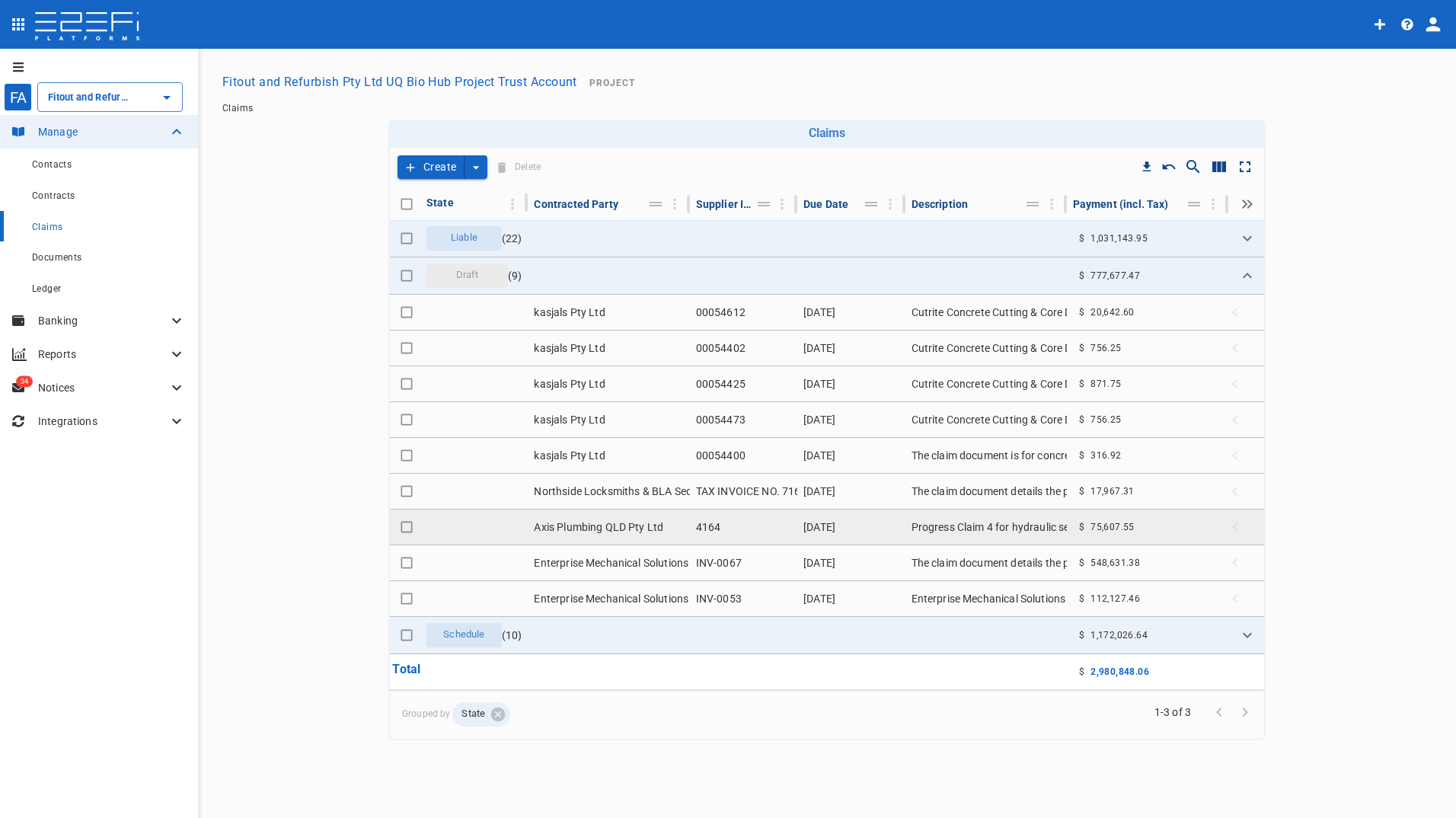
click at [608, 518] on td "Axis Plumbing QLD Pty Ltd" at bounding box center [608, 527] width 162 height 35
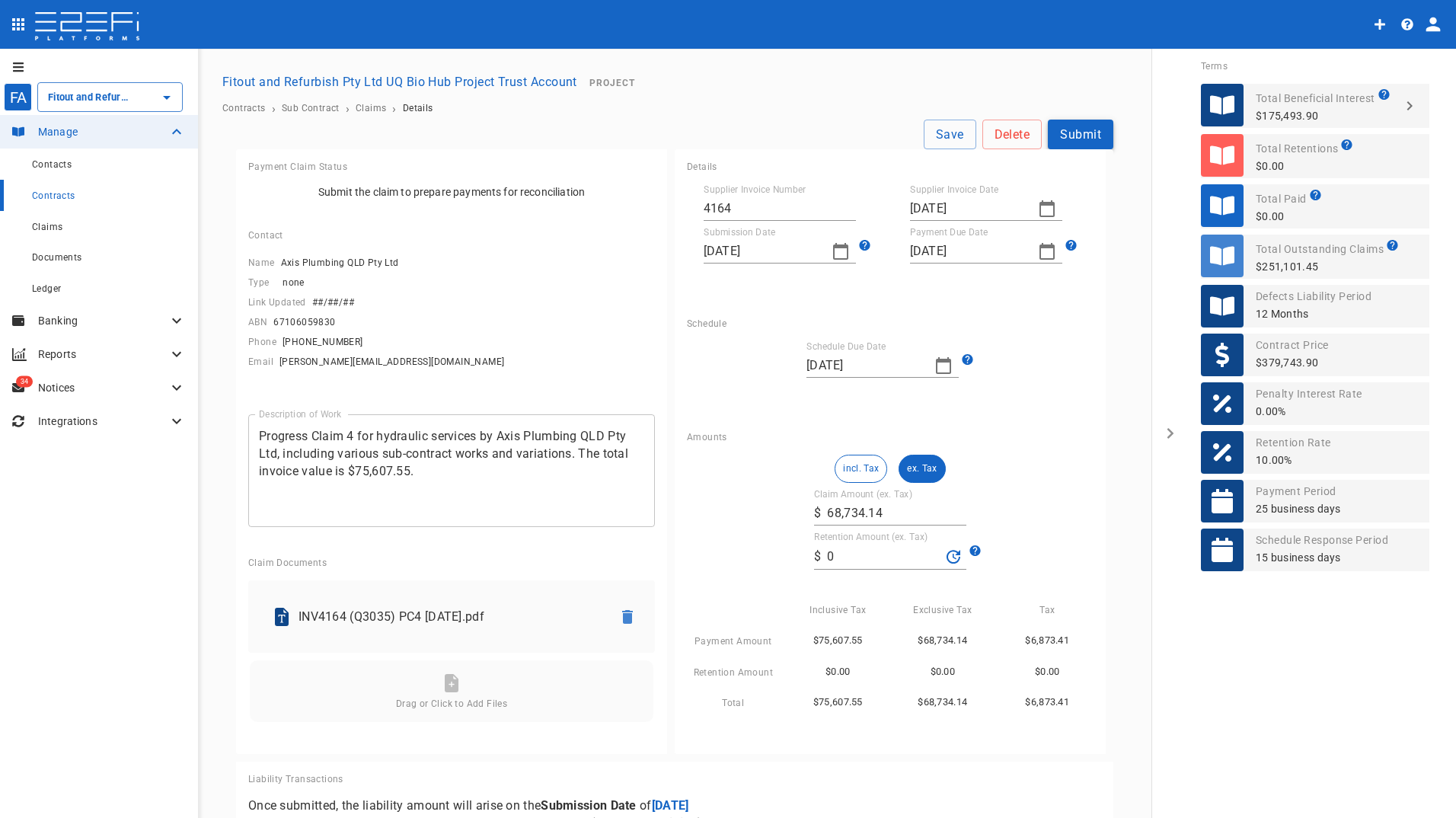
click at [1078, 129] on button "Submit" at bounding box center [1080, 135] width 66 height 30
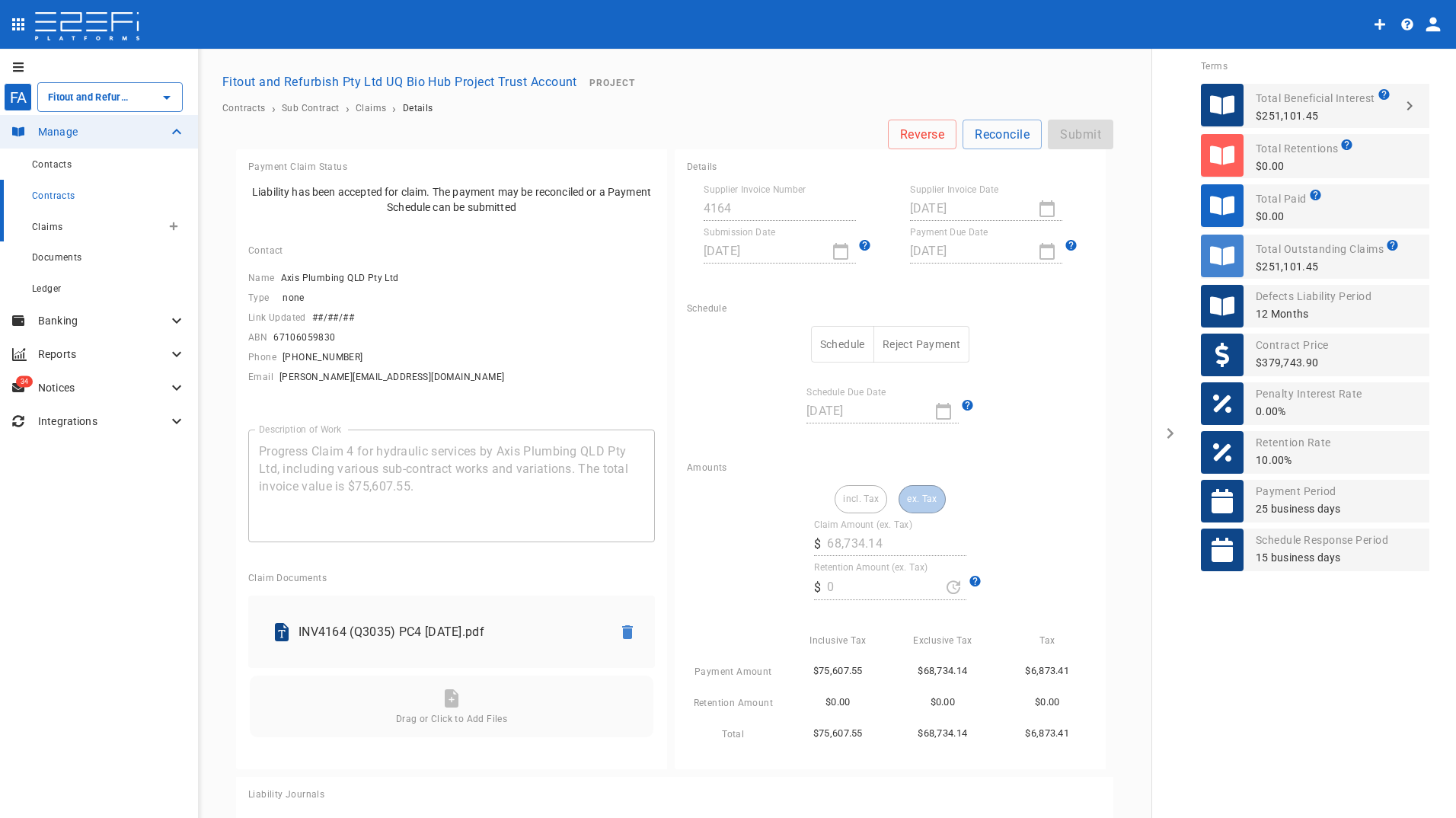
click at [50, 222] on span "Claims" at bounding box center [46, 227] width 31 height 10
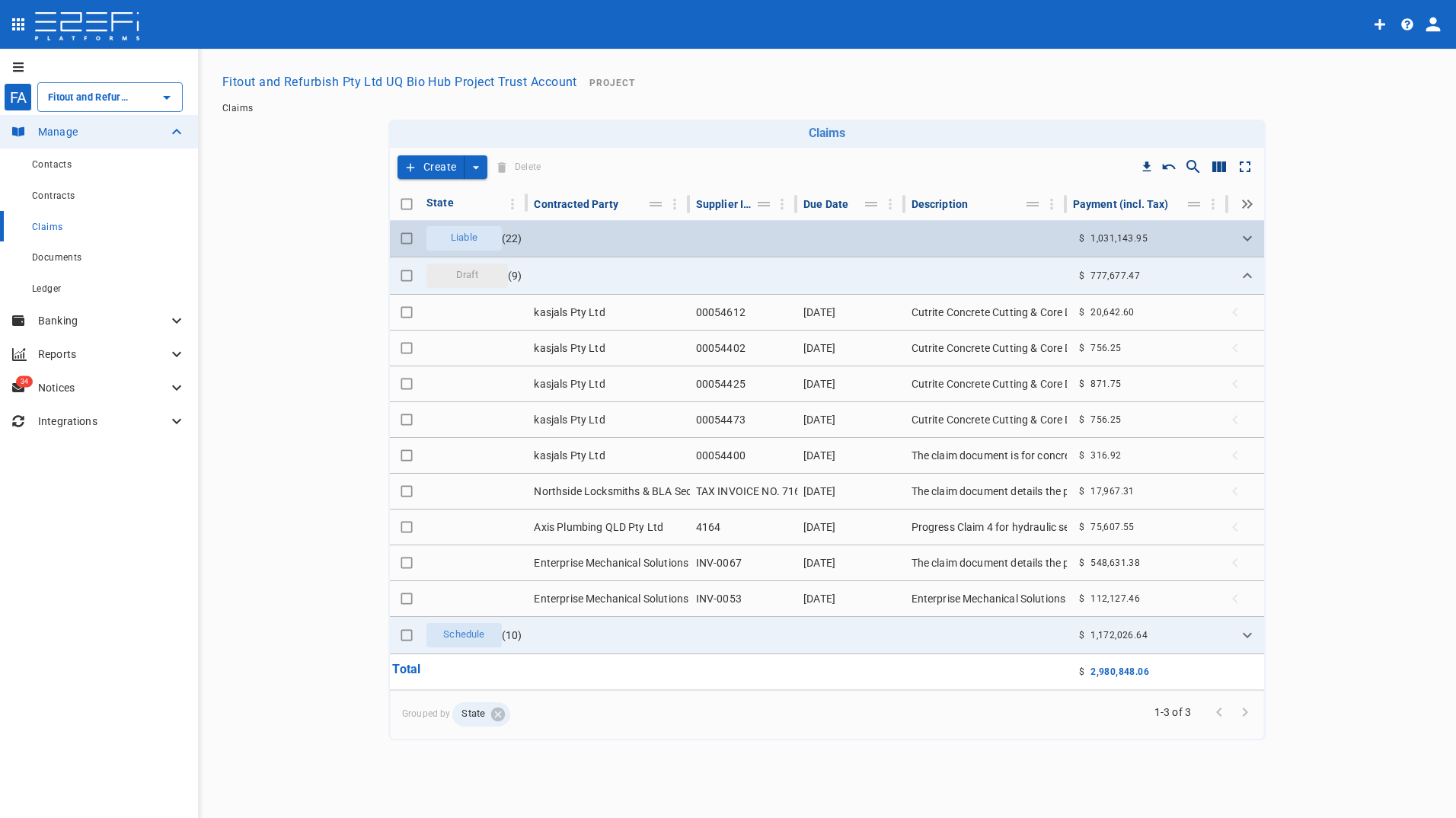
click at [479, 249] on div "Liable" at bounding box center [463, 239] width 75 height 24
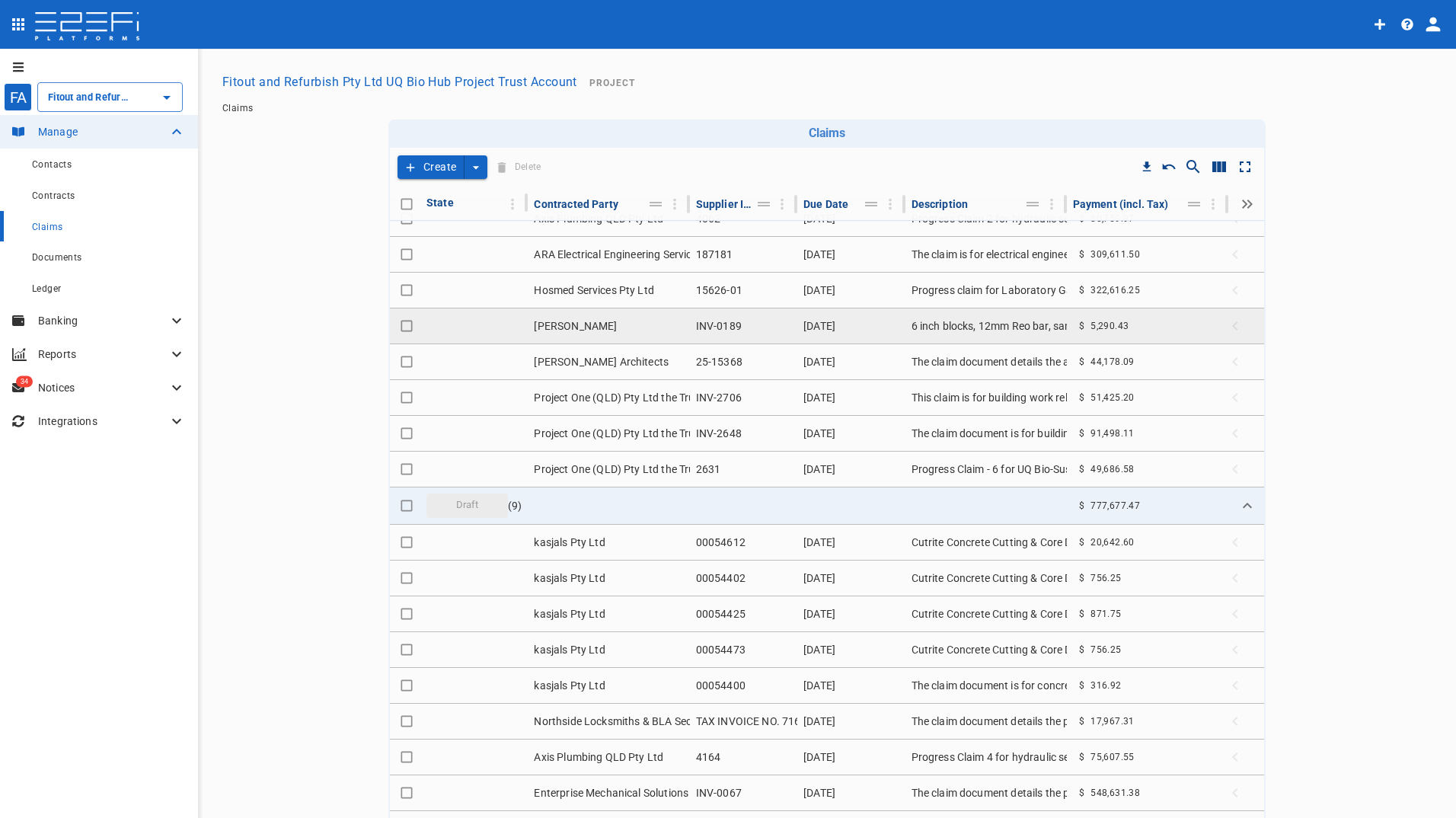
scroll to position [560, 0]
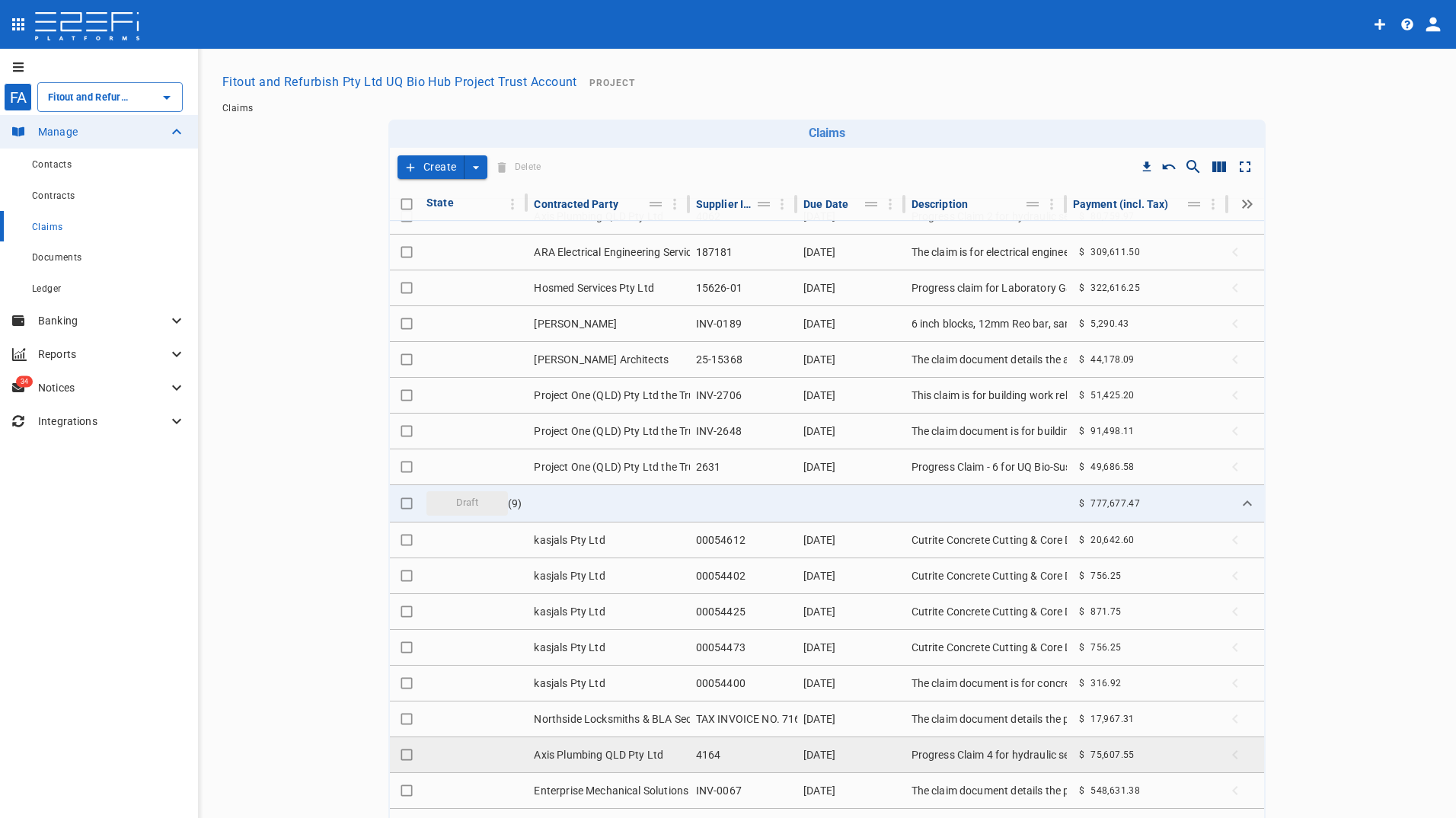
click at [698, 756] on td "4164" at bounding box center [744, 755] width 108 height 35
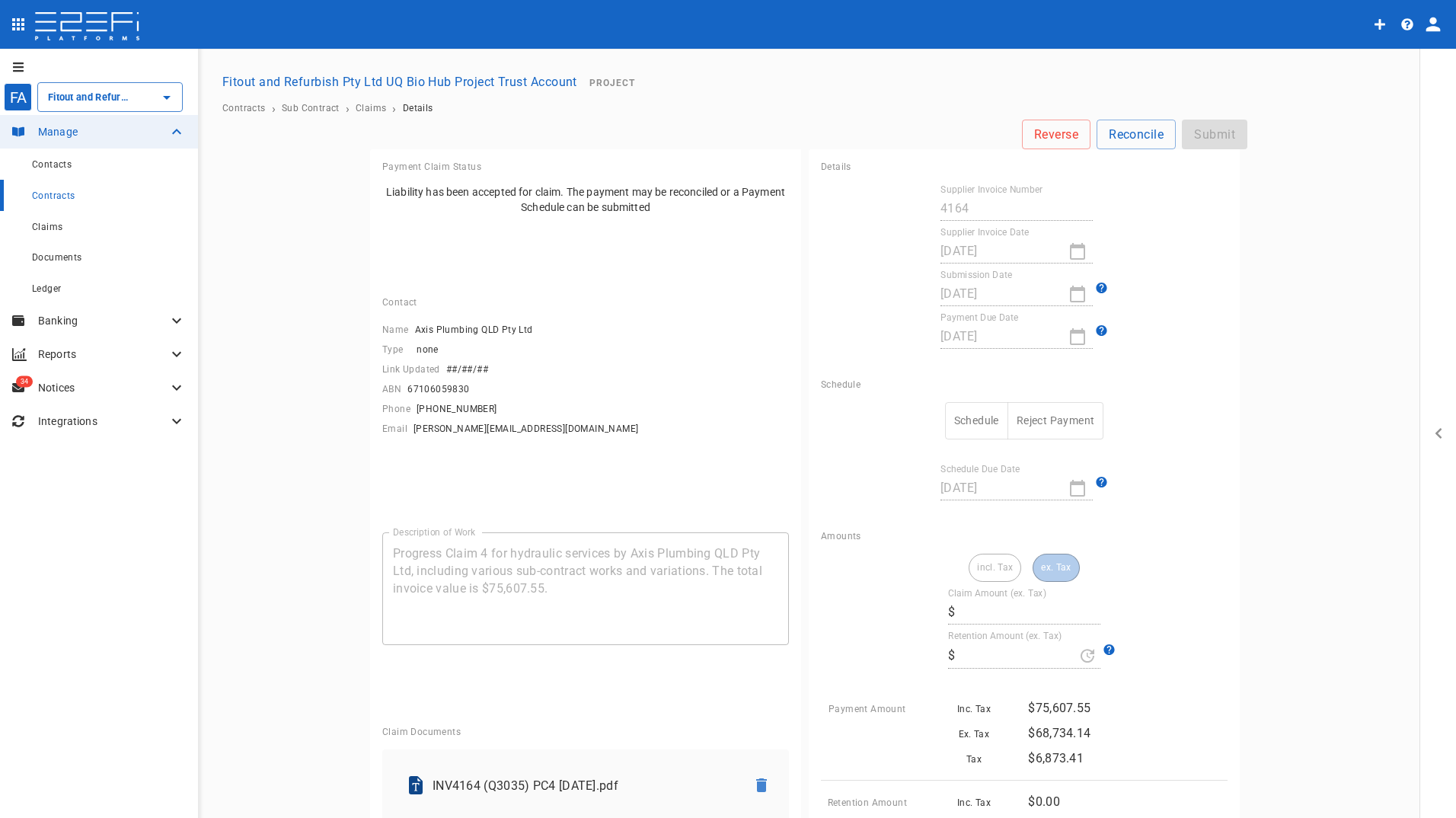
type input "68,734.14"
type input "0"
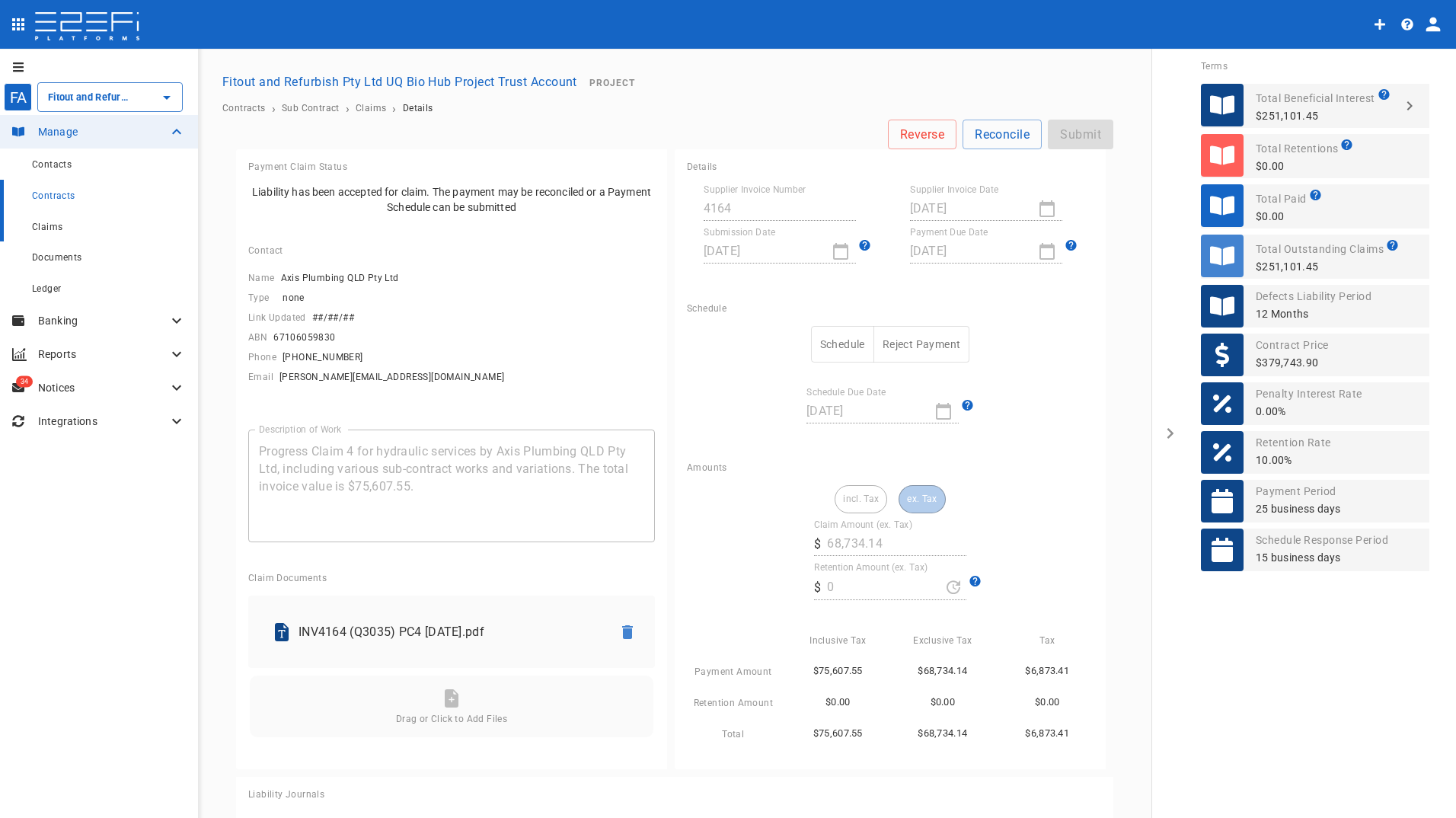
click at [58, 217] on div "Claims" at bounding box center [109, 227] width 154 height 19
